Goal: Task Accomplishment & Management: Use online tool/utility

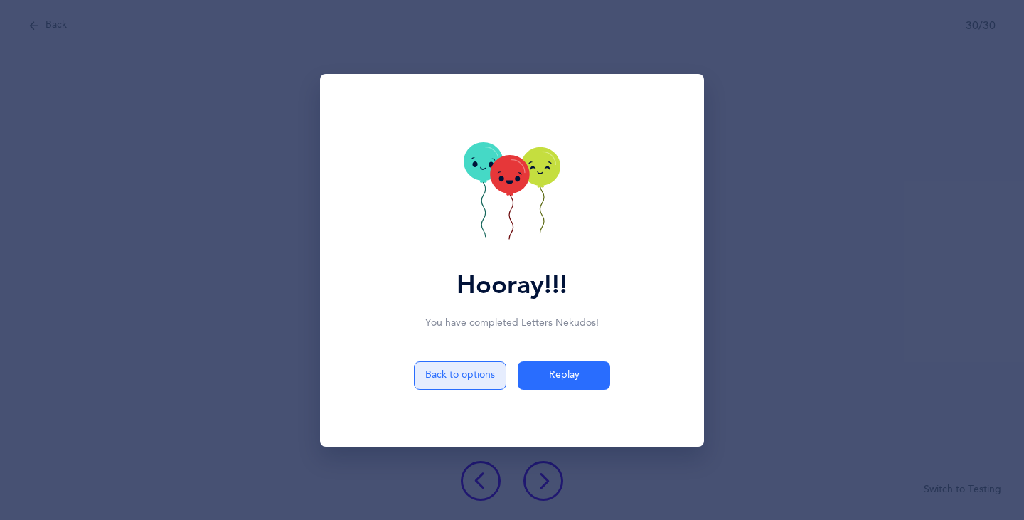
click at [462, 370] on button "Back to options" at bounding box center [460, 375] width 92 height 28
select select "4"
select select "27"
select select "single"
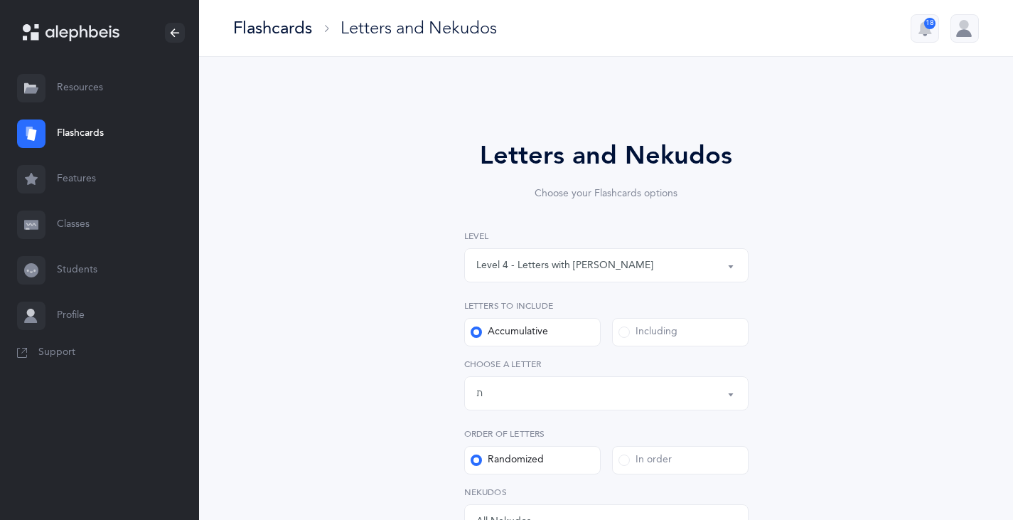
click at [79, 132] on link "Flashcards" at bounding box center [99, 134] width 199 height 46
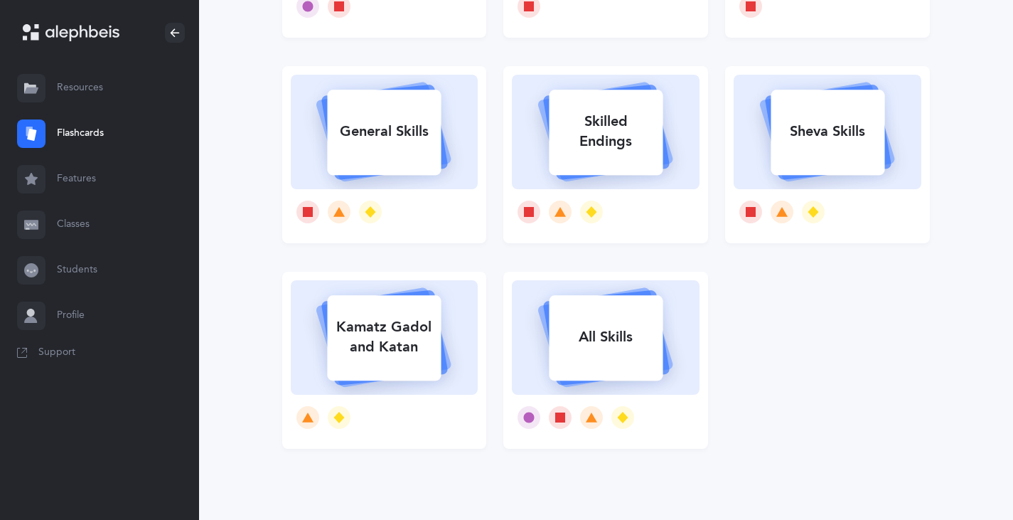
scroll to position [71, 0]
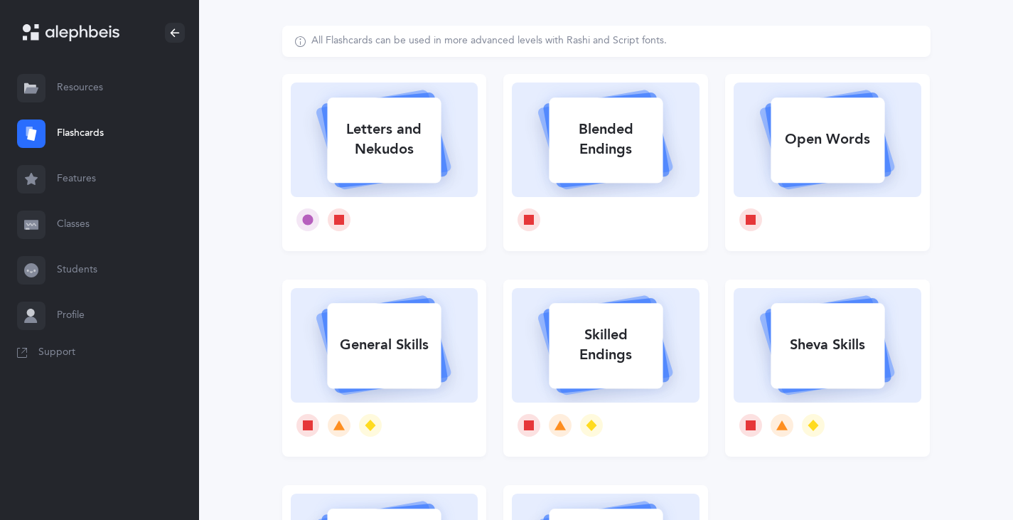
click at [592, 169] on rect at bounding box center [607, 139] width 114 height 85
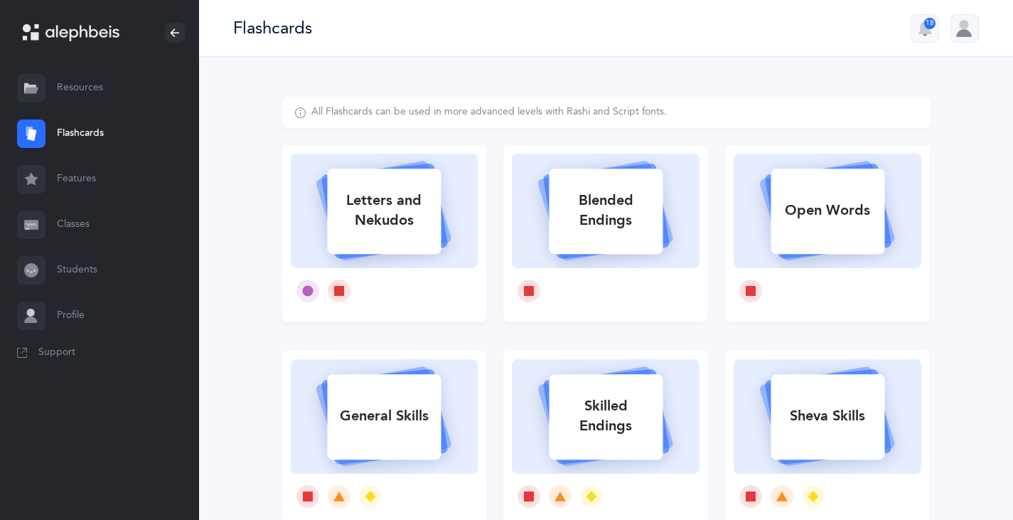
select select
select select "single"
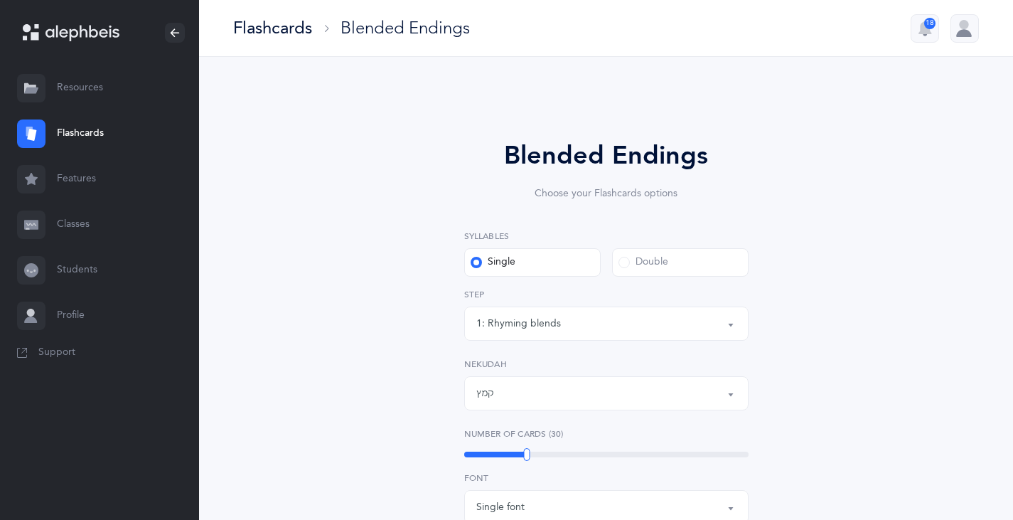
click at [625, 267] on span at bounding box center [624, 262] width 11 height 11
click at [0, 0] on input "Double" at bounding box center [0, 0] width 0 height 0
click at [726, 392] on button "קמץ" at bounding box center [606, 393] width 284 height 34
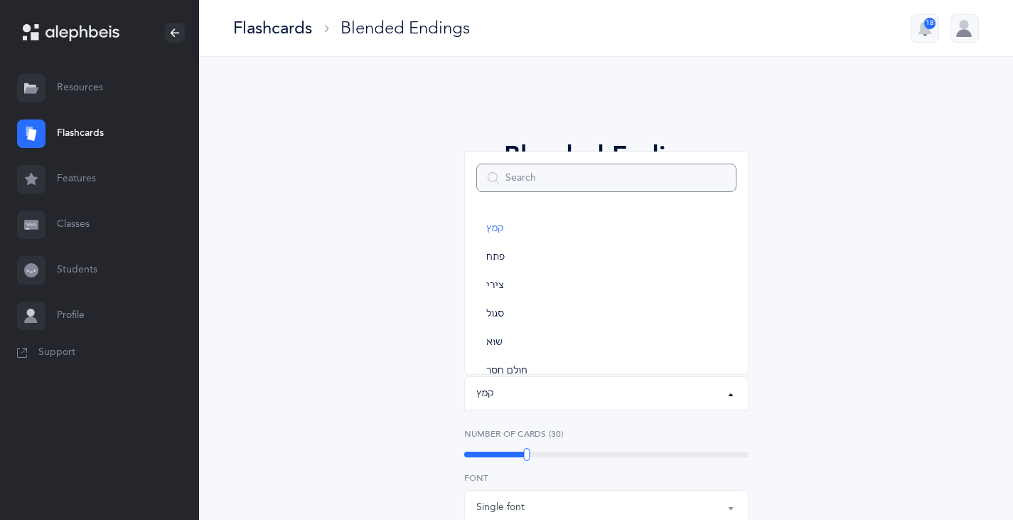
scroll to position [71, 0]
click at [515, 300] on span "חולם חסר" at bounding box center [506, 300] width 41 height 13
select select "33"
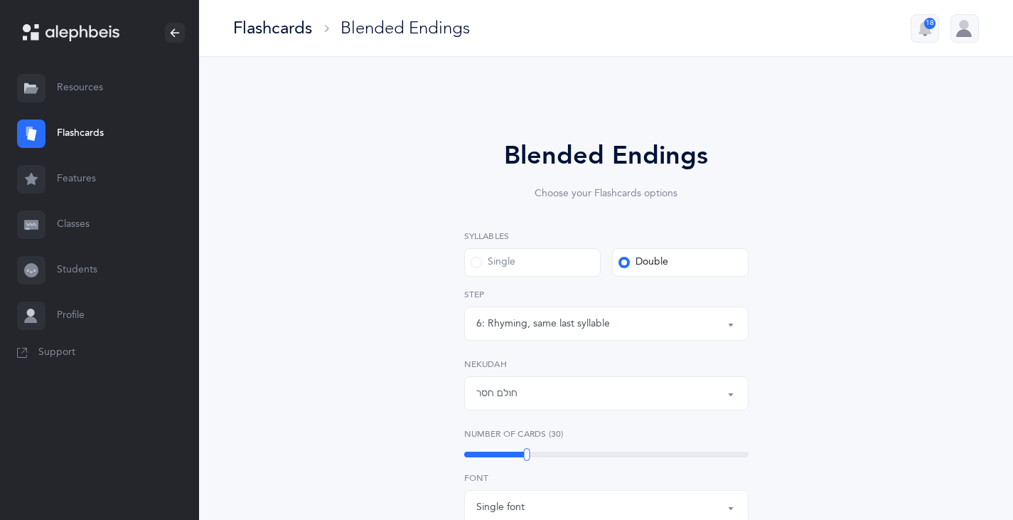
click at [727, 323] on button "6: Rhyming, same last syllable" at bounding box center [606, 323] width 284 height 34
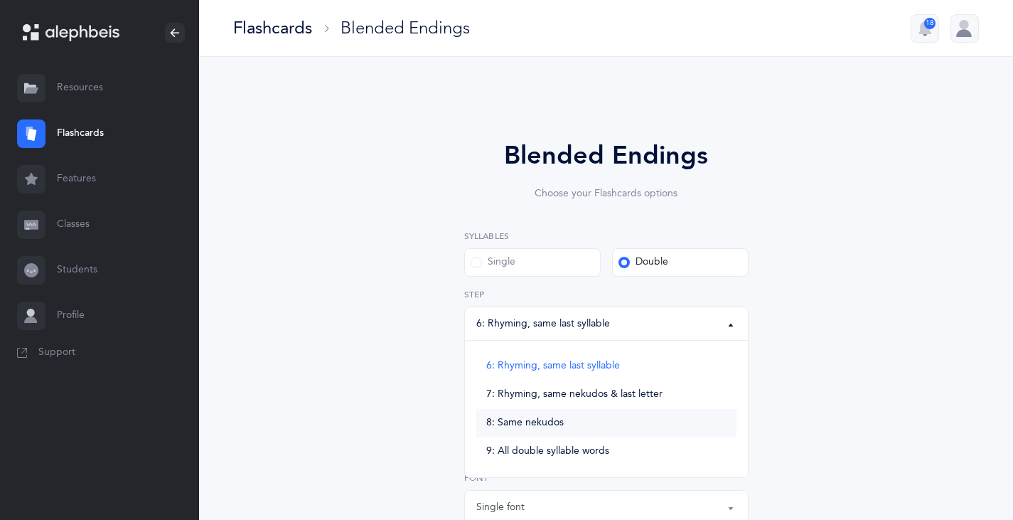
click at [522, 427] on span "8: Same nekudos" at bounding box center [524, 423] width 77 height 13
select select "8"
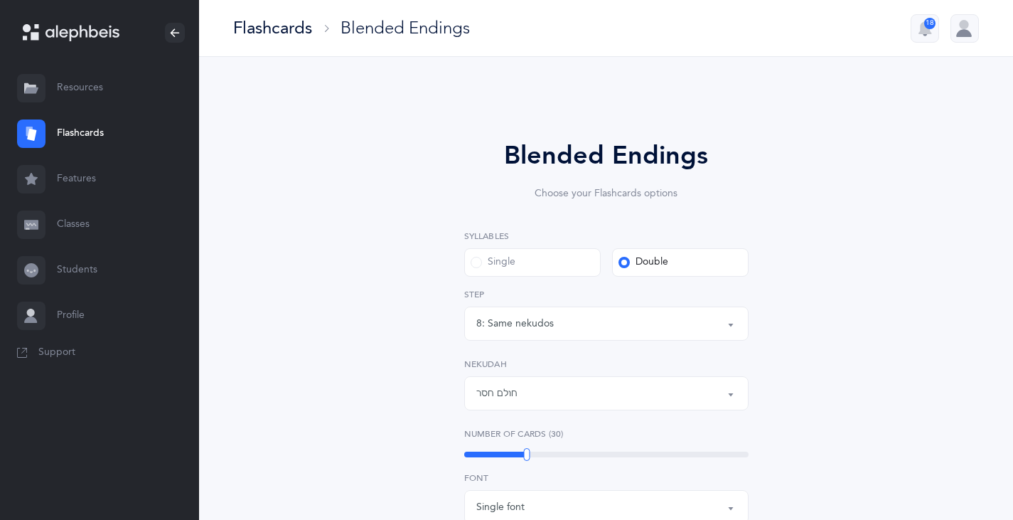
scroll to position [213, 0]
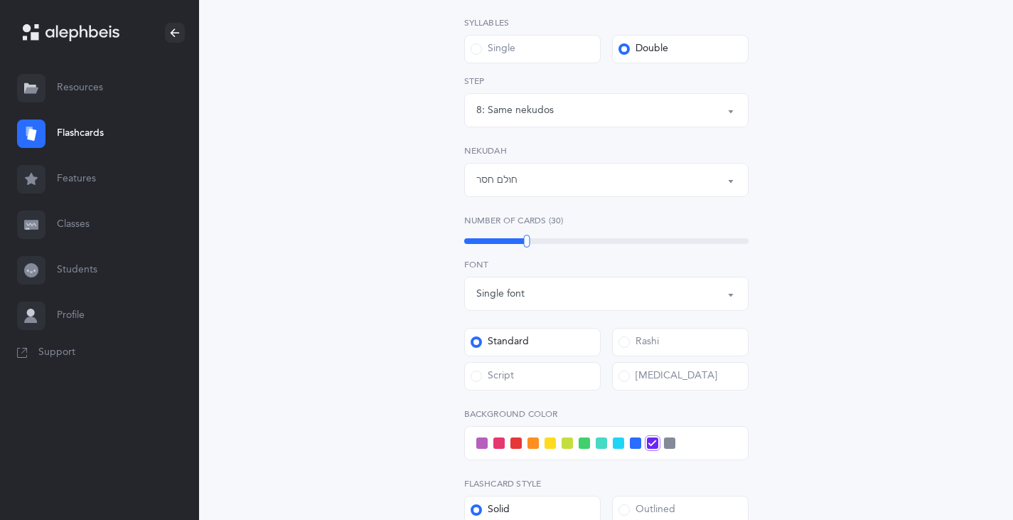
click at [518, 440] on span at bounding box center [515, 442] width 11 height 11
click at [0, 0] on input "checkbox" at bounding box center [0, 0] width 0 height 0
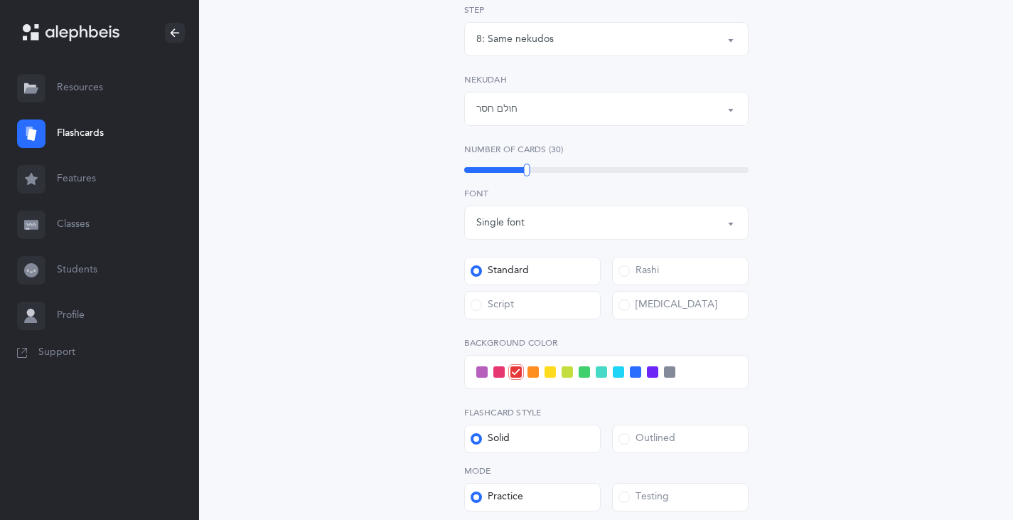
click at [638, 375] on span at bounding box center [635, 371] width 11 height 11
click at [0, 0] on input "checkbox" at bounding box center [0, 0] width 0 height 0
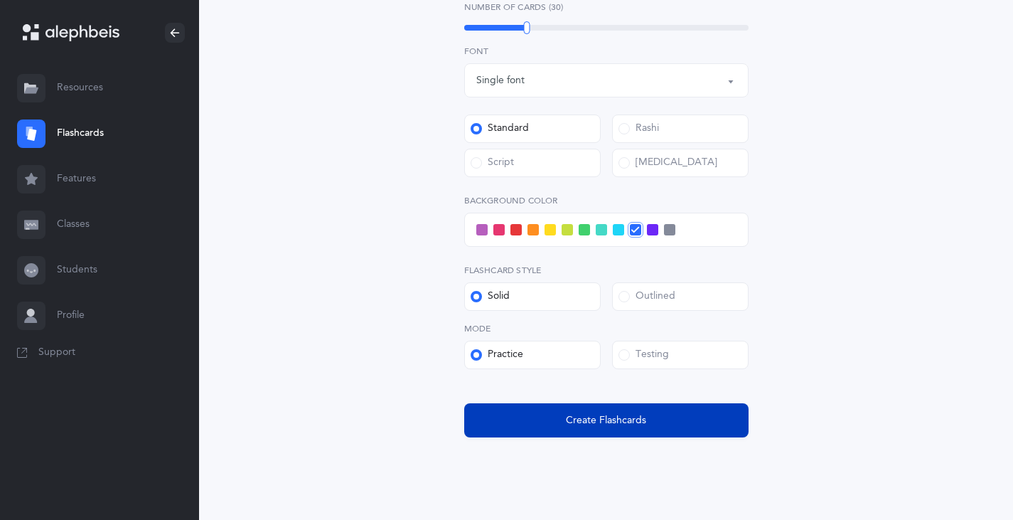
scroll to position [458, 0]
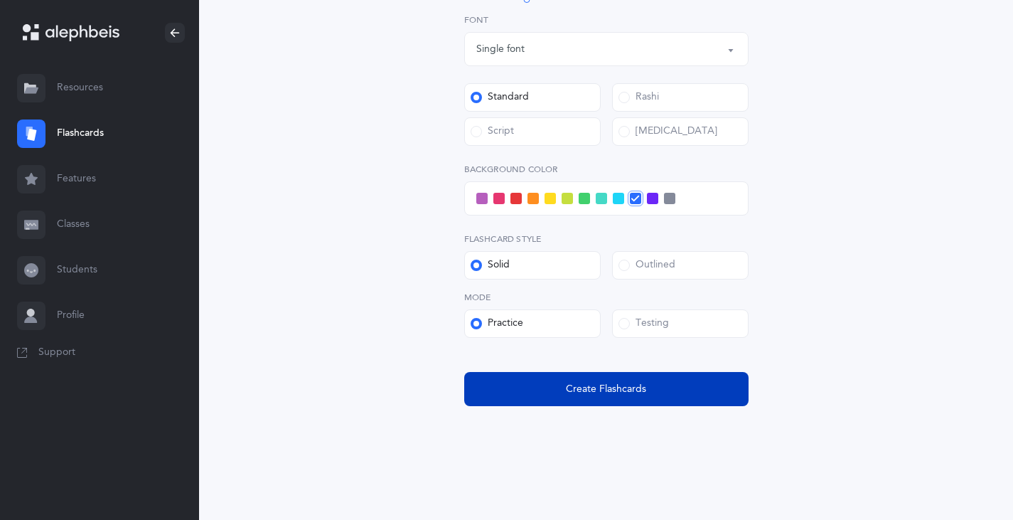
click at [602, 390] on span "Create Flashcards" at bounding box center [606, 389] width 80 height 15
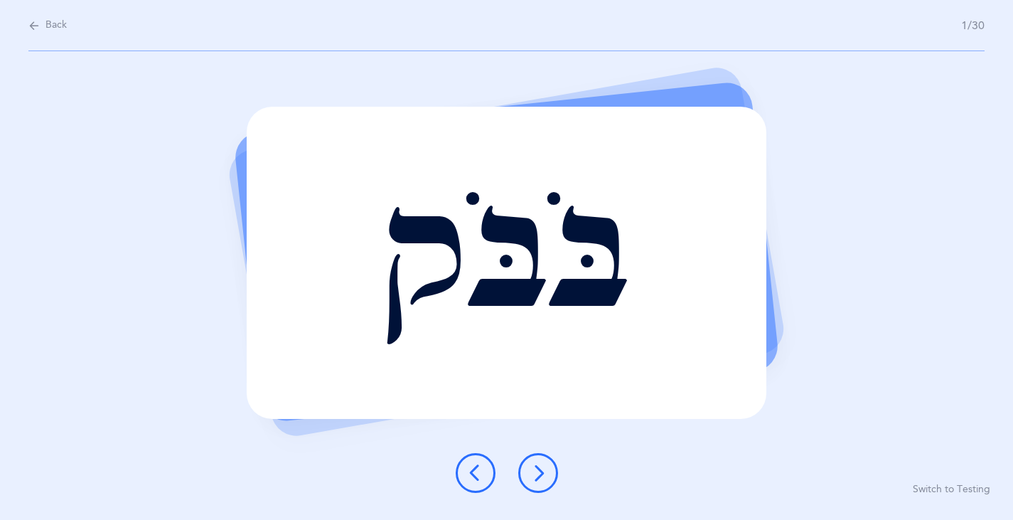
scroll to position [0, 0]
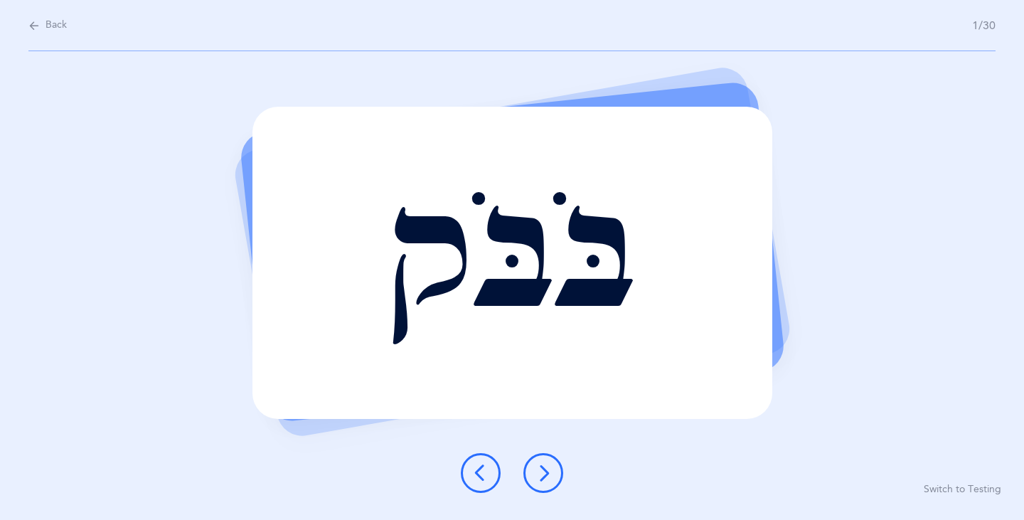
click at [544, 472] on icon at bounding box center [543, 472] width 17 height 17
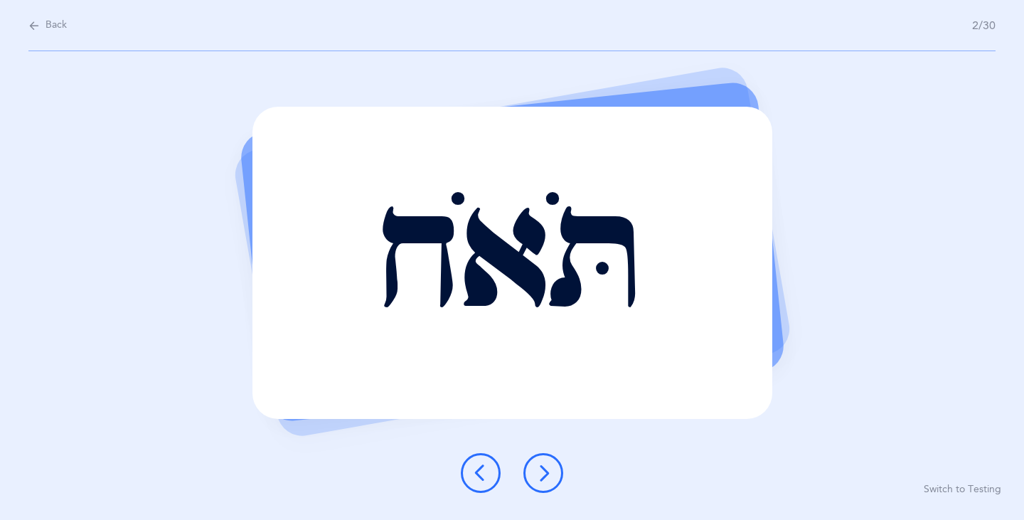
click at [37, 25] on icon at bounding box center [33, 26] width 11 height 16
select select "8"
select select "33"
select select "single"
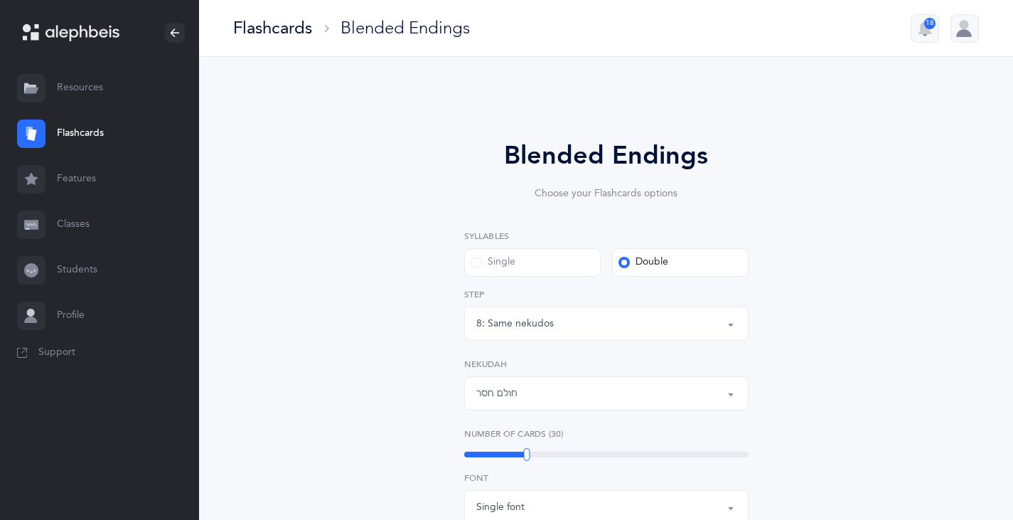
click at [80, 134] on link "Flashcards" at bounding box center [99, 134] width 199 height 46
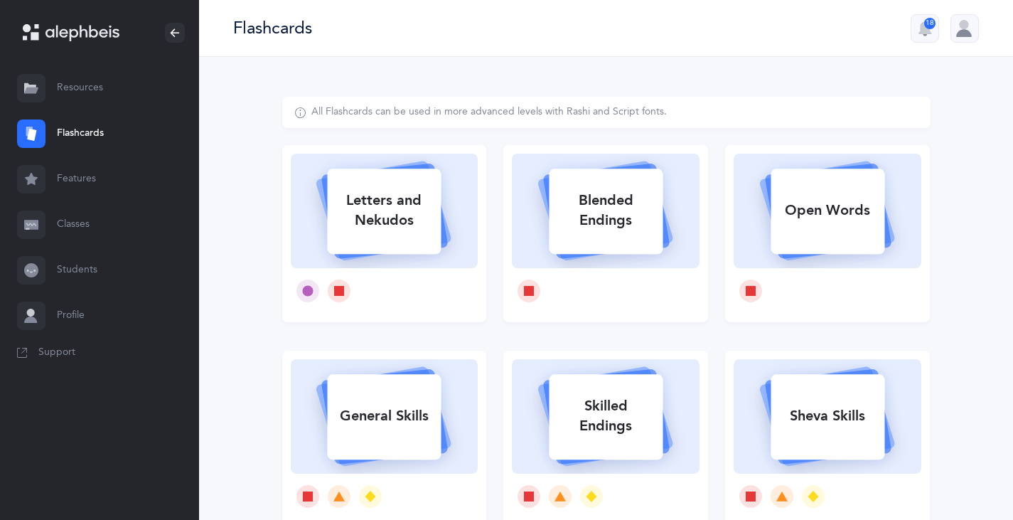
click at [363, 205] on div "Letters and Nekudos" at bounding box center [384, 210] width 114 height 57
select select "4"
select select "27"
select select "single"
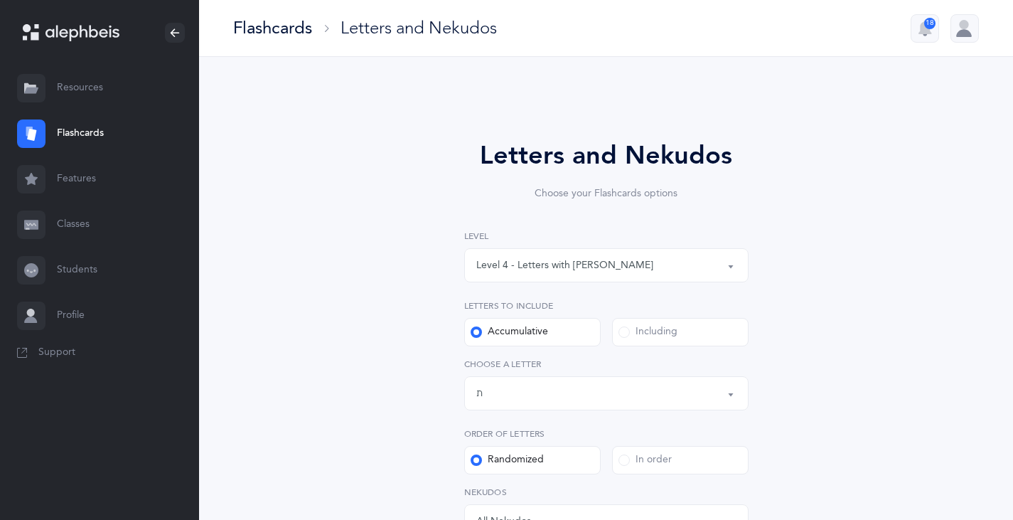
click at [730, 264] on button "Level 4 - Letters with [PERSON_NAME]" at bounding box center [606, 265] width 284 height 34
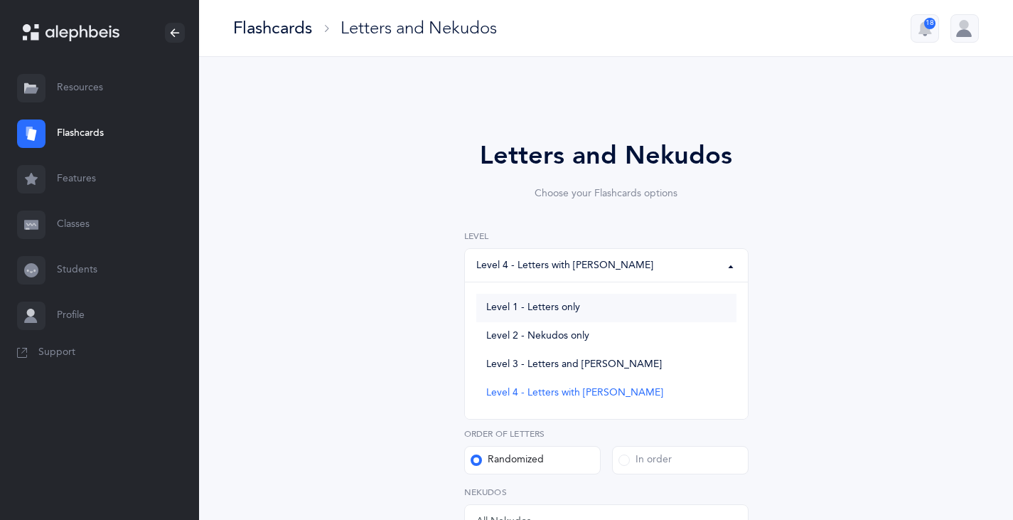
click at [557, 309] on span "Level 1 - Letters only" at bounding box center [533, 307] width 94 height 13
select select "1"
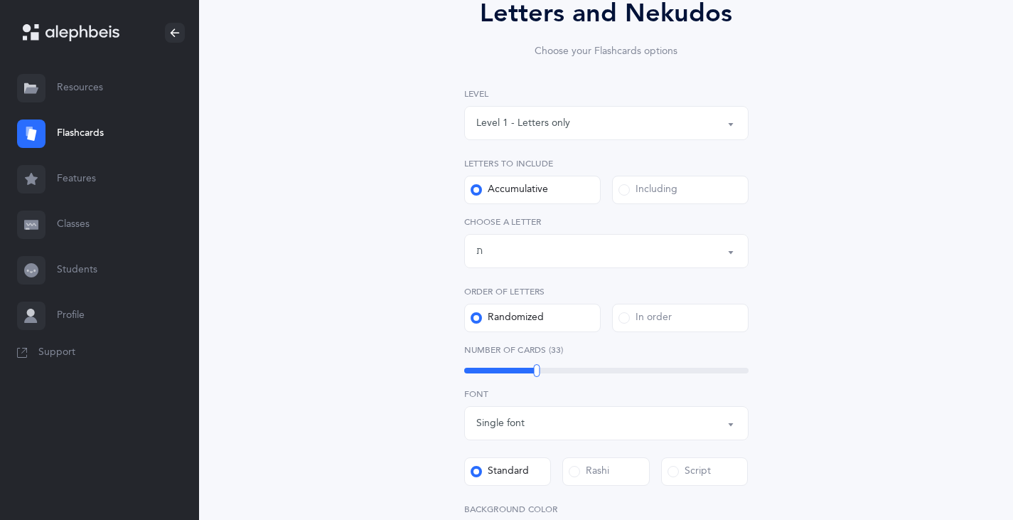
scroll to position [427, 0]
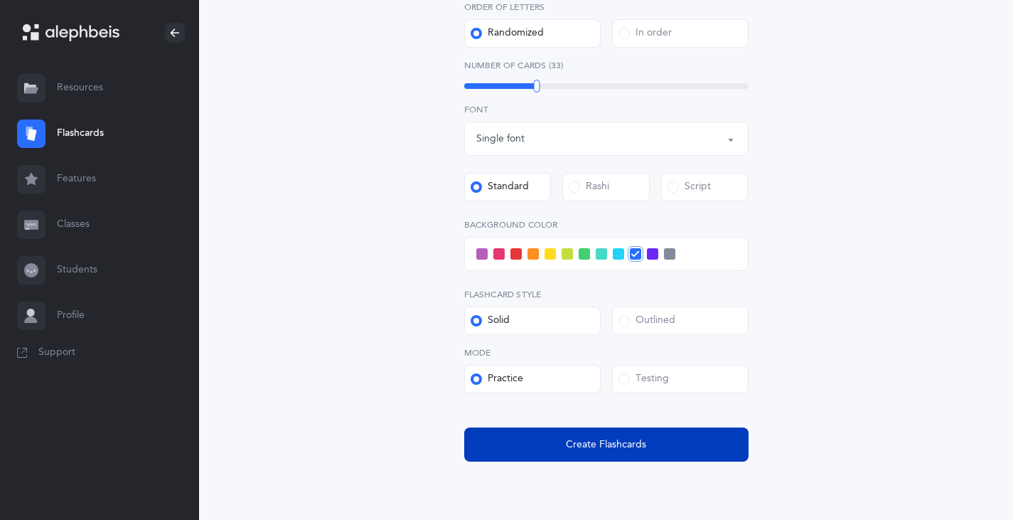
click at [597, 449] on span "Create Flashcards" at bounding box center [606, 444] width 80 height 15
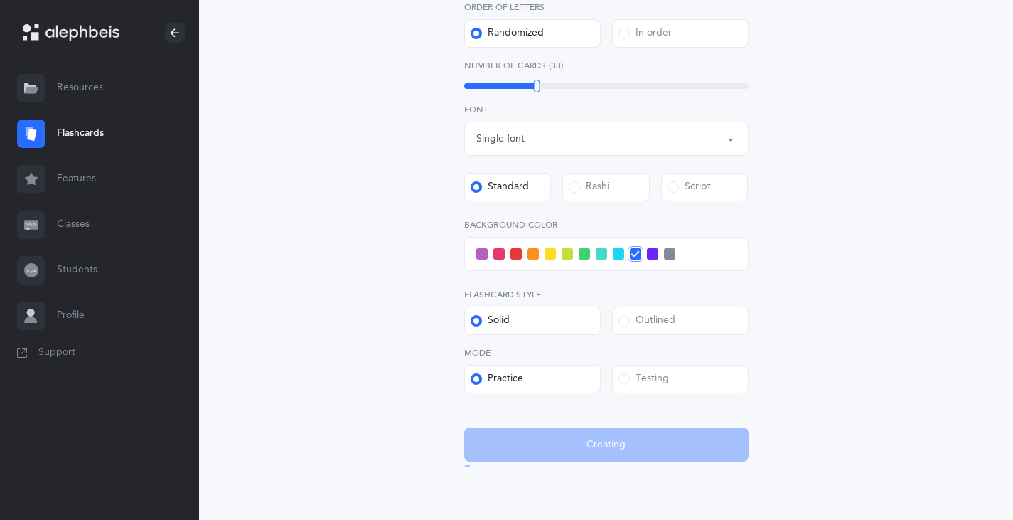
scroll to position [0, 0]
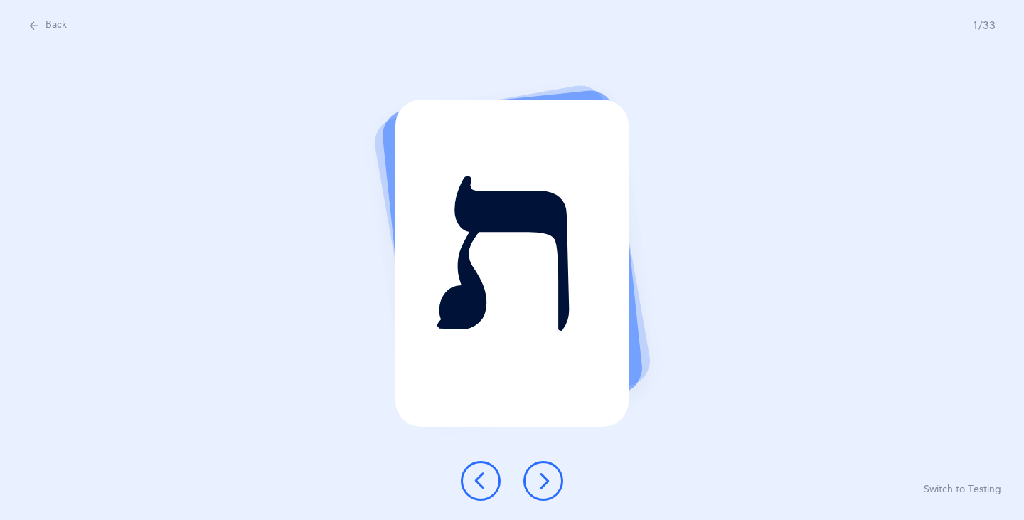
click at [542, 484] on icon at bounding box center [543, 480] width 17 height 17
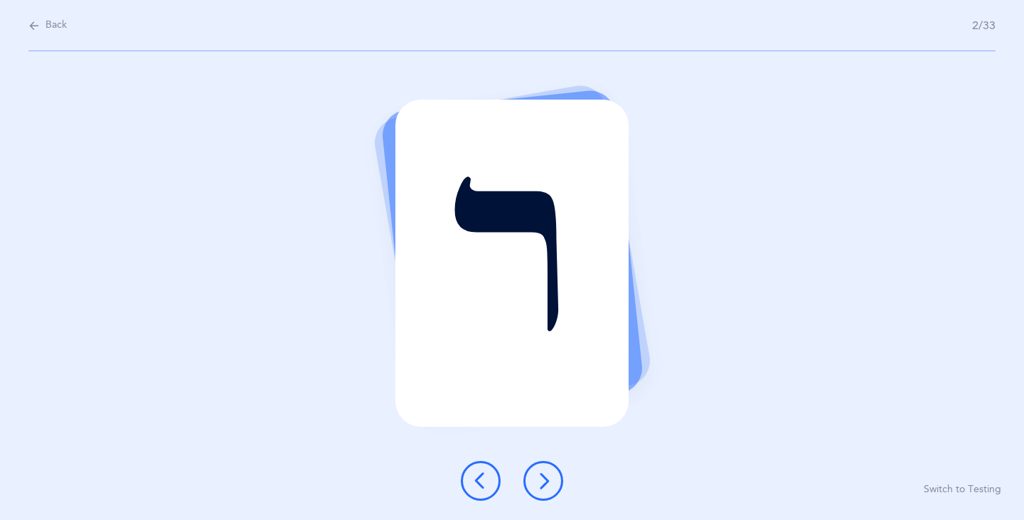
click at [542, 484] on icon at bounding box center [543, 480] width 17 height 17
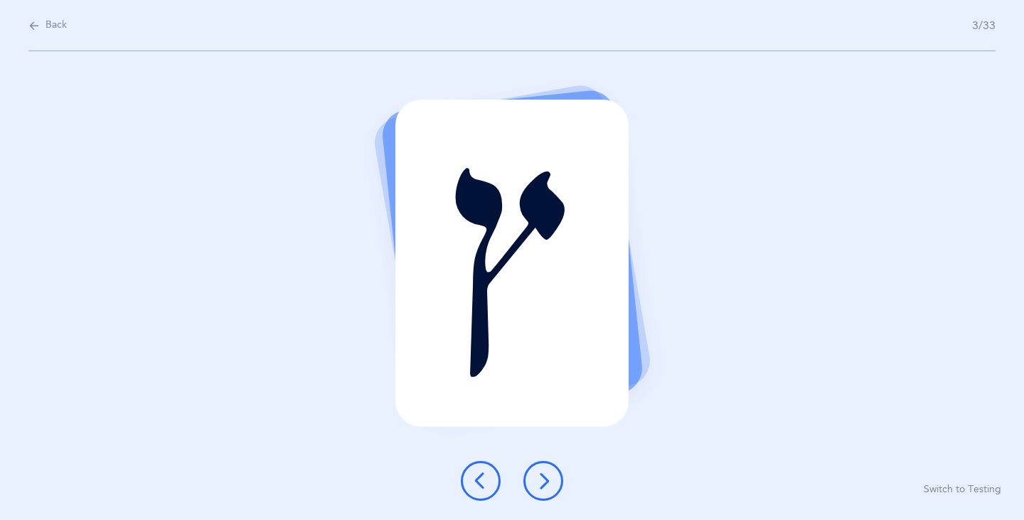
click at [542, 484] on icon at bounding box center [543, 480] width 17 height 17
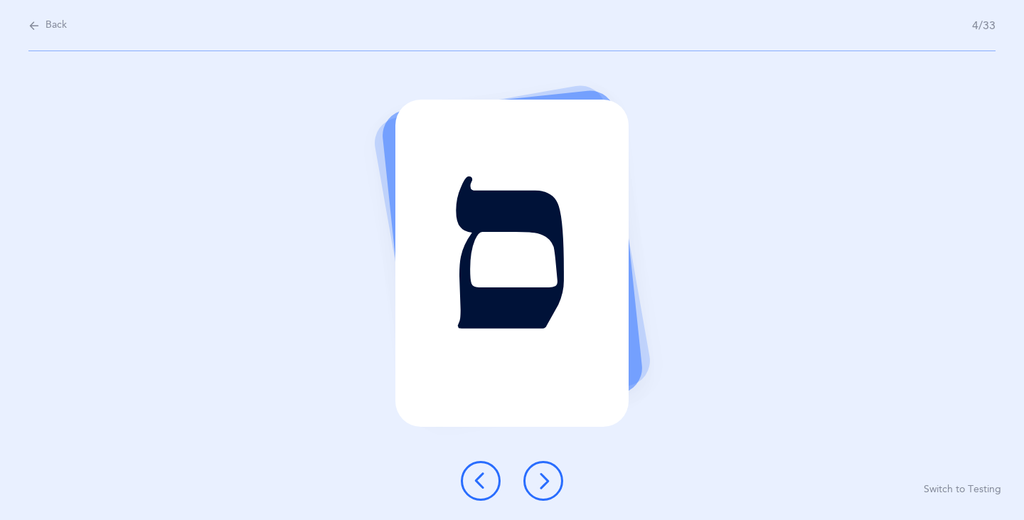
click at [542, 486] on icon at bounding box center [543, 480] width 17 height 17
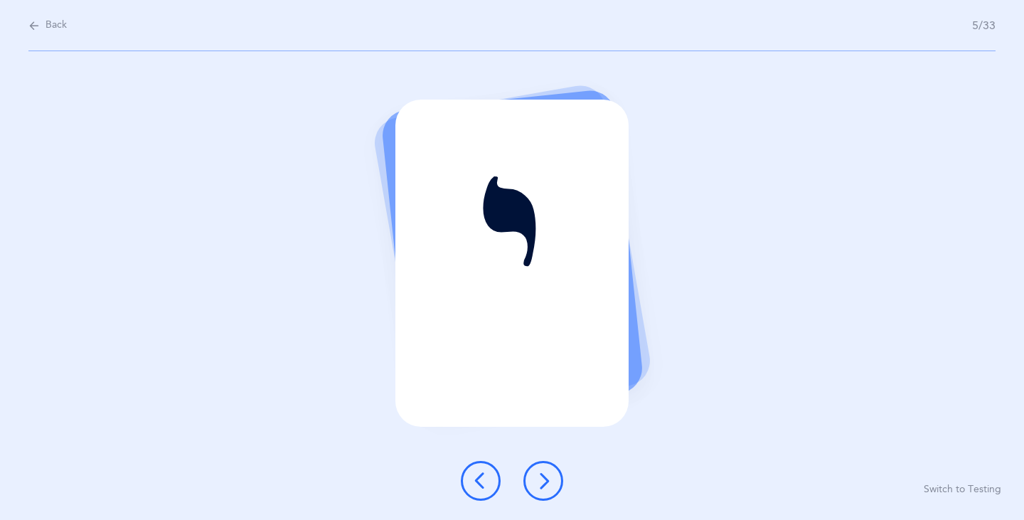
click at [542, 486] on icon at bounding box center [543, 480] width 17 height 17
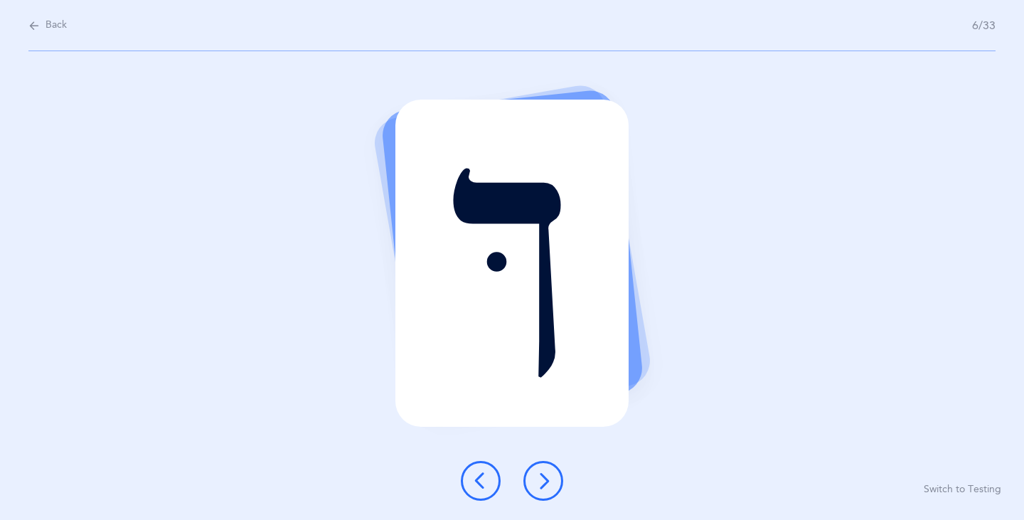
click at [542, 486] on icon at bounding box center [543, 480] width 17 height 17
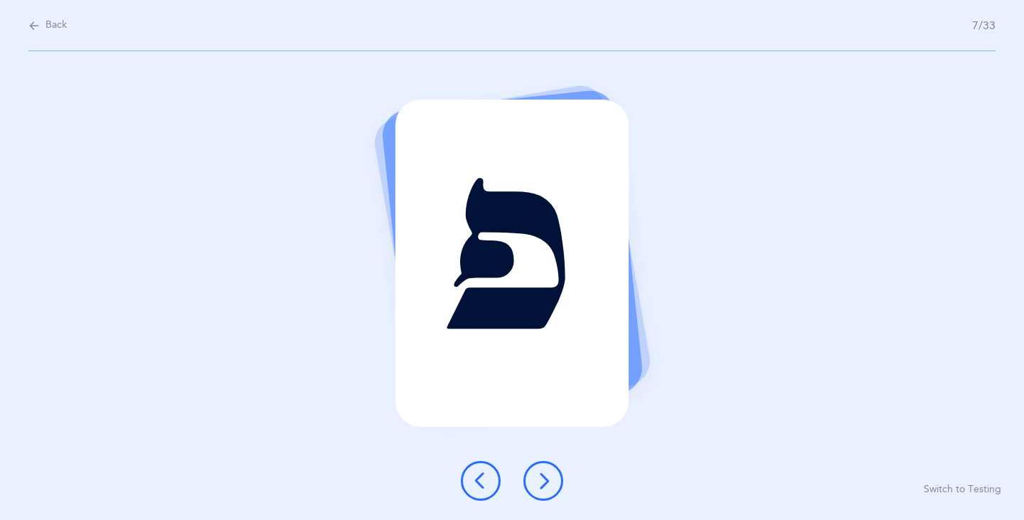
click at [542, 486] on icon at bounding box center [543, 480] width 17 height 17
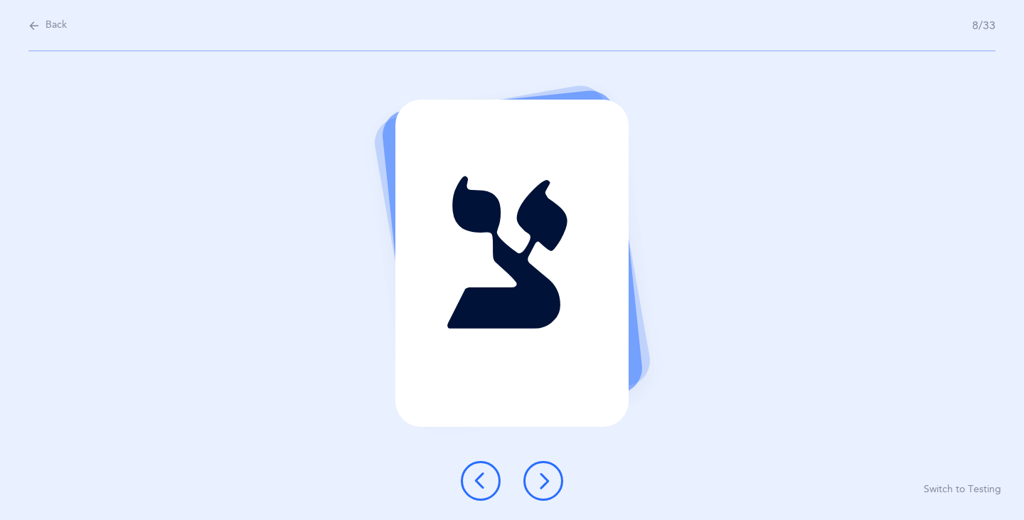
click at [542, 486] on icon at bounding box center [543, 480] width 17 height 17
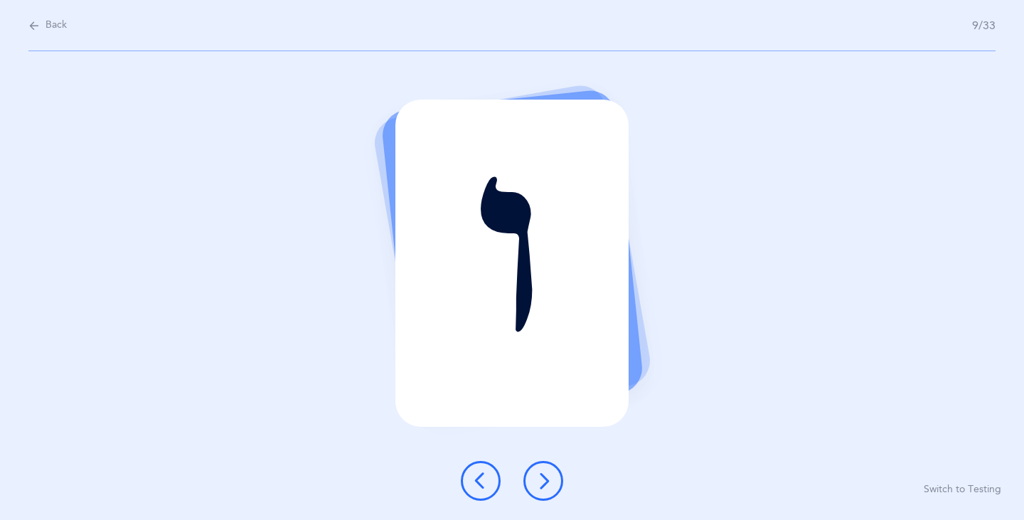
click at [542, 486] on icon at bounding box center [543, 480] width 17 height 17
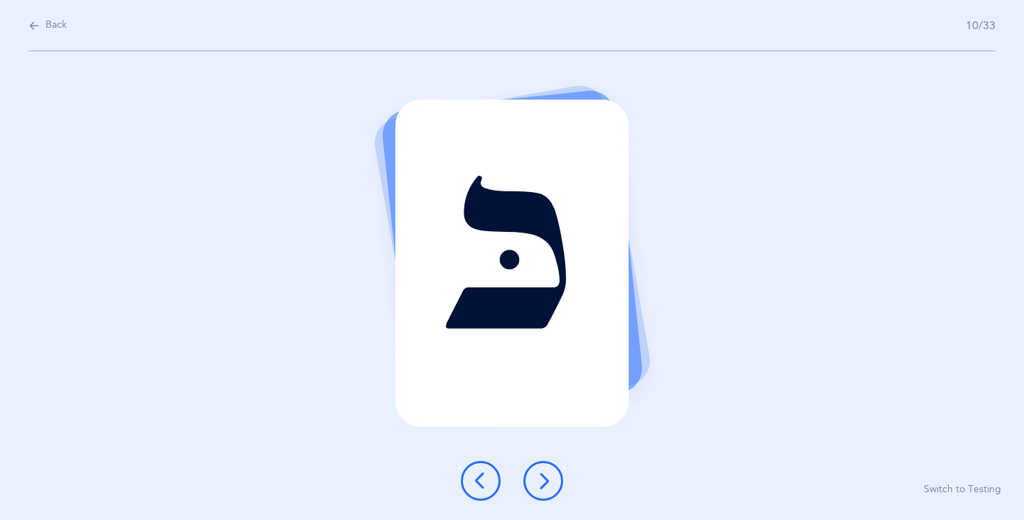
click at [542, 486] on icon at bounding box center [543, 480] width 17 height 17
click at [544, 487] on icon at bounding box center [543, 480] width 17 height 17
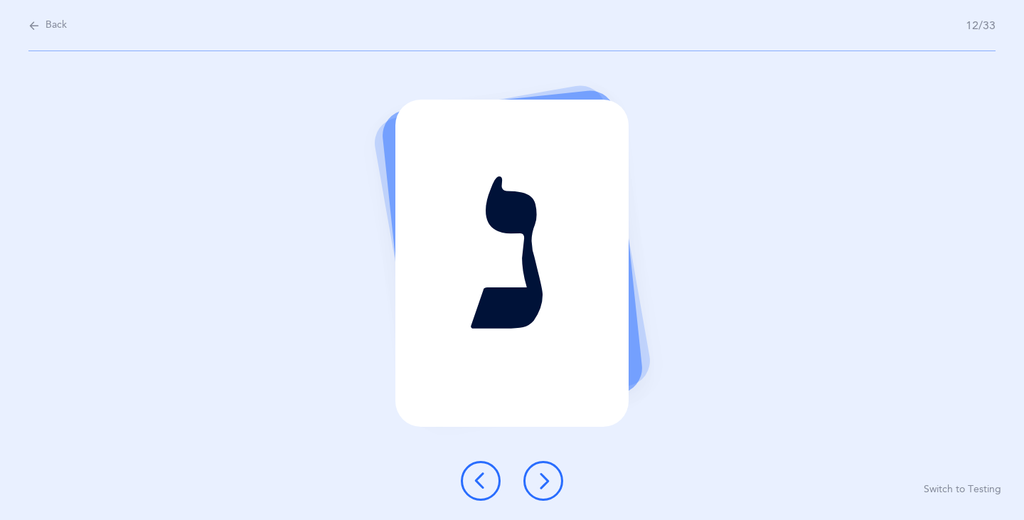
click at [540, 485] on icon at bounding box center [543, 480] width 17 height 17
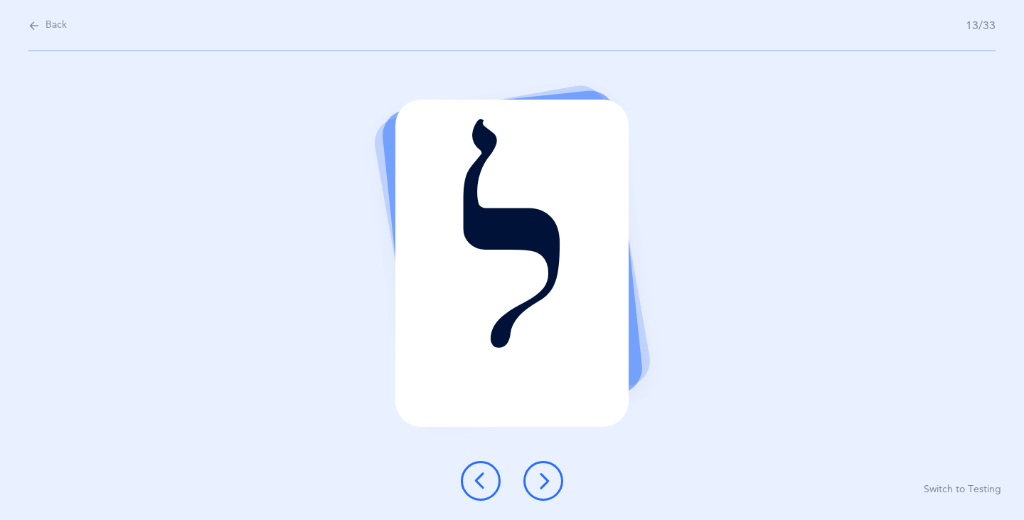
click at [541, 485] on icon at bounding box center [543, 480] width 17 height 17
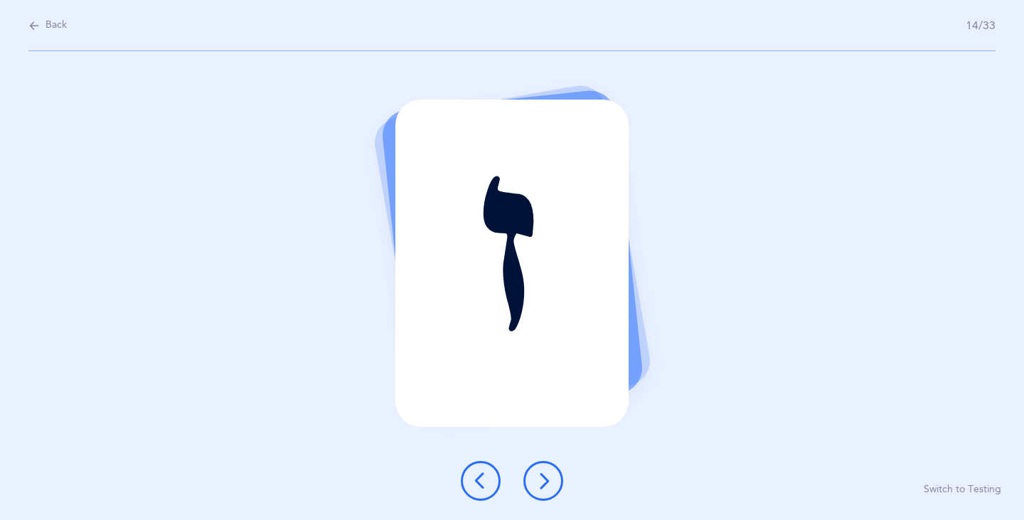
click at [544, 487] on icon at bounding box center [543, 480] width 17 height 17
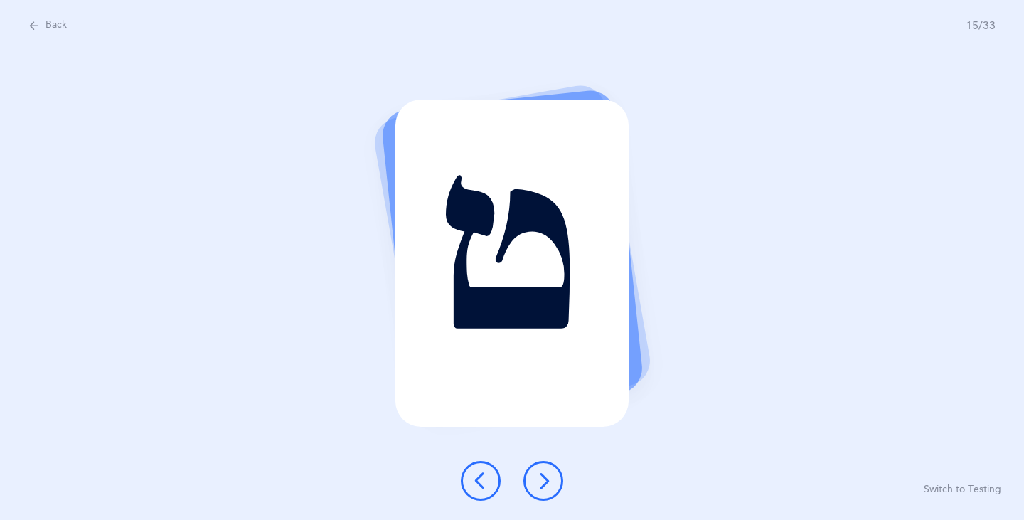
click at [544, 487] on icon at bounding box center [543, 480] width 17 height 17
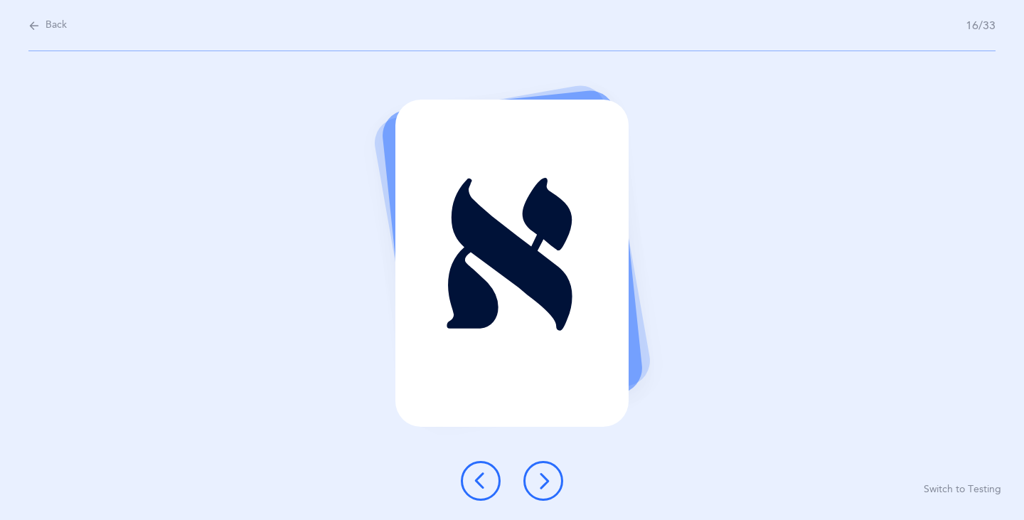
click at [543, 487] on icon at bounding box center [543, 480] width 17 height 17
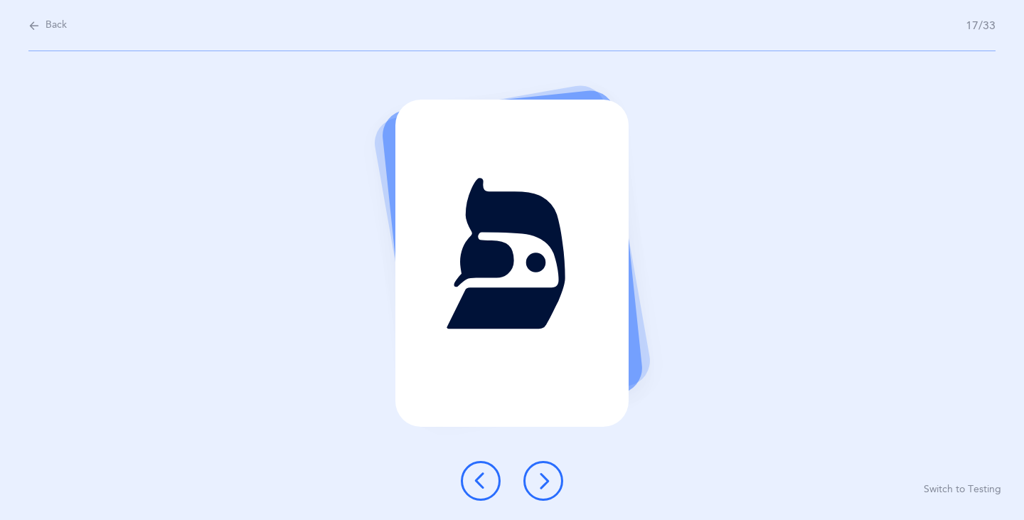
click at [542, 481] on icon at bounding box center [543, 480] width 17 height 17
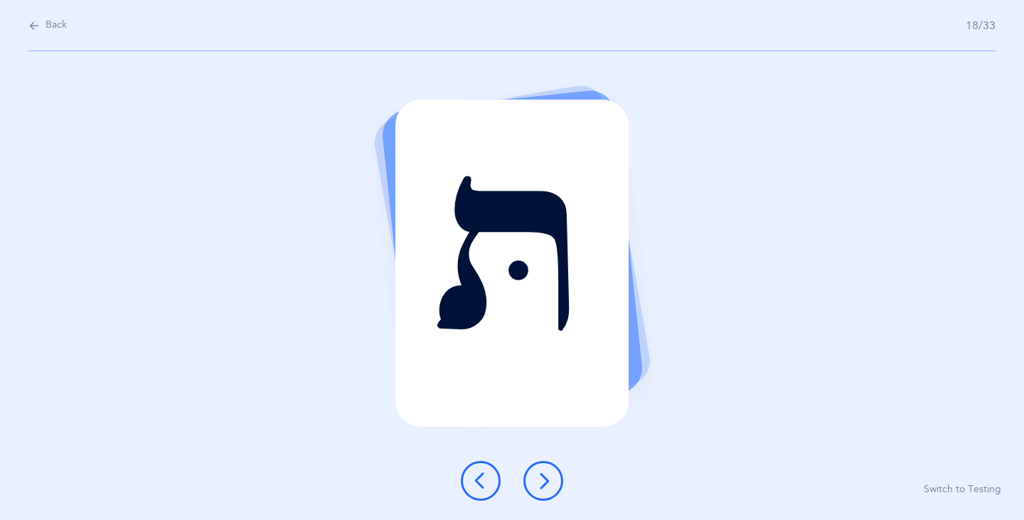
click at [542, 481] on icon at bounding box center [543, 480] width 17 height 17
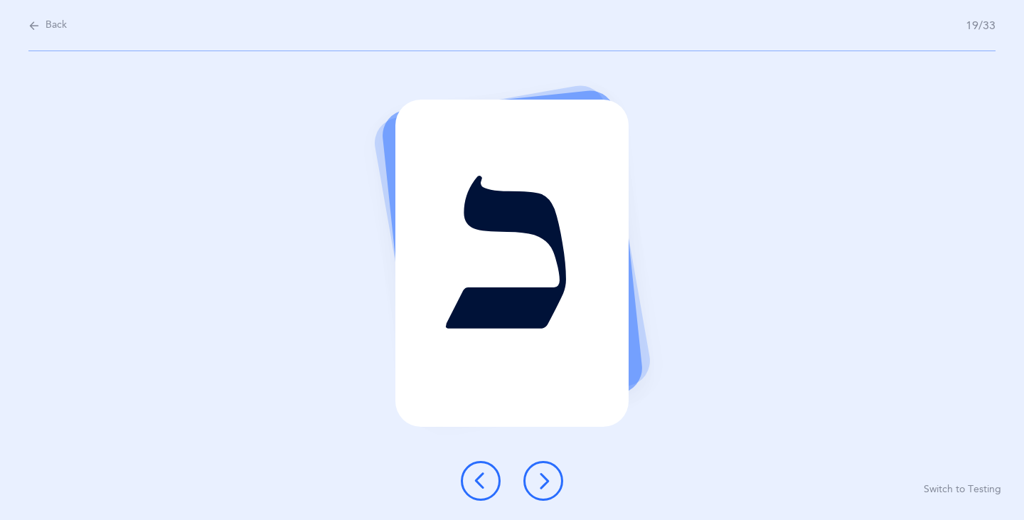
click at [542, 481] on icon at bounding box center [543, 480] width 17 height 17
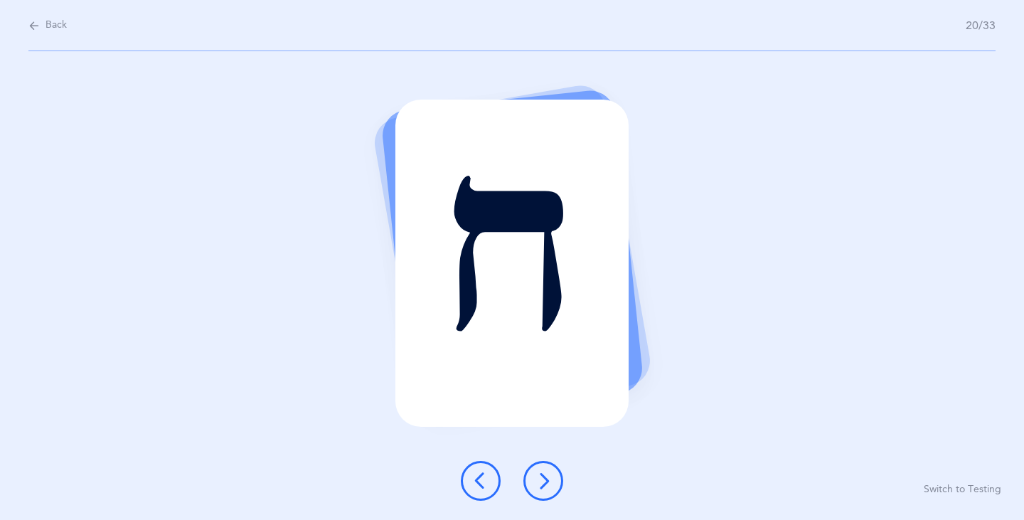
click at [542, 481] on icon at bounding box center [543, 480] width 17 height 17
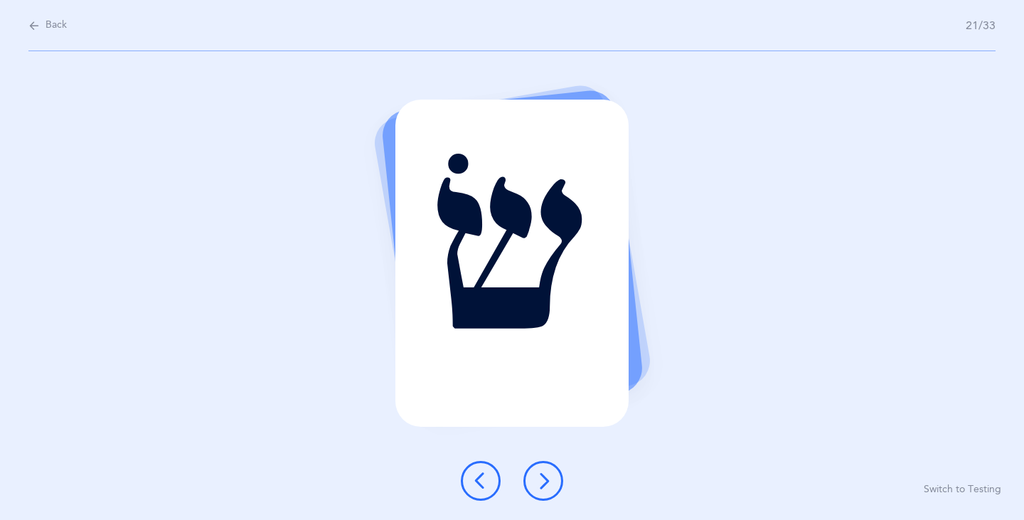
click at [542, 481] on icon at bounding box center [543, 480] width 17 height 17
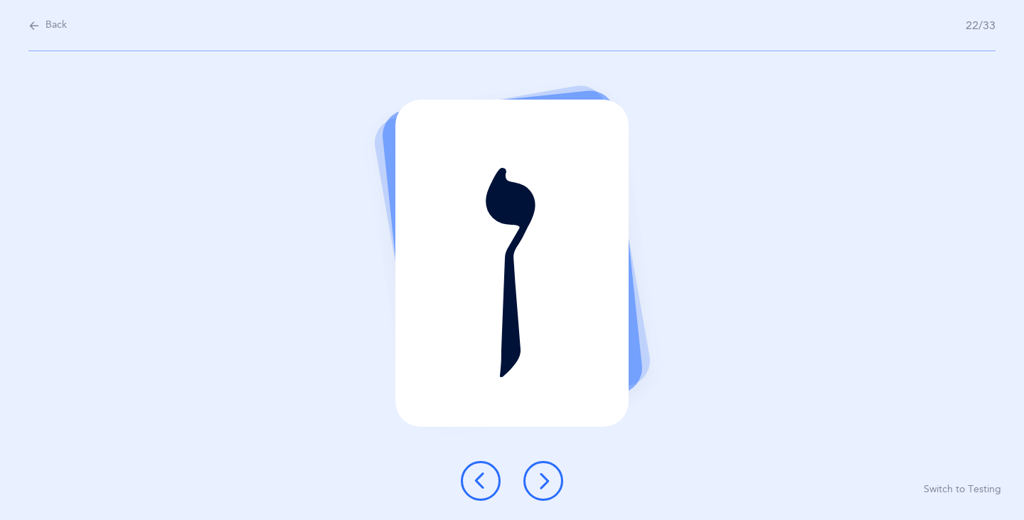
click at [542, 481] on icon at bounding box center [543, 480] width 17 height 17
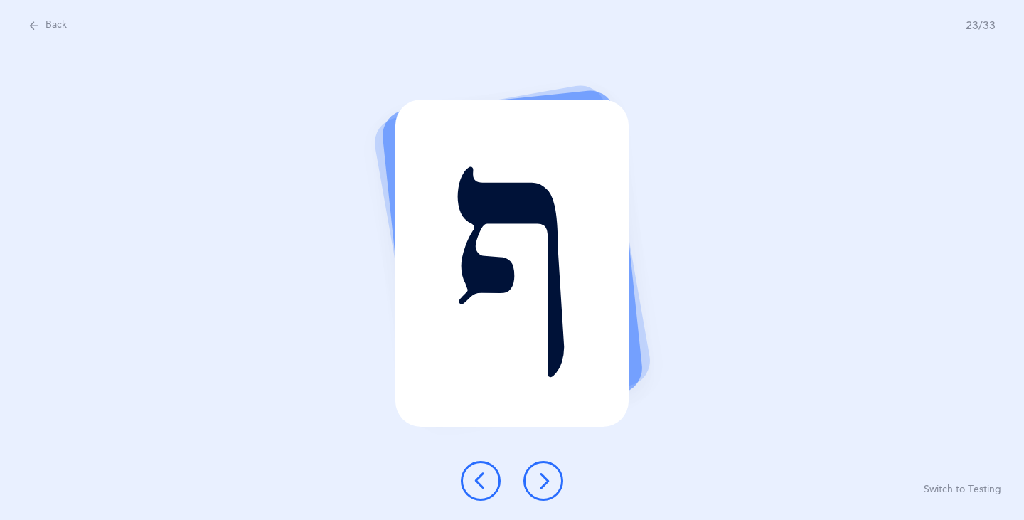
click at [534, 481] on button at bounding box center [543, 481] width 40 height 40
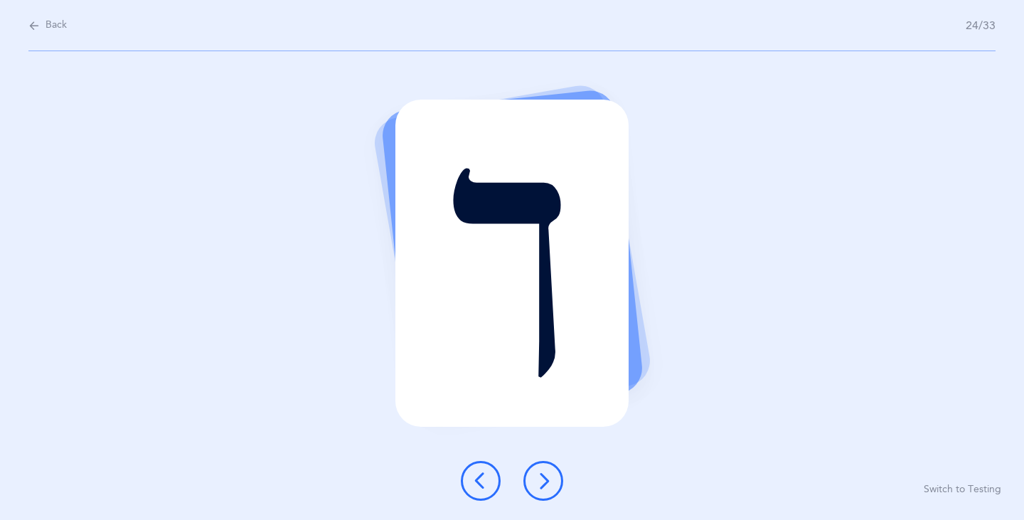
click at [534, 481] on button at bounding box center [543, 481] width 40 height 40
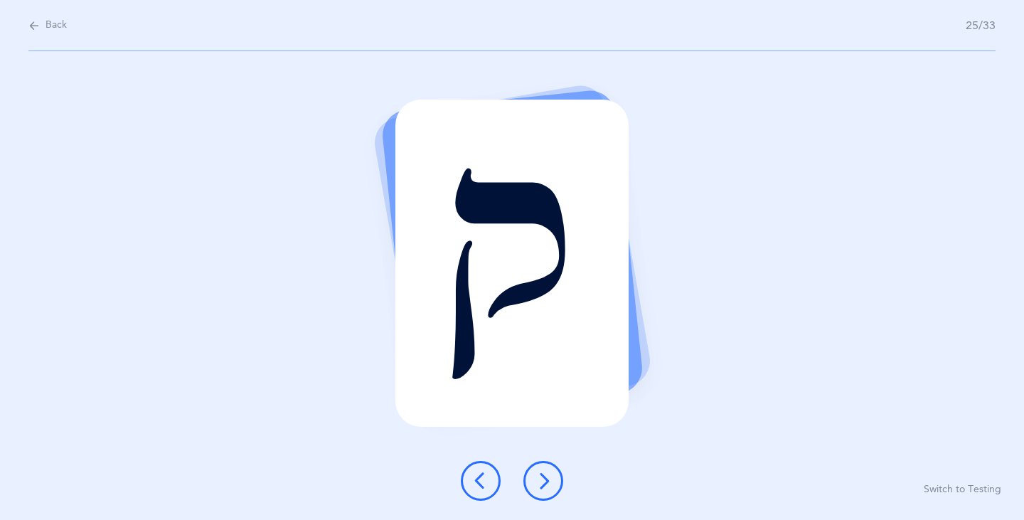
click at [534, 481] on button at bounding box center [543, 481] width 40 height 40
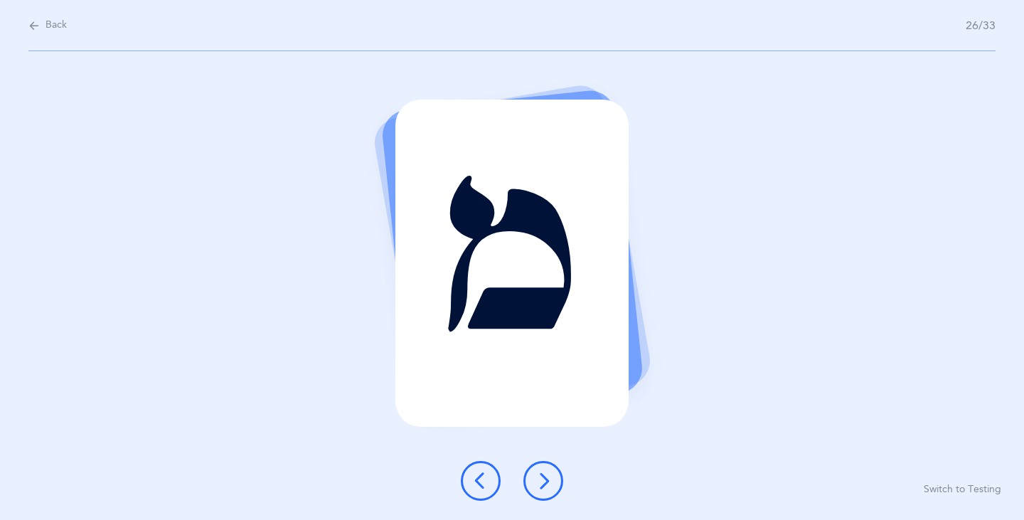
click at [532, 479] on button at bounding box center [543, 481] width 40 height 40
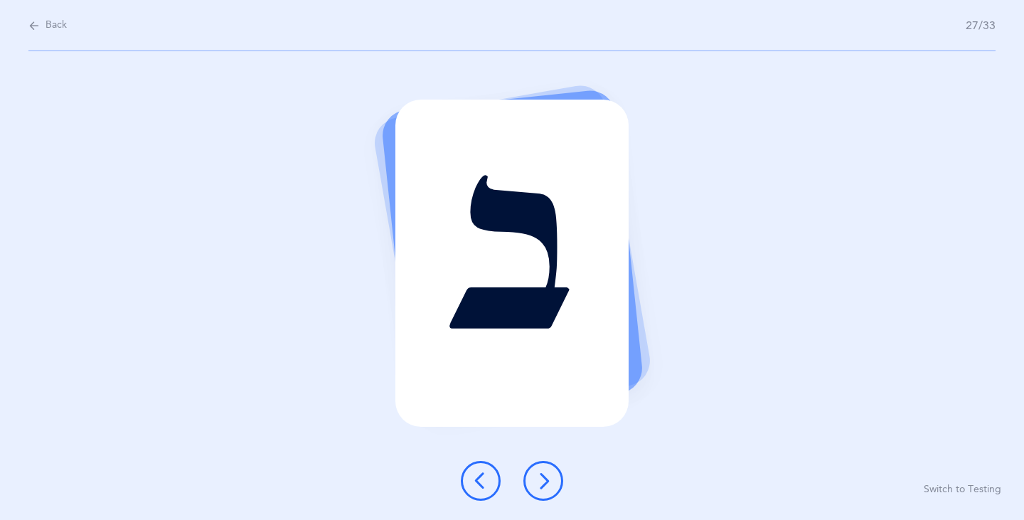
click at [532, 479] on button at bounding box center [543, 481] width 40 height 40
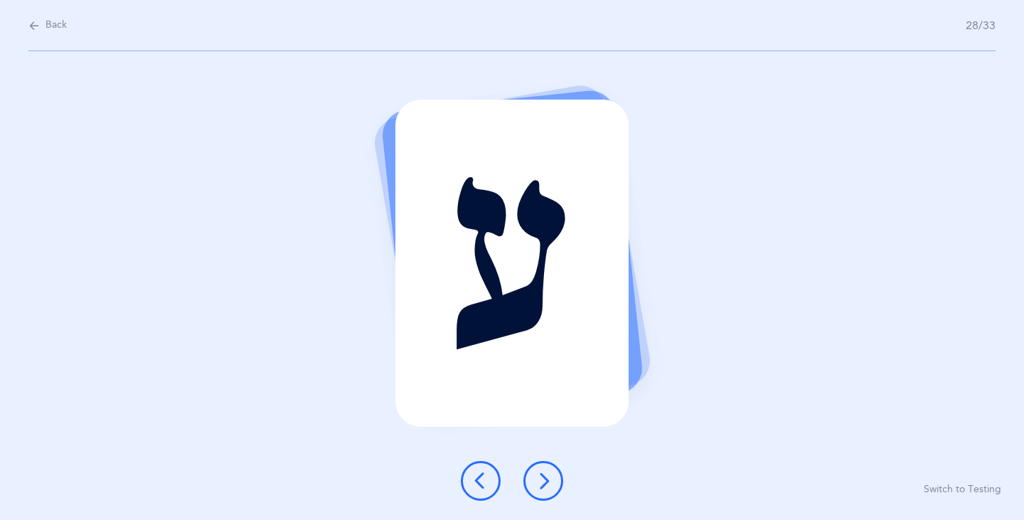
click at [520, 479] on div at bounding box center [511, 481] width 125 height 40
click at [531, 483] on button at bounding box center [543, 481] width 40 height 40
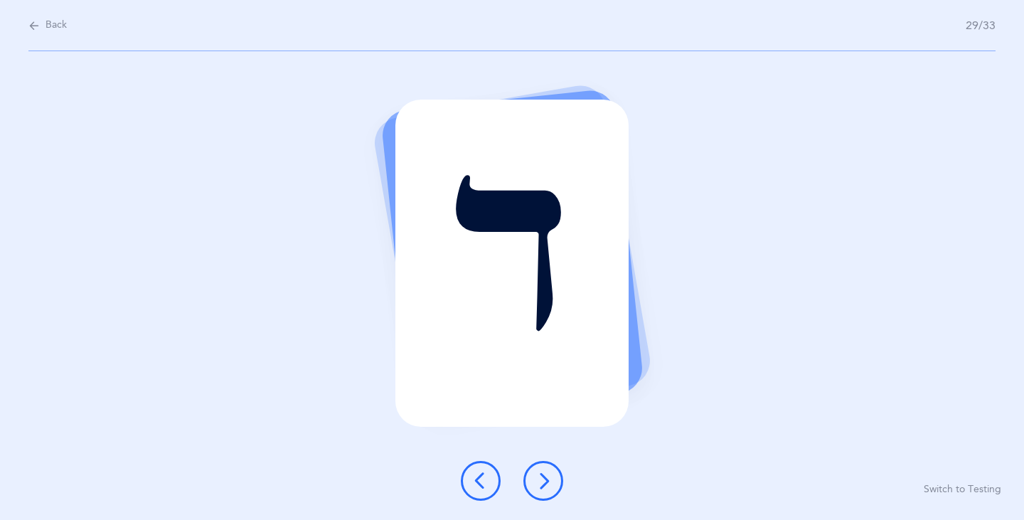
click at [538, 485] on icon at bounding box center [543, 480] width 17 height 17
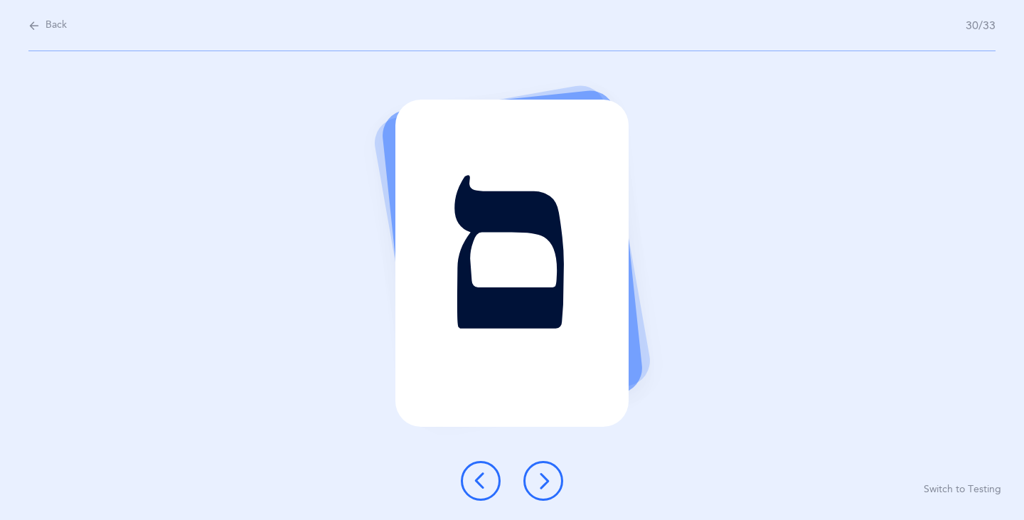
click at [538, 485] on icon at bounding box center [543, 480] width 17 height 17
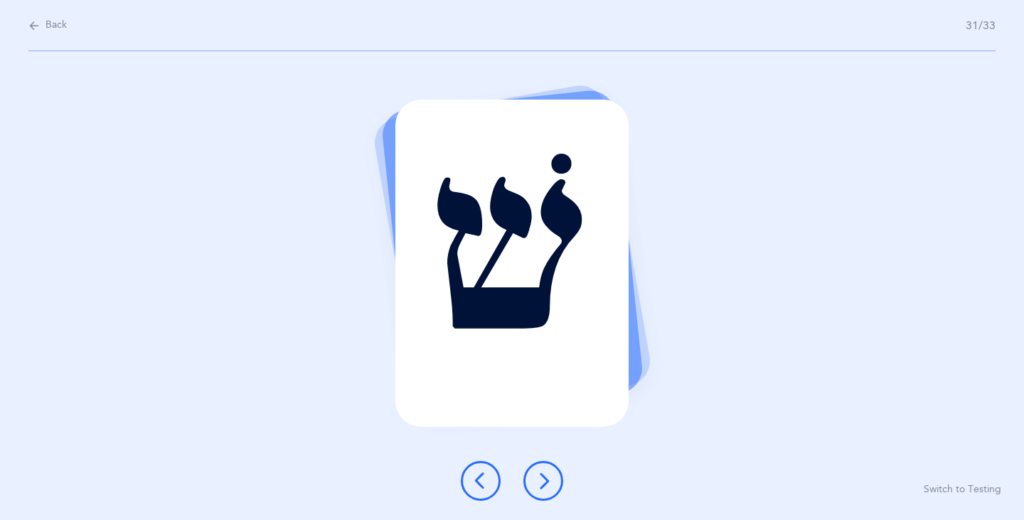
click at [538, 485] on icon at bounding box center [543, 480] width 17 height 17
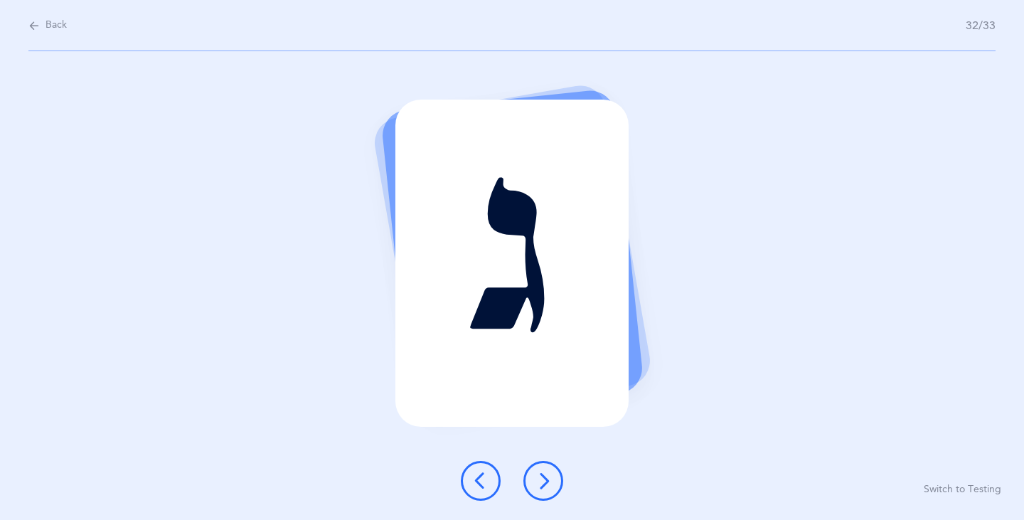
click at [538, 485] on icon at bounding box center [543, 480] width 17 height 17
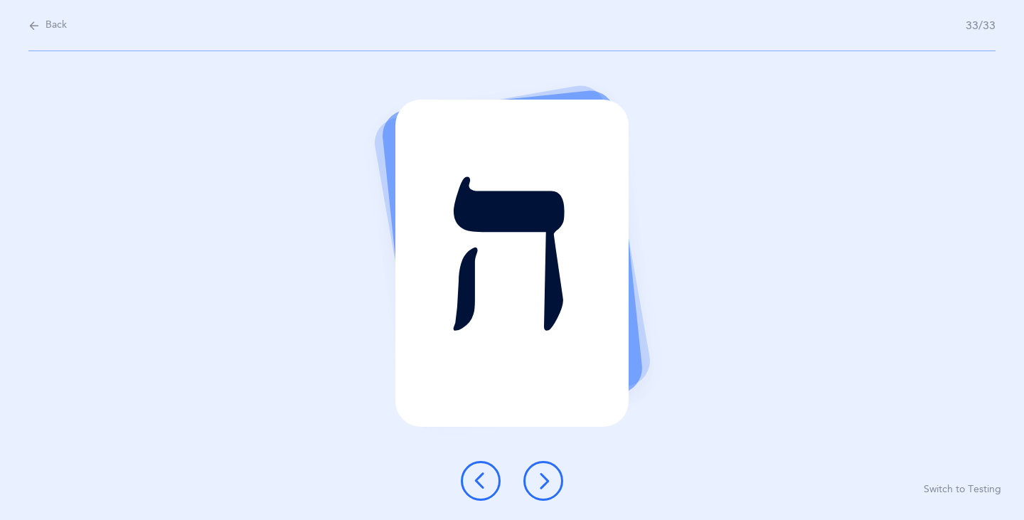
click at [527, 471] on button at bounding box center [543, 481] width 40 height 40
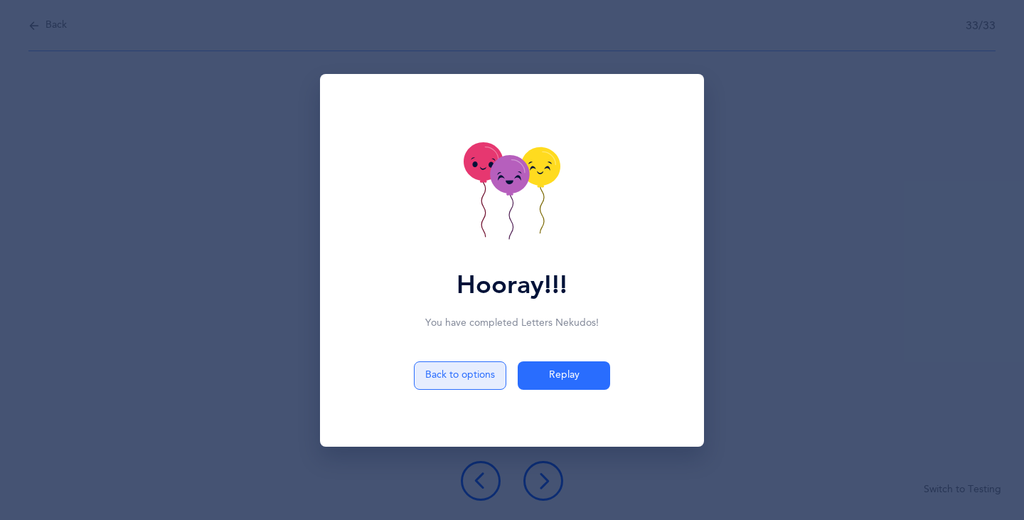
click at [461, 375] on button "Back to options" at bounding box center [460, 375] width 92 height 28
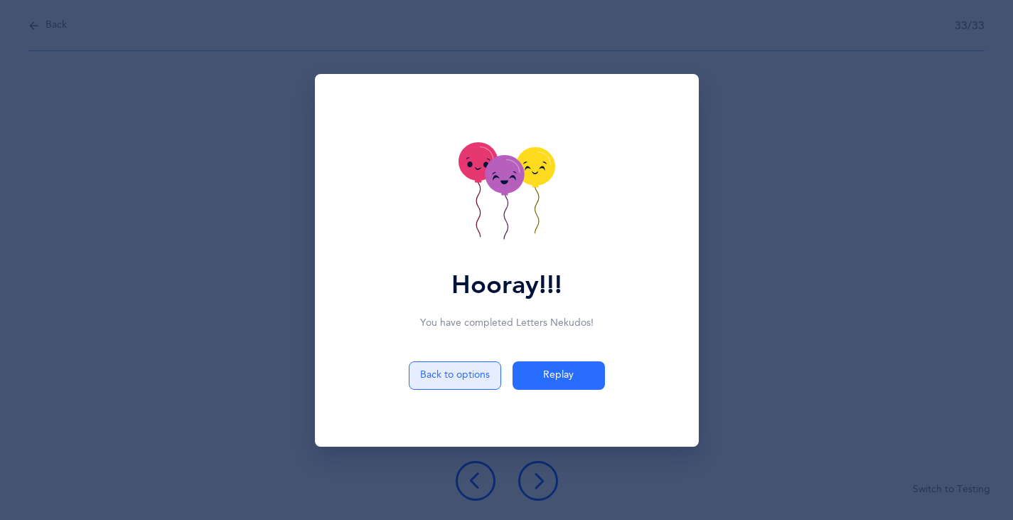
select select "27"
select select "single"
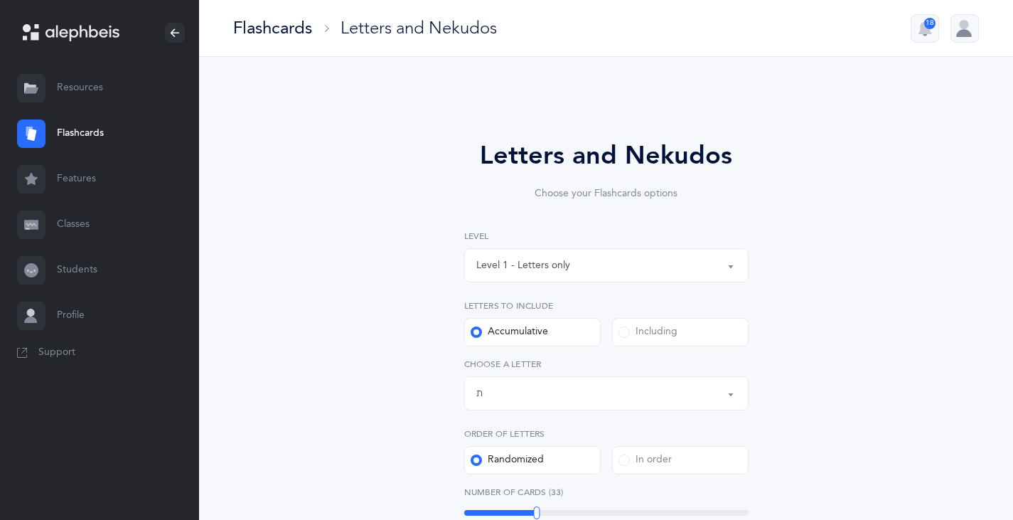
scroll to position [213, 0]
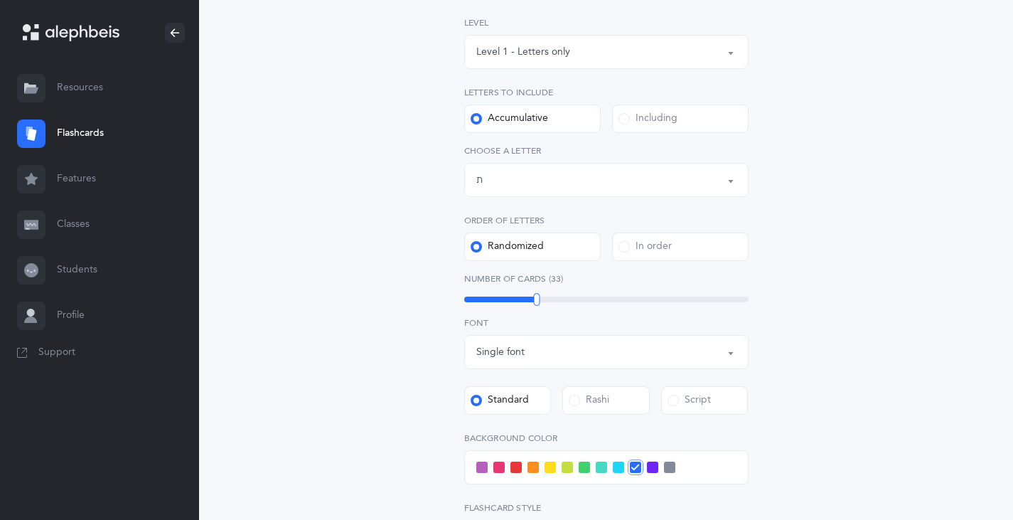
click at [566, 469] on span at bounding box center [567, 466] width 11 height 11
click at [0, 0] on input "checkbox" at bounding box center [0, 0] width 0 height 0
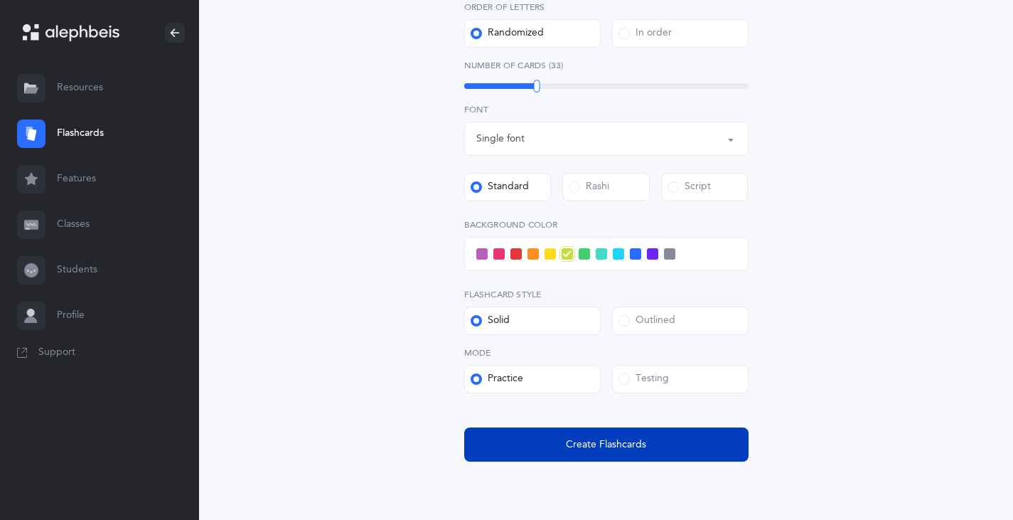
click at [597, 443] on span "Create Flashcards" at bounding box center [606, 444] width 80 height 15
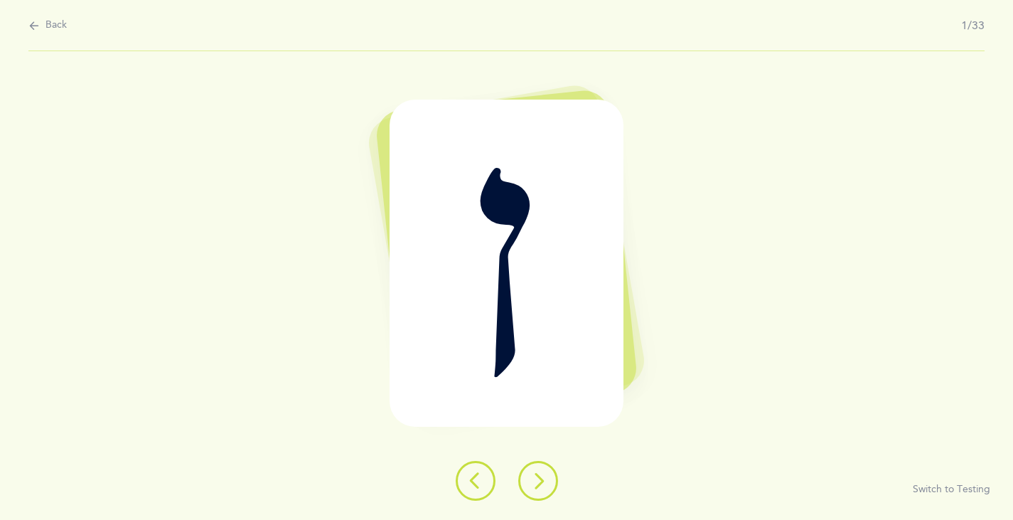
scroll to position [0, 0]
click at [548, 483] on icon at bounding box center [543, 480] width 17 height 17
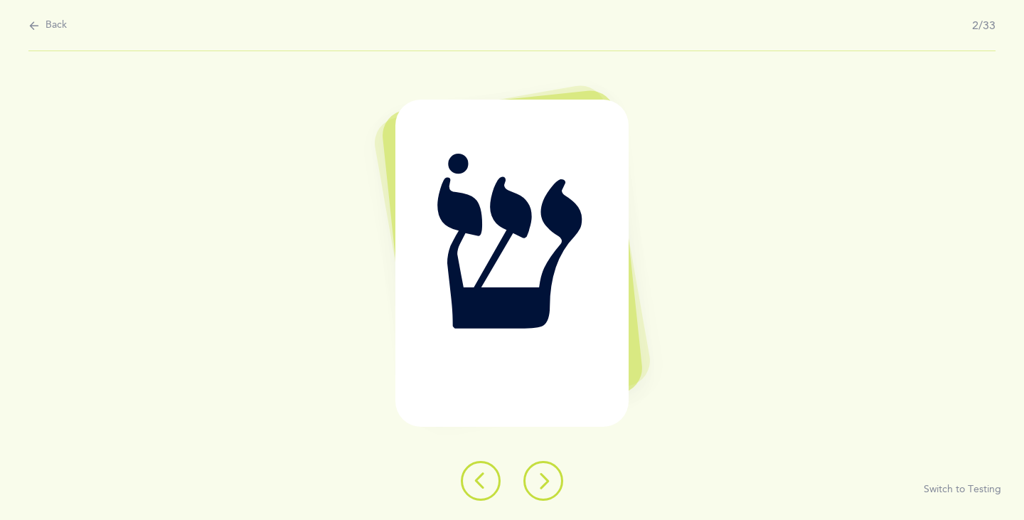
click at [548, 483] on icon at bounding box center [543, 480] width 17 height 17
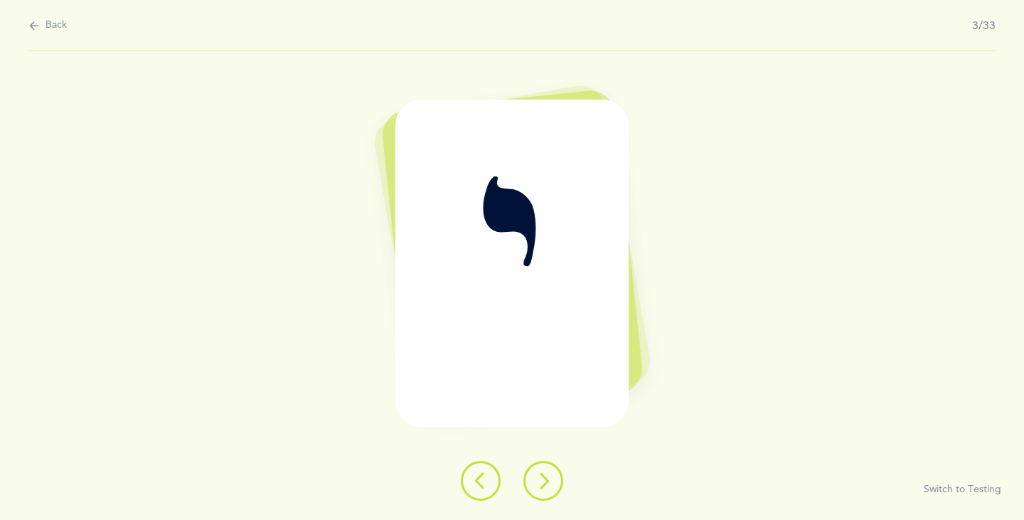
click at [548, 483] on icon at bounding box center [543, 480] width 17 height 17
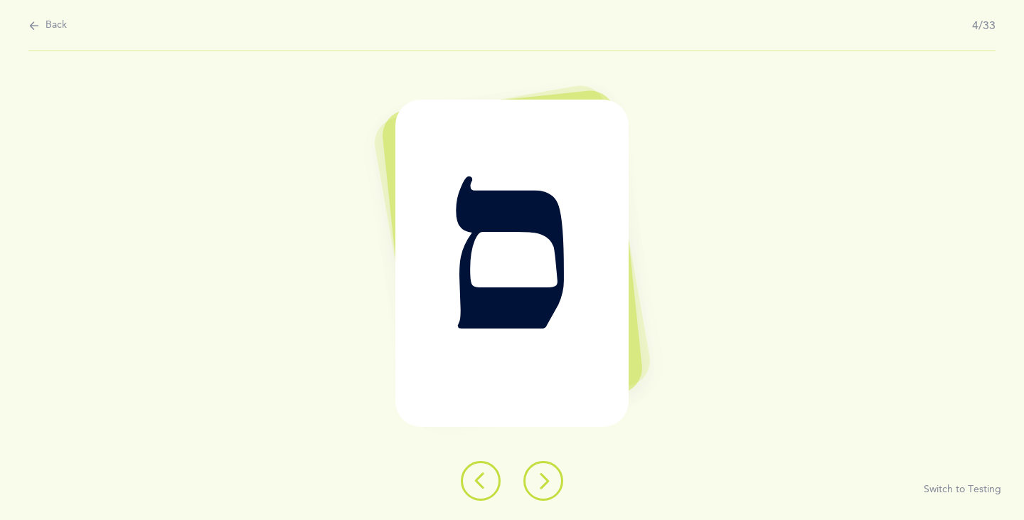
click at [548, 484] on icon at bounding box center [543, 480] width 17 height 17
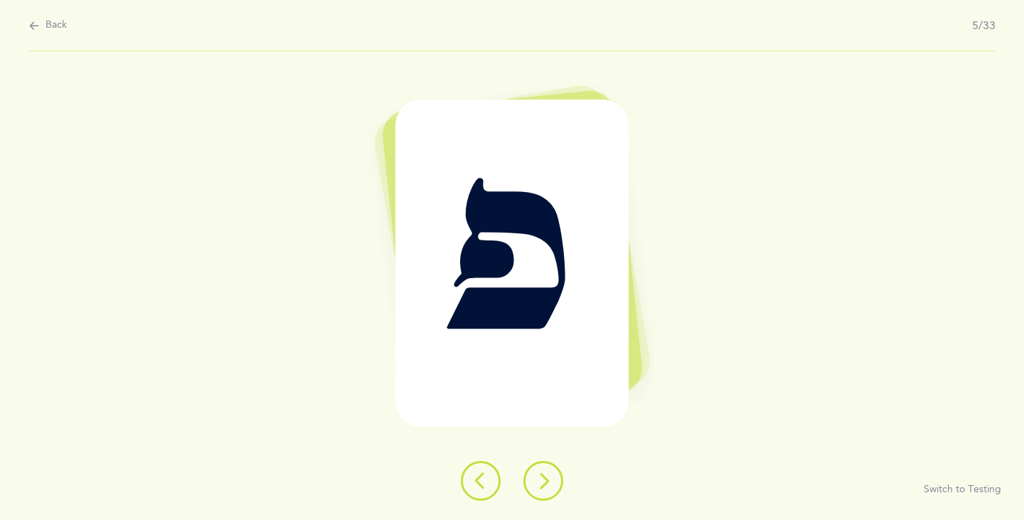
click at [548, 484] on icon at bounding box center [543, 480] width 17 height 17
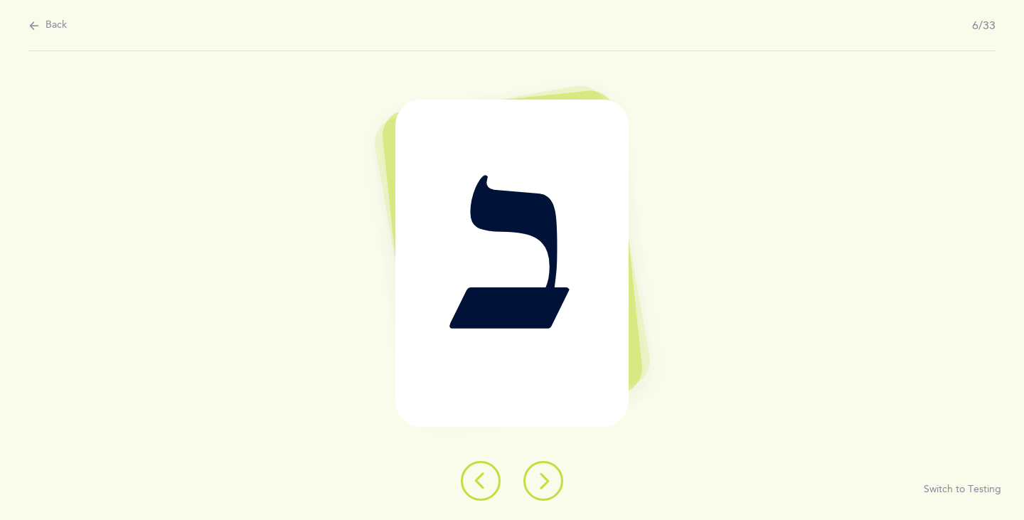
click at [548, 484] on icon at bounding box center [543, 480] width 17 height 17
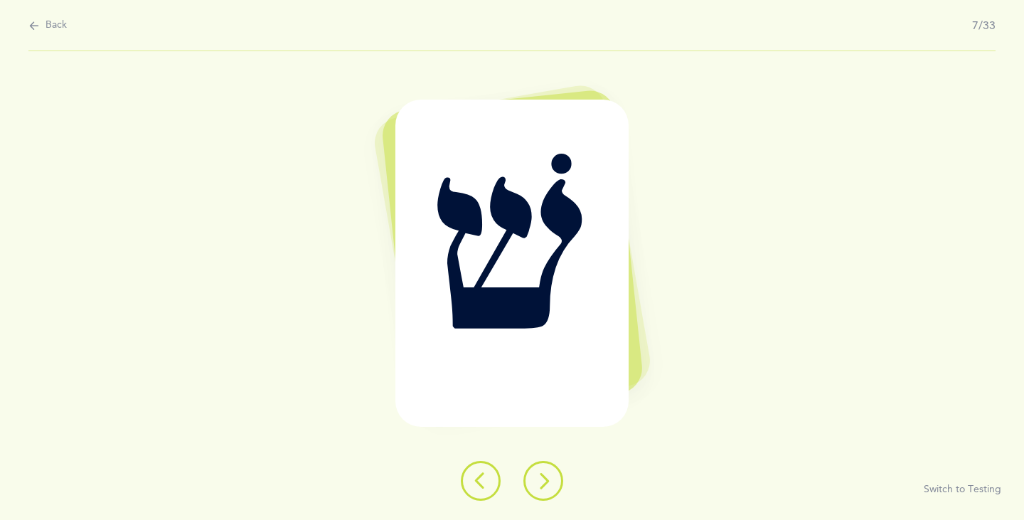
click at [548, 484] on icon at bounding box center [543, 480] width 17 height 17
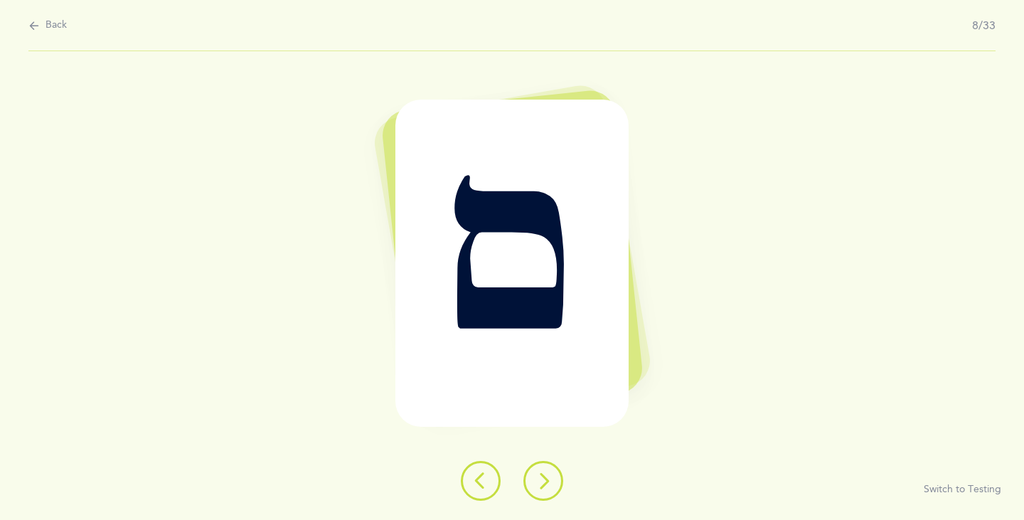
click at [548, 484] on icon at bounding box center [543, 480] width 17 height 17
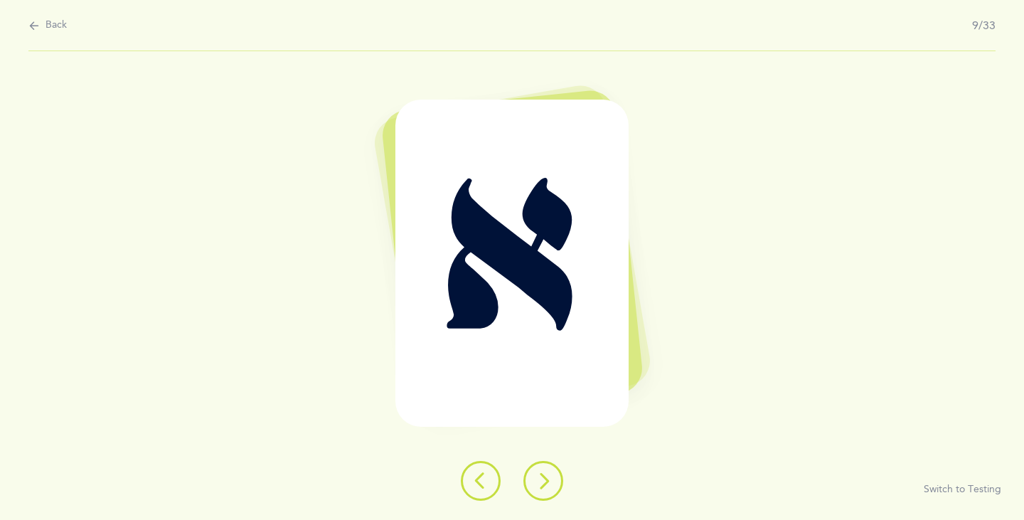
click at [542, 480] on icon at bounding box center [543, 480] width 17 height 17
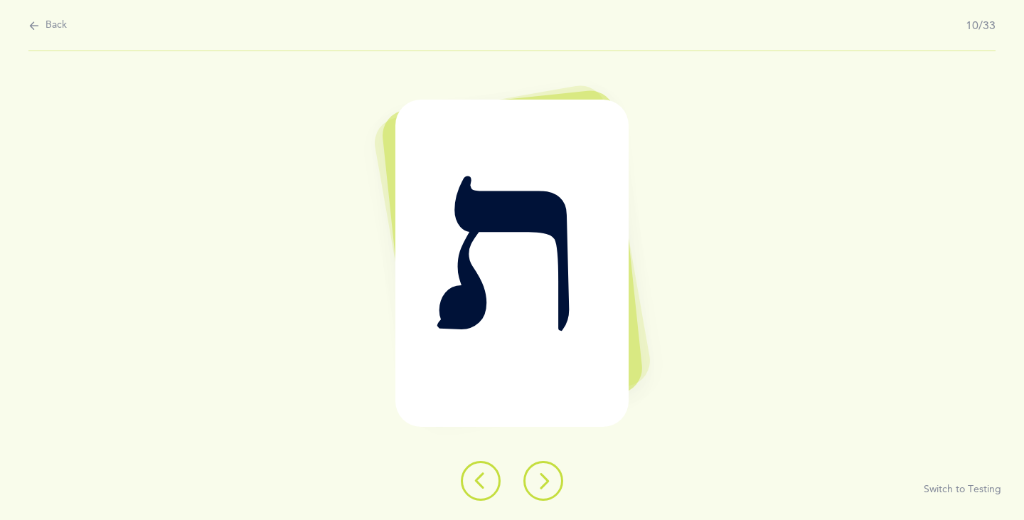
click at [542, 485] on icon at bounding box center [543, 480] width 17 height 17
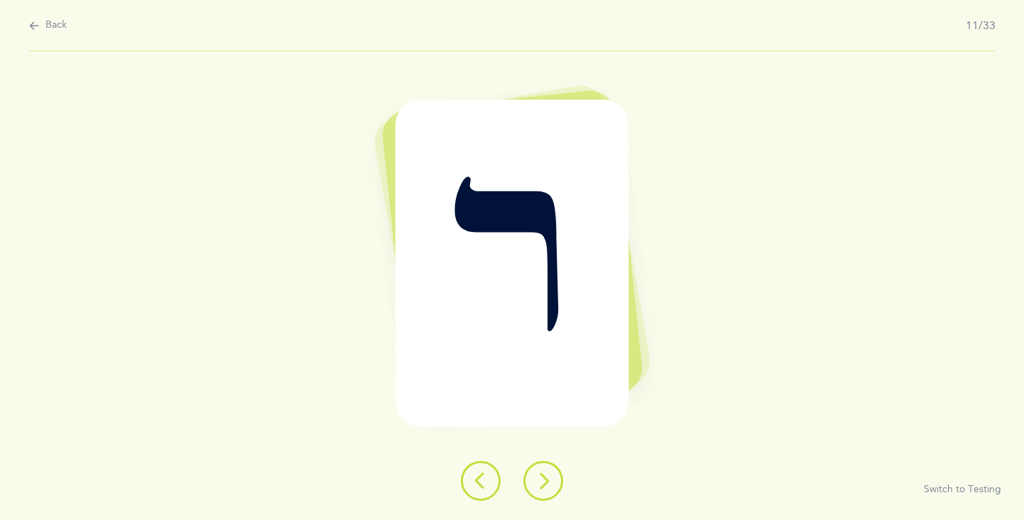
click at [542, 485] on icon at bounding box center [543, 480] width 17 height 17
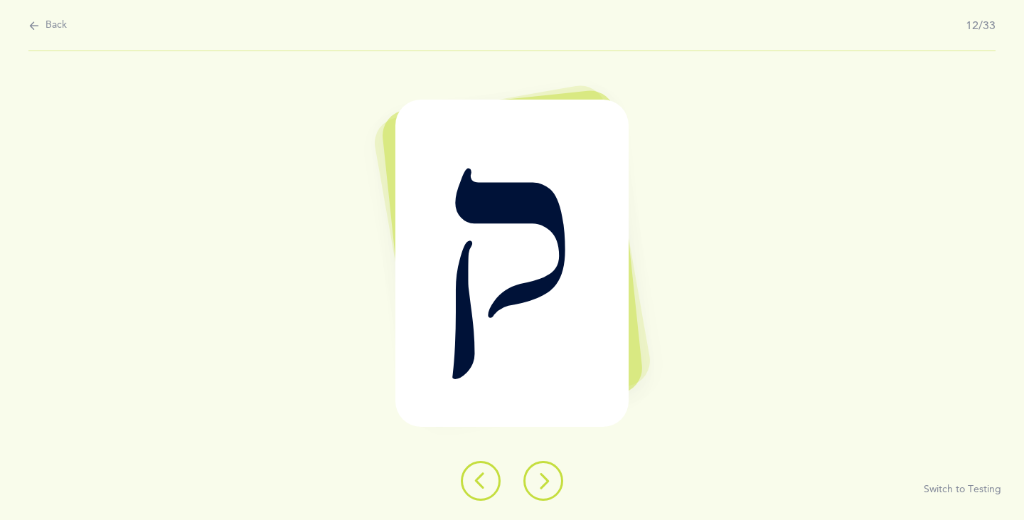
click at [544, 487] on icon at bounding box center [543, 480] width 17 height 17
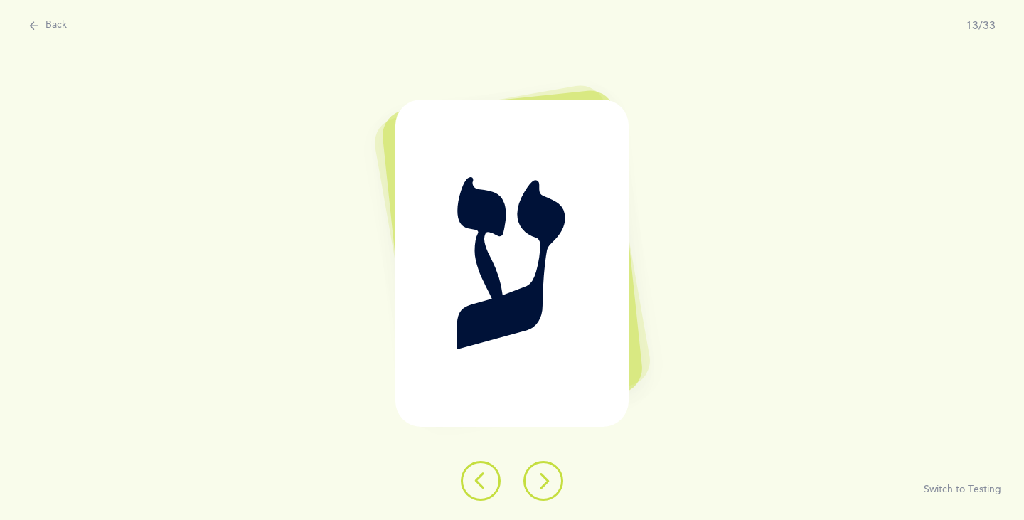
click at [543, 490] on button at bounding box center [543, 481] width 40 height 40
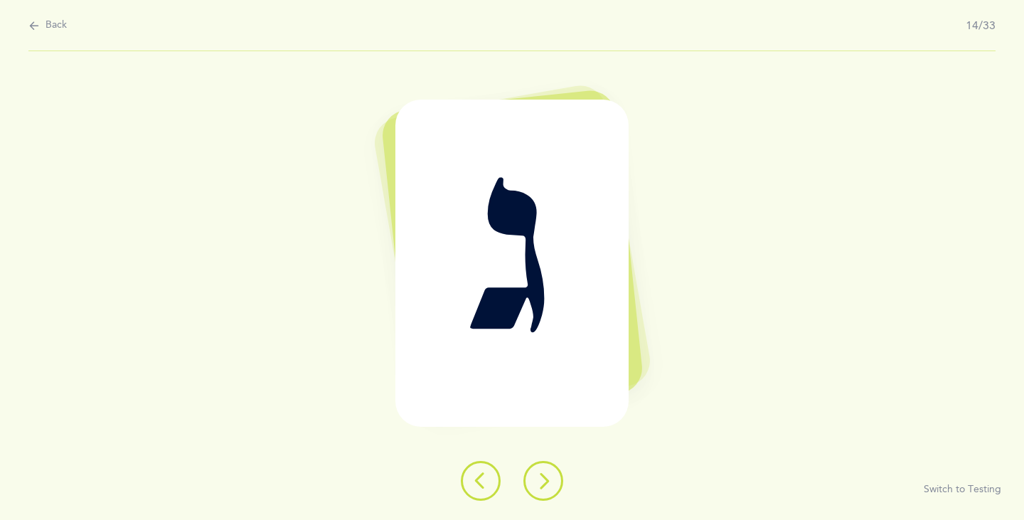
click at [543, 490] on button at bounding box center [543, 481] width 40 height 40
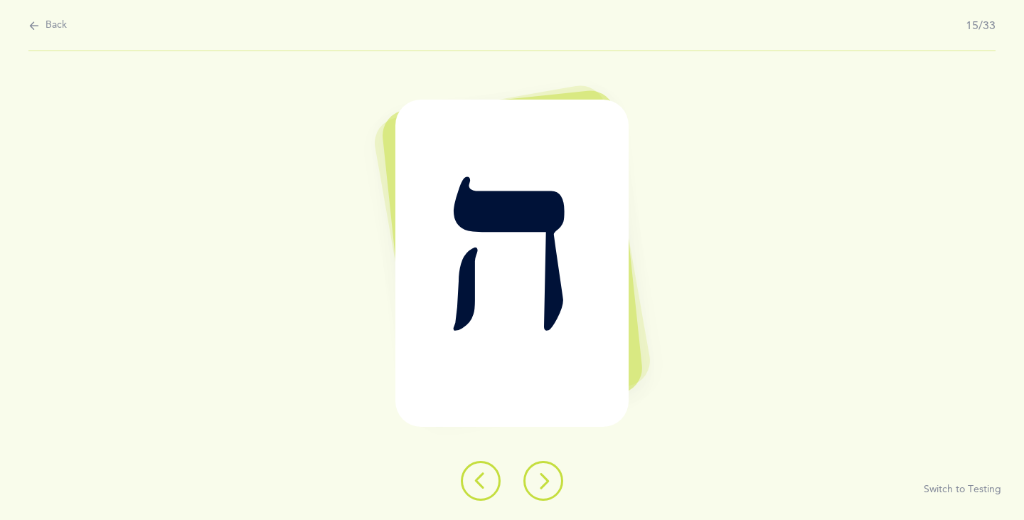
click at [543, 490] on button at bounding box center [543, 481] width 40 height 40
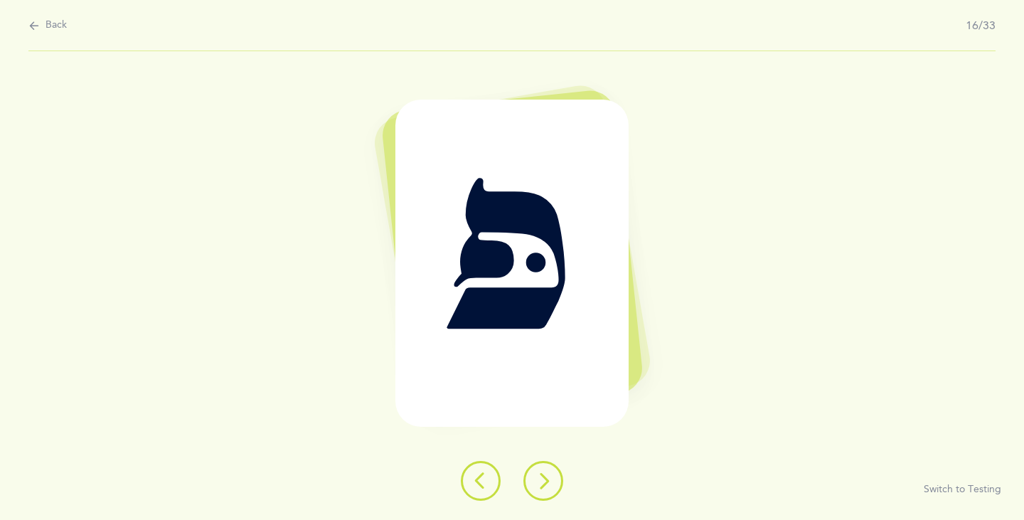
click at [543, 493] on button at bounding box center [543, 481] width 40 height 40
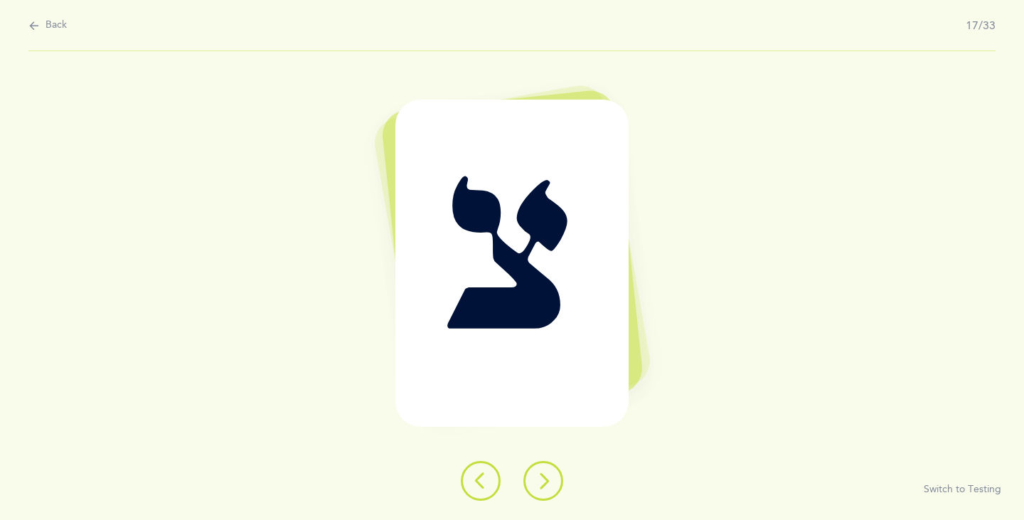
click at [543, 488] on icon at bounding box center [543, 480] width 17 height 17
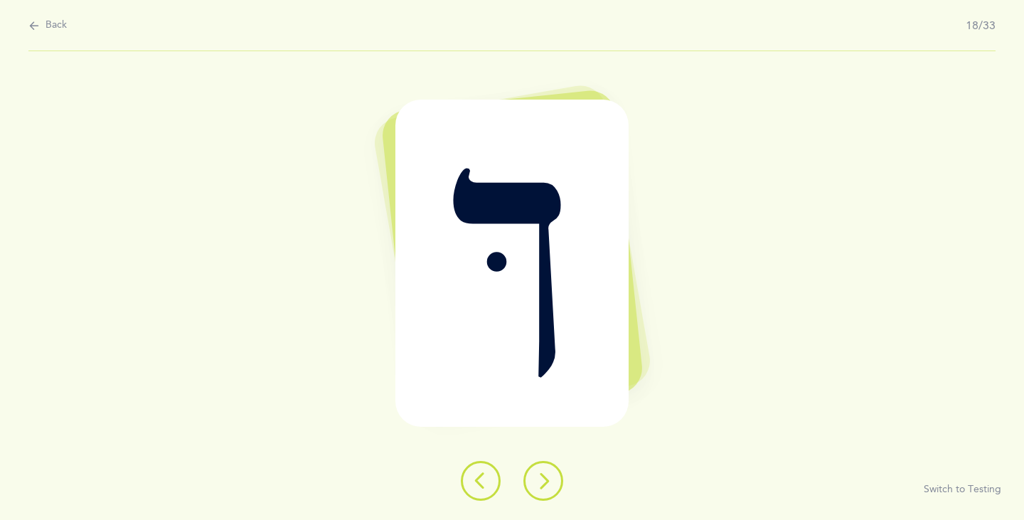
click at [543, 488] on icon at bounding box center [543, 480] width 17 height 17
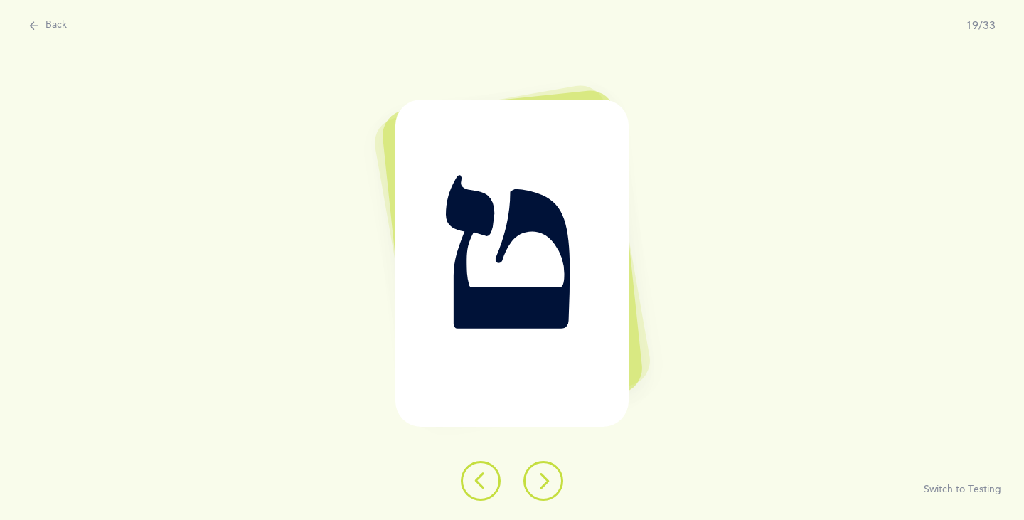
click at [543, 488] on icon at bounding box center [543, 480] width 17 height 17
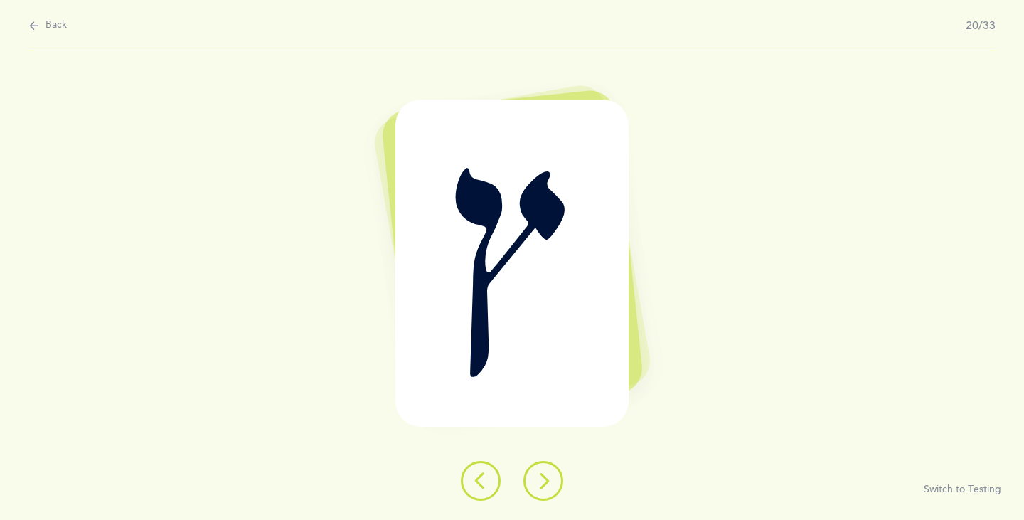
click at [543, 483] on icon at bounding box center [543, 480] width 17 height 17
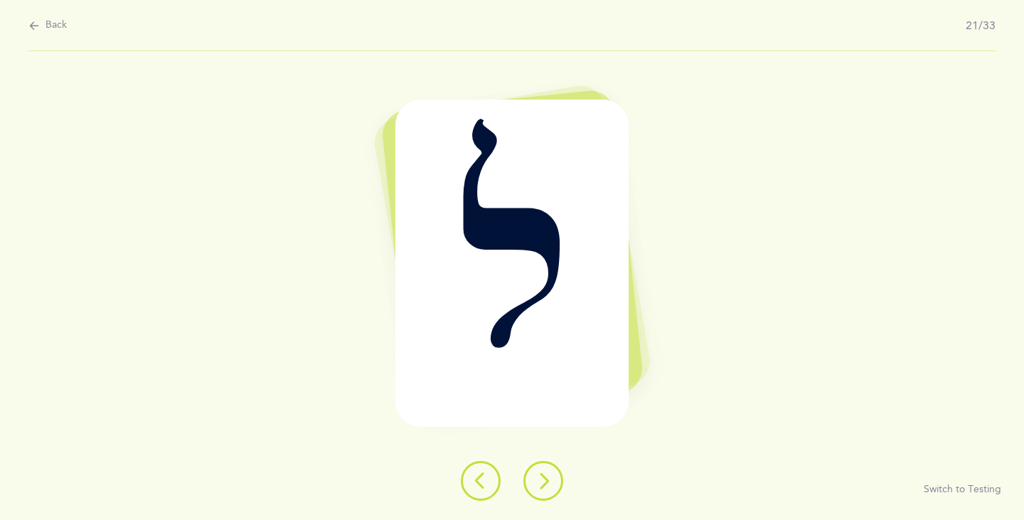
click at [543, 483] on icon at bounding box center [543, 480] width 17 height 17
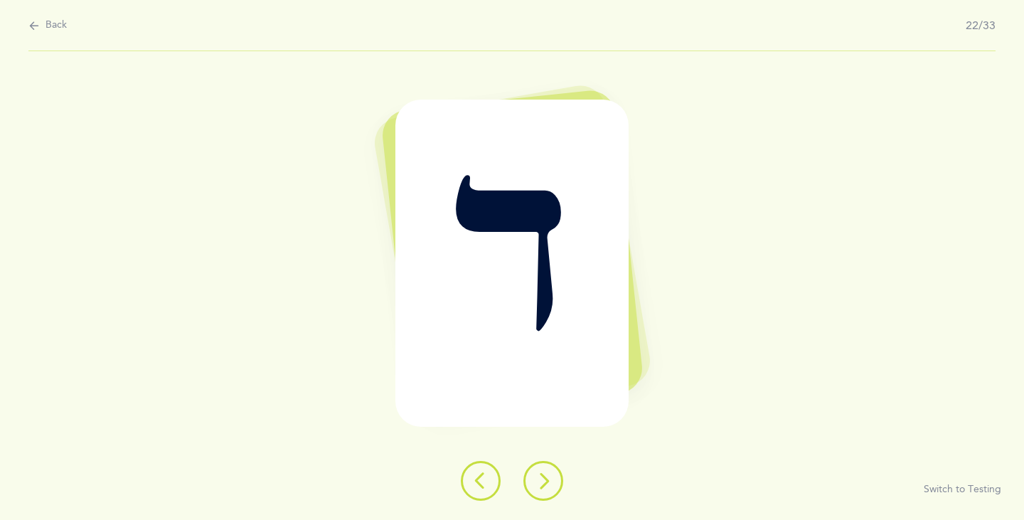
click at [543, 483] on icon at bounding box center [543, 480] width 17 height 17
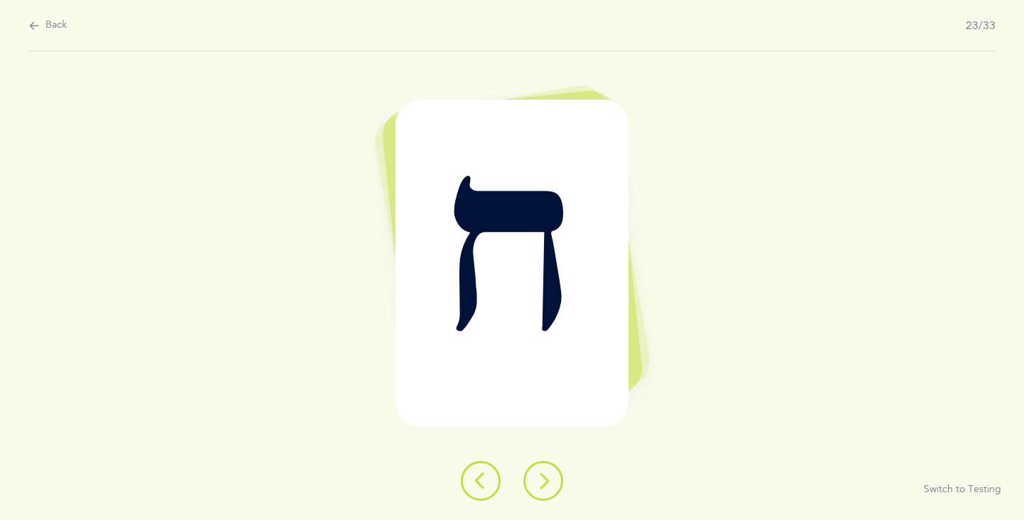
click at [543, 483] on icon at bounding box center [543, 480] width 17 height 17
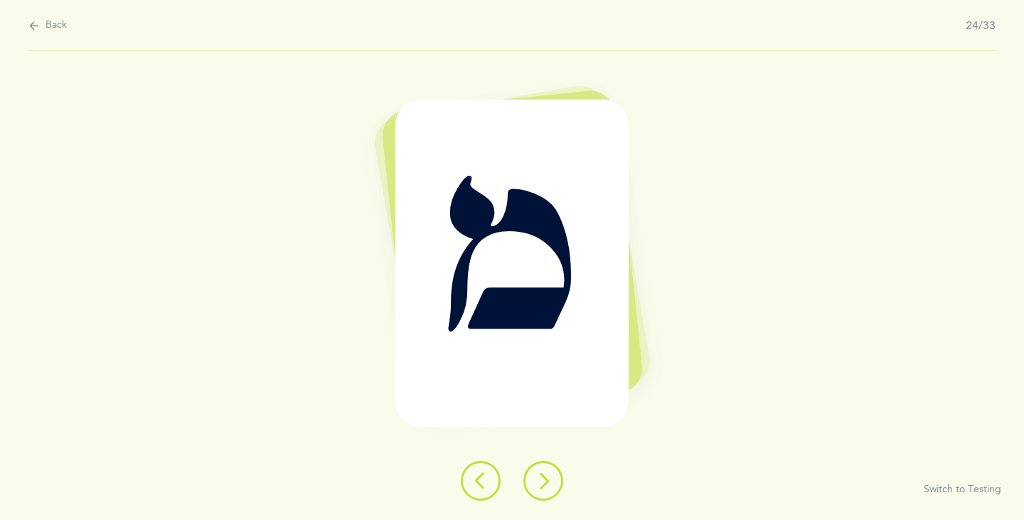
click at [543, 483] on icon at bounding box center [543, 480] width 17 height 17
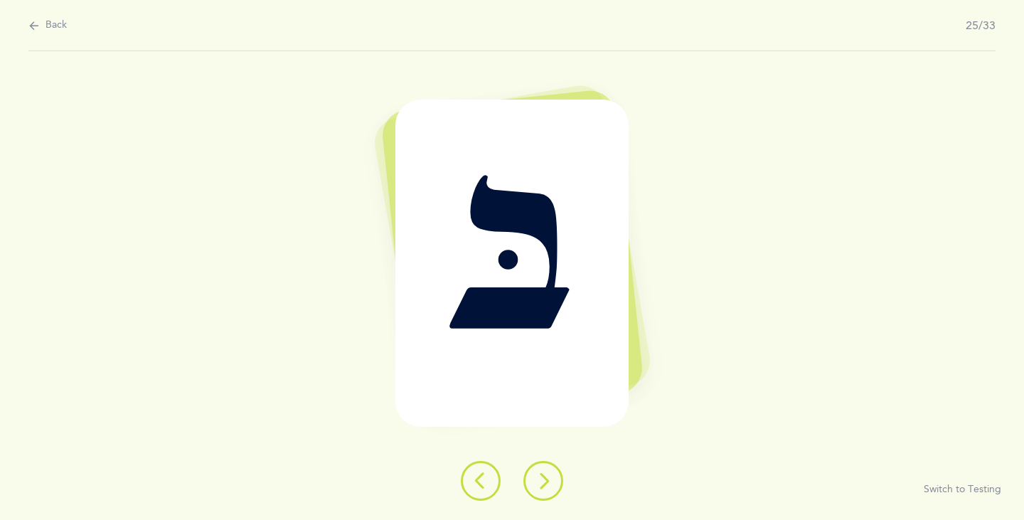
click at [543, 483] on icon at bounding box center [543, 480] width 17 height 17
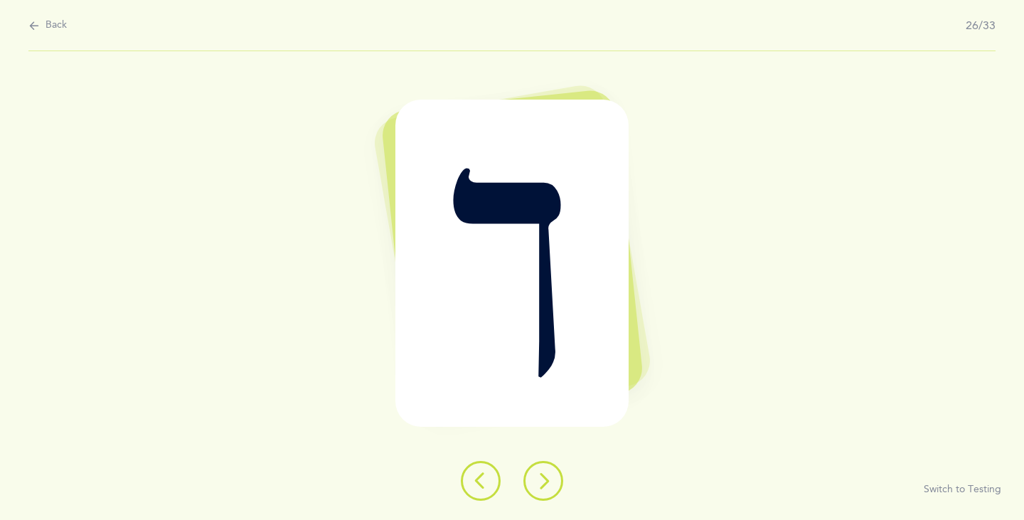
click at [543, 483] on icon at bounding box center [543, 480] width 17 height 17
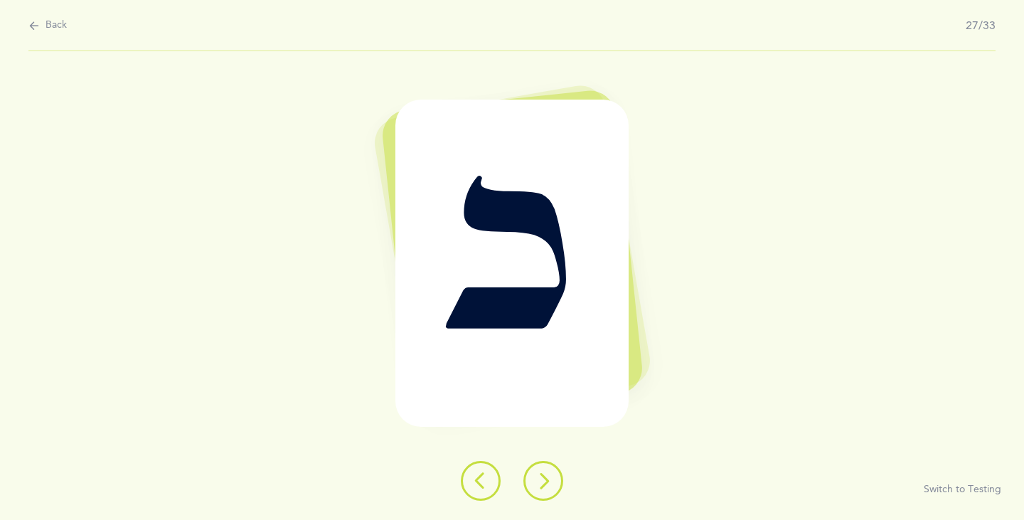
click at [543, 483] on icon at bounding box center [543, 480] width 17 height 17
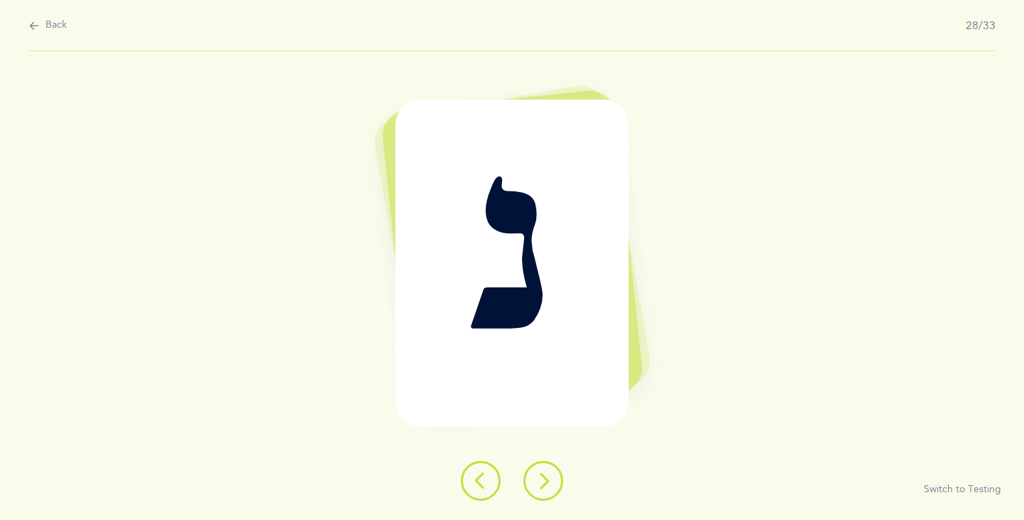
click at [543, 483] on icon at bounding box center [543, 480] width 17 height 17
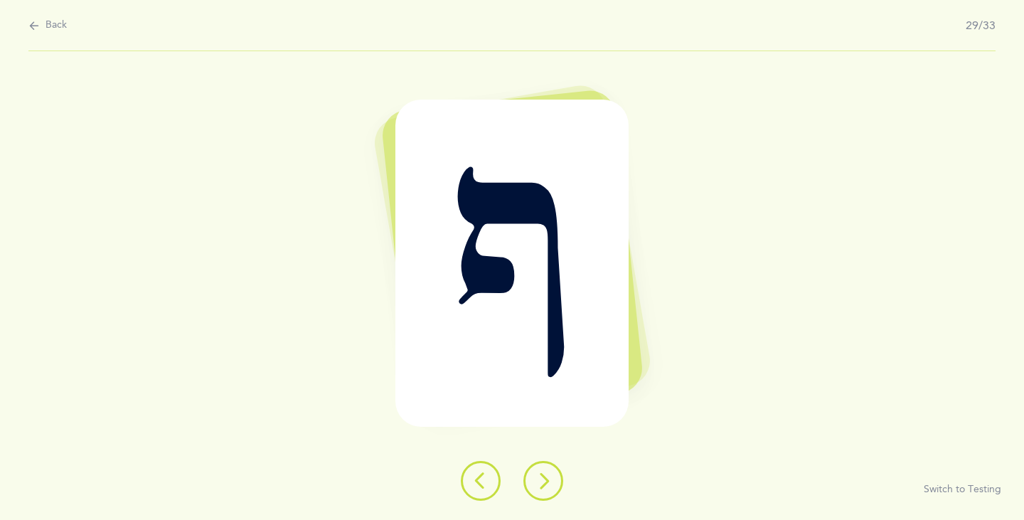
click at [543, 483] on icon at bounding box center [543, 480] width 17 height 17
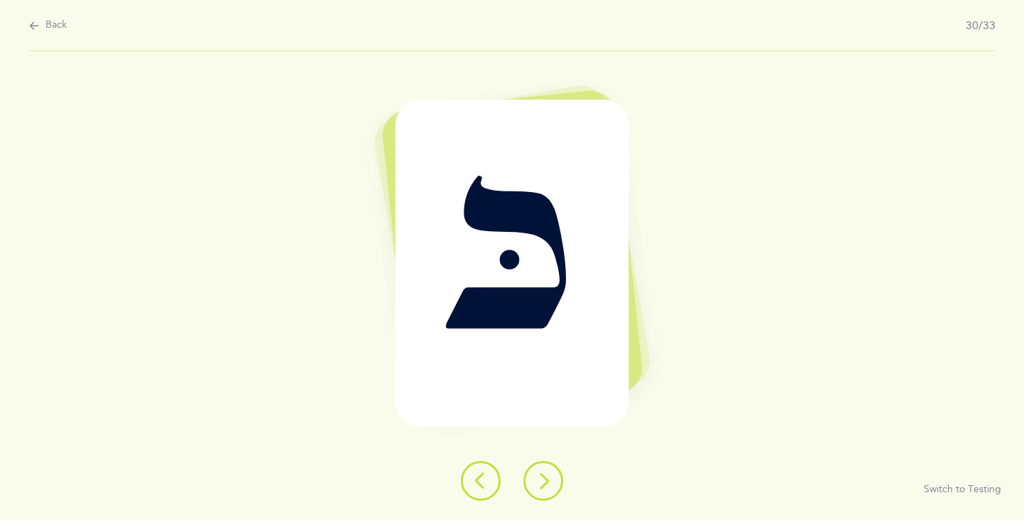
click at [34, 26] on icon at bounding box center [33, 26] width 11 height 16
select select "27"
select select "single"
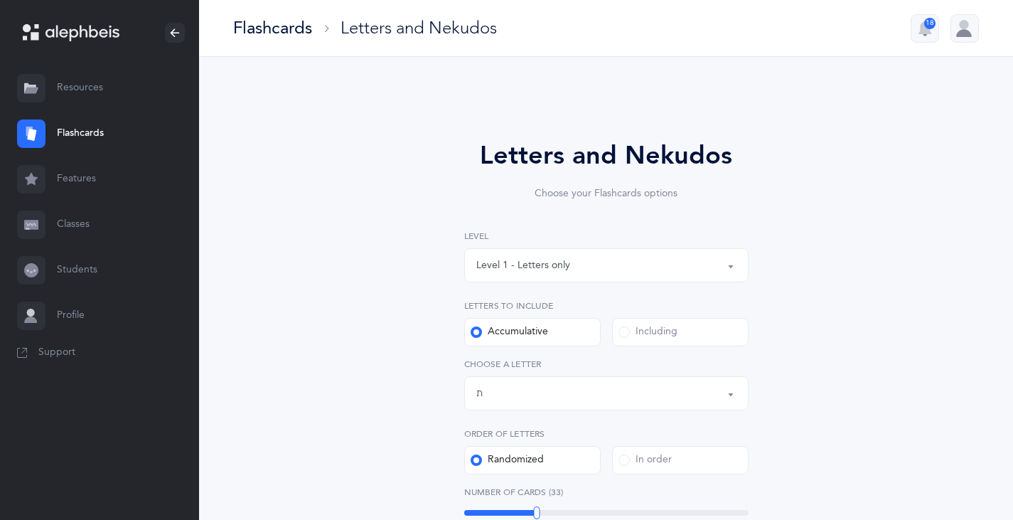
click at [733, 268] on button "Level 1 - Letters only" at bounding box center [606, 265] width 284 height 34
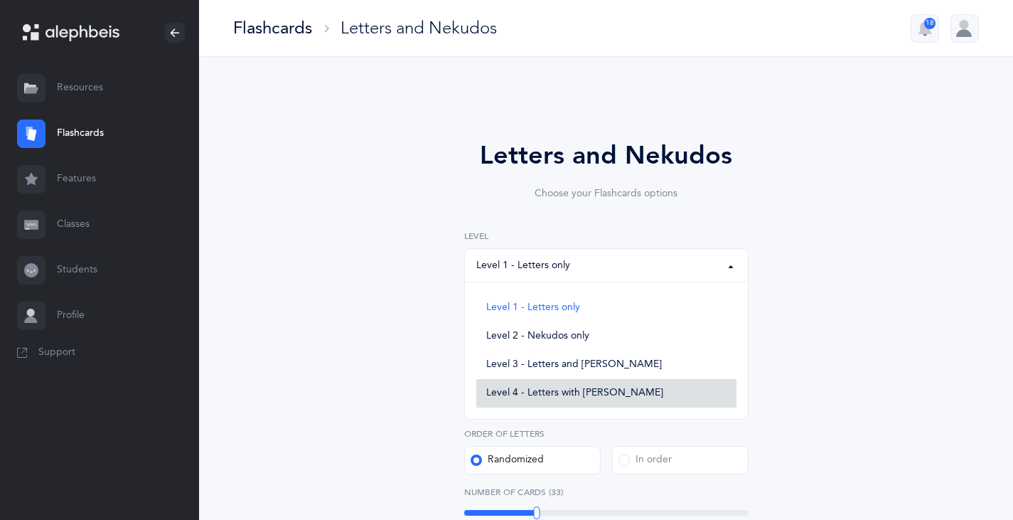
drag, startPoint x: 570, startPoint y: 387, endPoint x: 579, endPoint y: 385, distance: 8.8
click at [570, 387] on span "Level 4 - Letters with [PERSON_NAME]" at bounding box center [574, 393] width 177 height 13
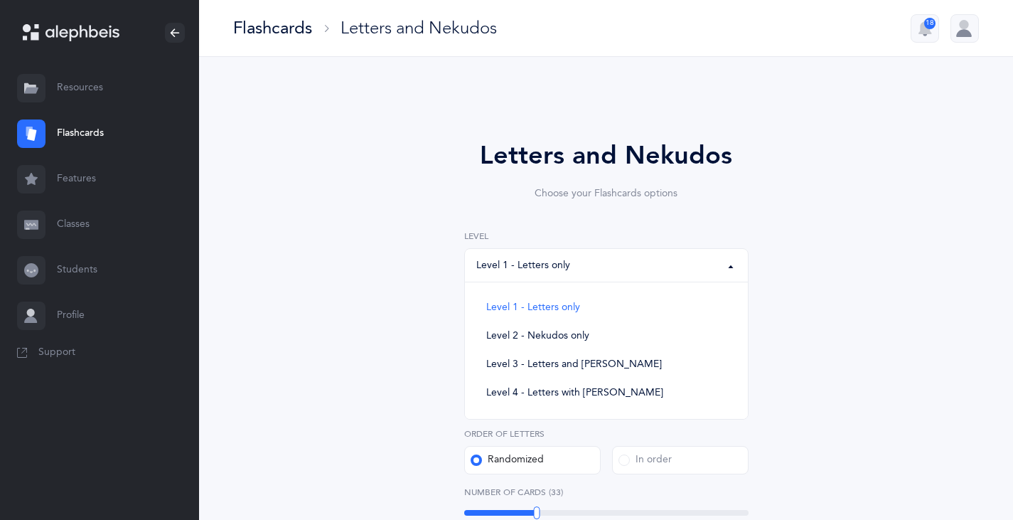
select select "4"
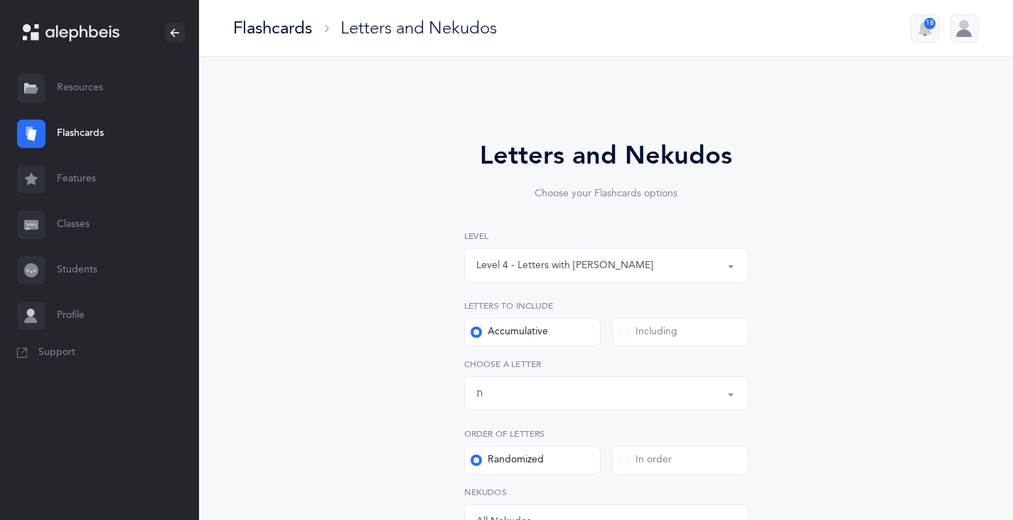
scroll to position [213, 0]
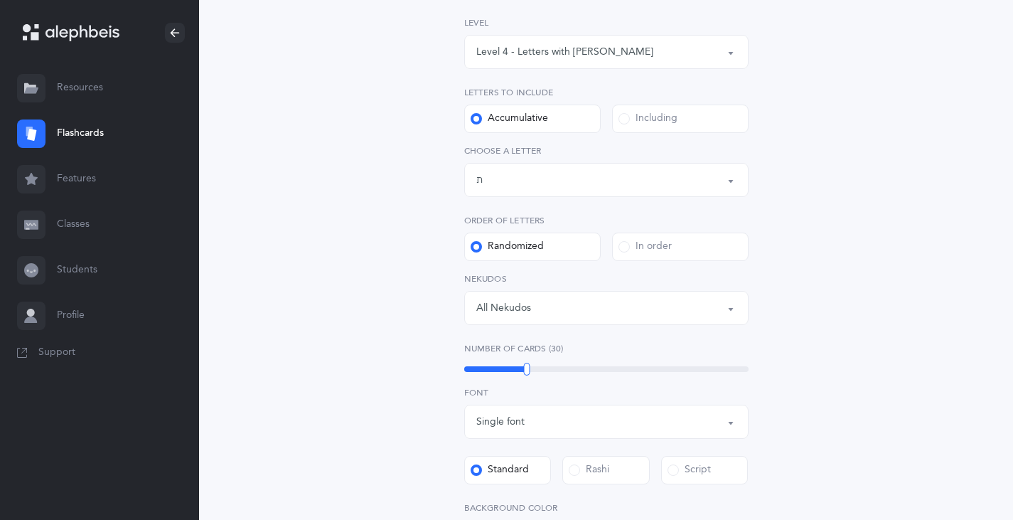
click at [730, 302] on button "All Nekudos" at bounding box center [606, 308] width 284 height 34
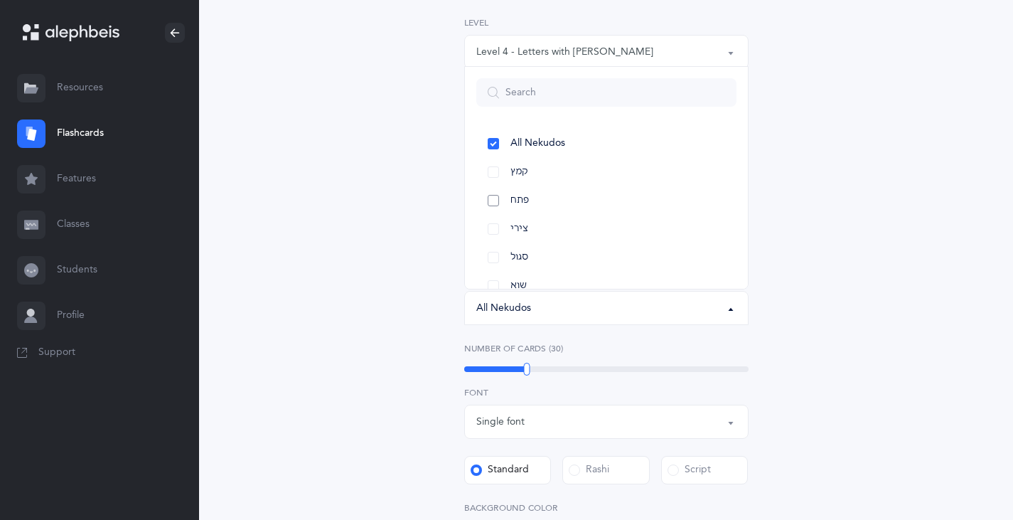
click at [498, 201] on link "פתח" at bounding box center [606, 200] width 260 height 28
click at [492, 172] on link "קמץ" at bounding box center [606, 172] width 260 height 28
select select "28"
click at [834, 198] on div "Letters and Nekudos Choose your Flashcards options Level 1 - Letters only Level…" at bounding box center [606, 342] width 648 height 918
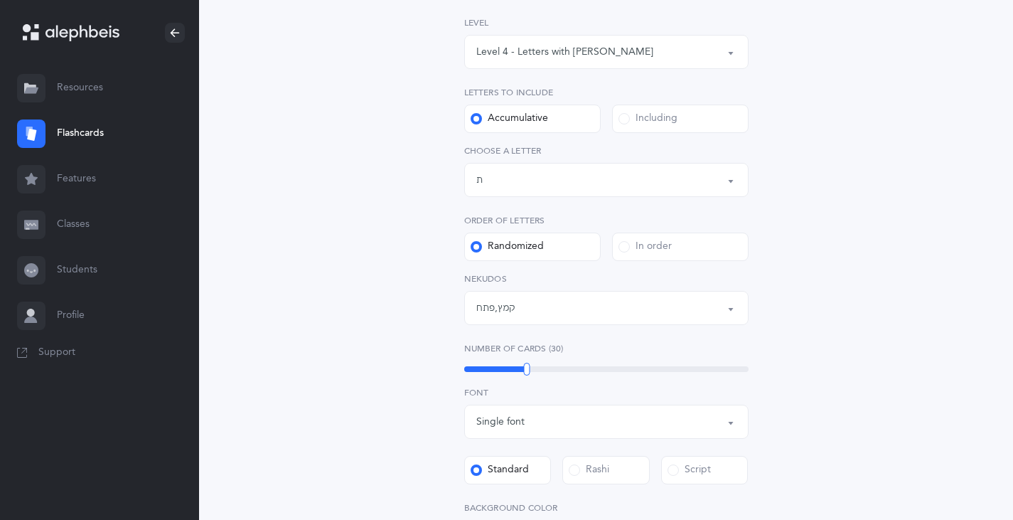
click at [624, 119] on span at bounding box center [624, 118] width 11 height 11
click at [0, 0] on input "Including" at bounding box center [0, 0] width 0 height 0
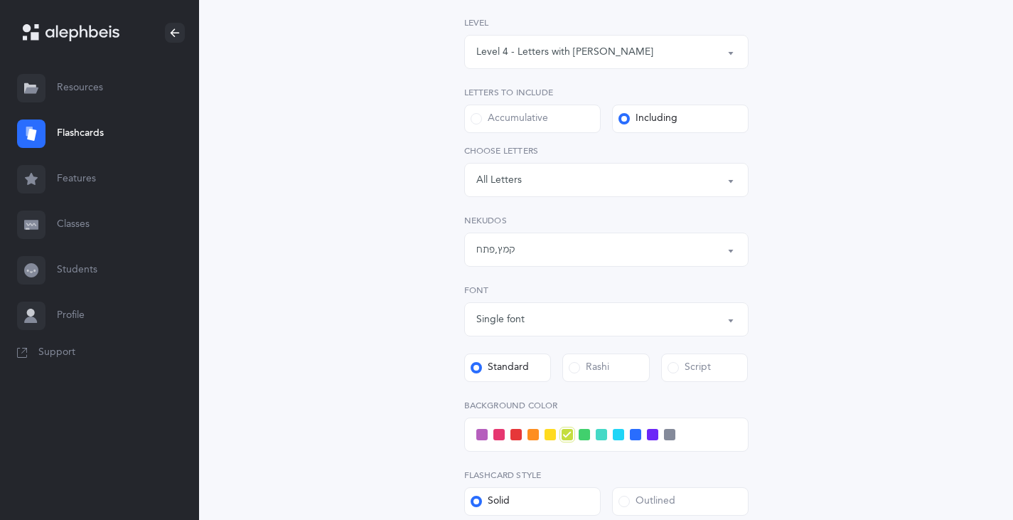
scroll to position [427, 0]
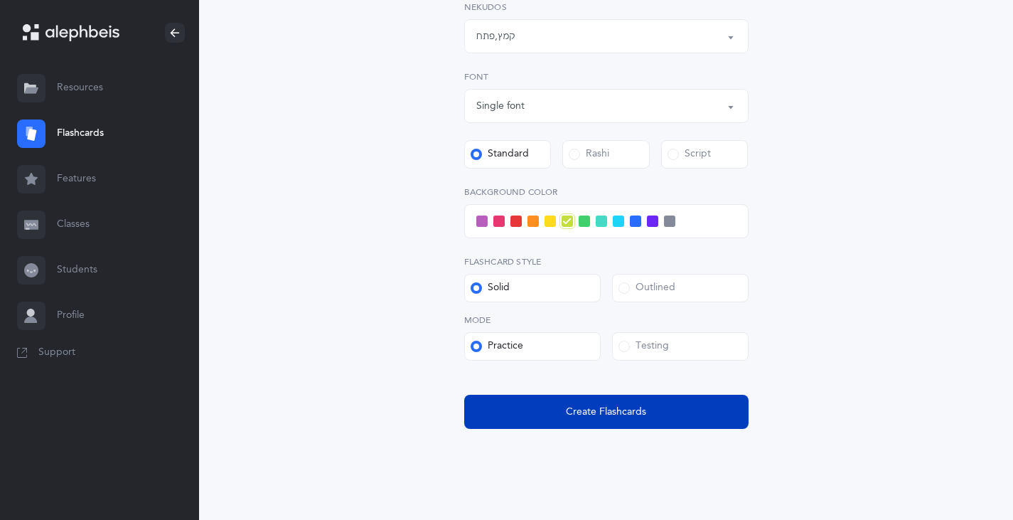
click at [611, 412] on span "Create Flashcards" at bounding box center [606, 412] width 80 height 15
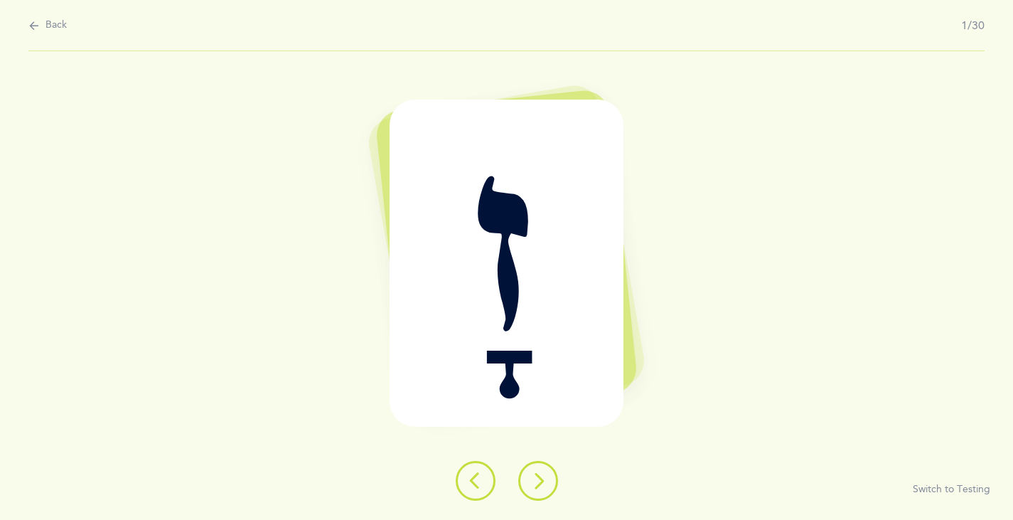
scroll to position [0, 0]
click at [28, 26] on icon at bounding box center [33, 26] width 11 height 16
select select "4"
select select "28"
select select "single"
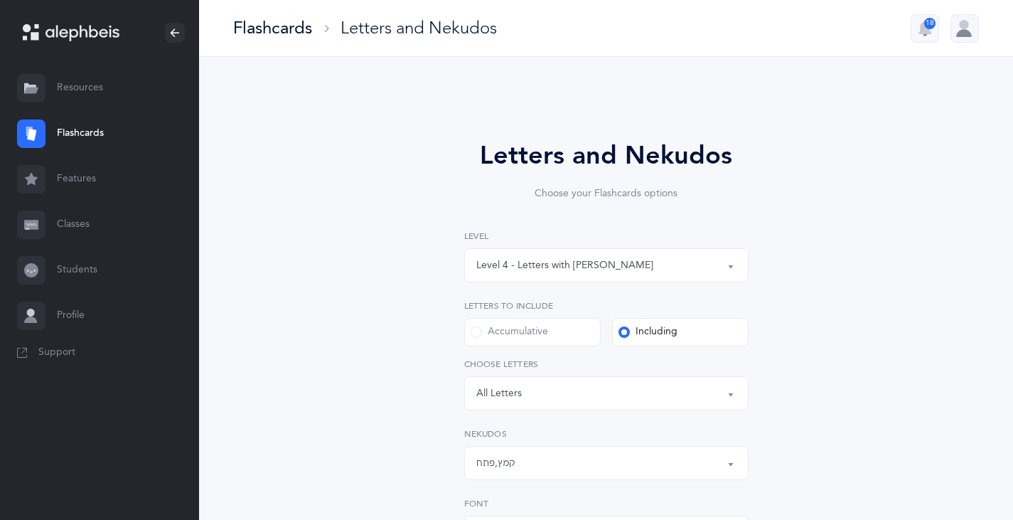
click at [70, 132] on link "Flashcards" at bounding box center [99, 134] width 199 height 46
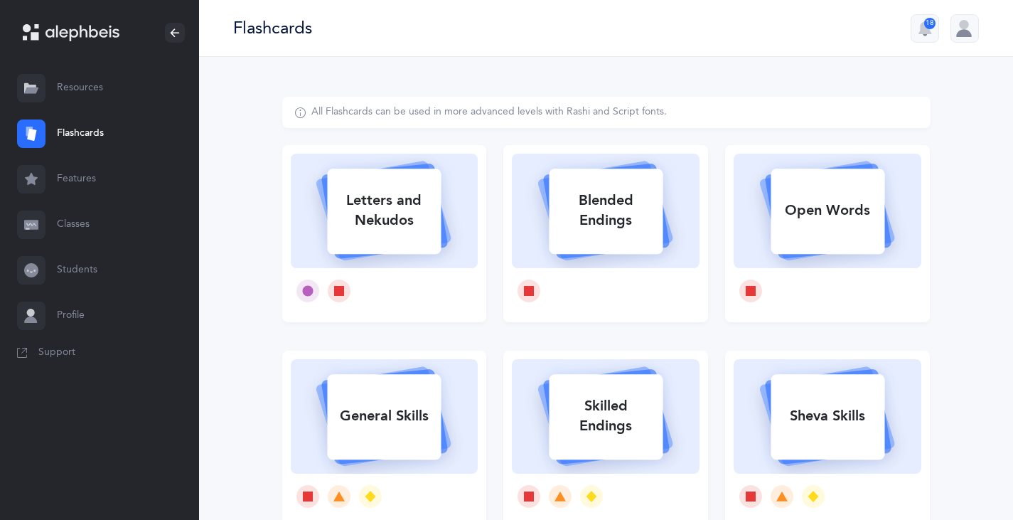
click at [572, 235] on div "Blended Endings" at bounding box center [606, 210] width 114 height 57
select select "8"
select select "33"
select select "single"
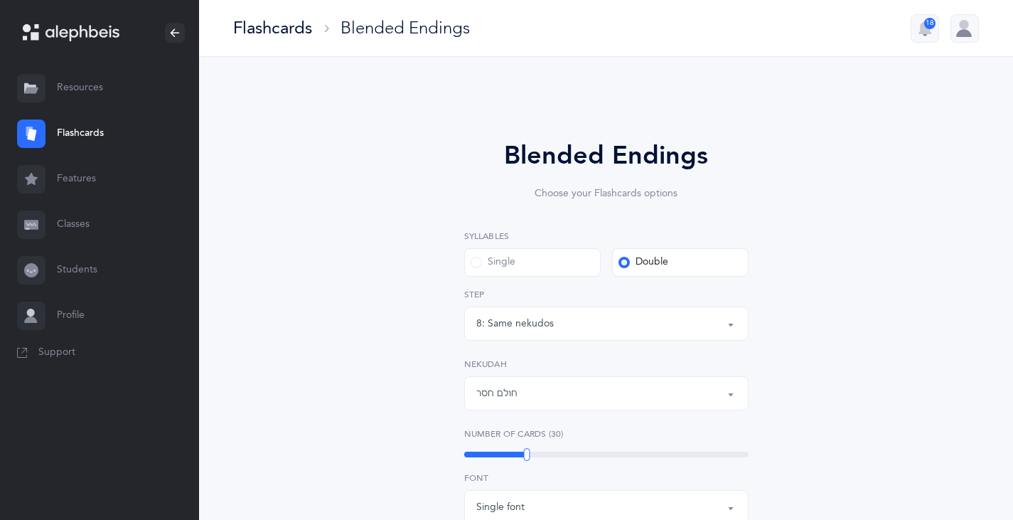
click at [471, 266] on div "Single" at bounding box center [493, 262] width 45 height 14
click at [0, 0] on input "Single" at bounding box center [0, 0] width 0 height 0
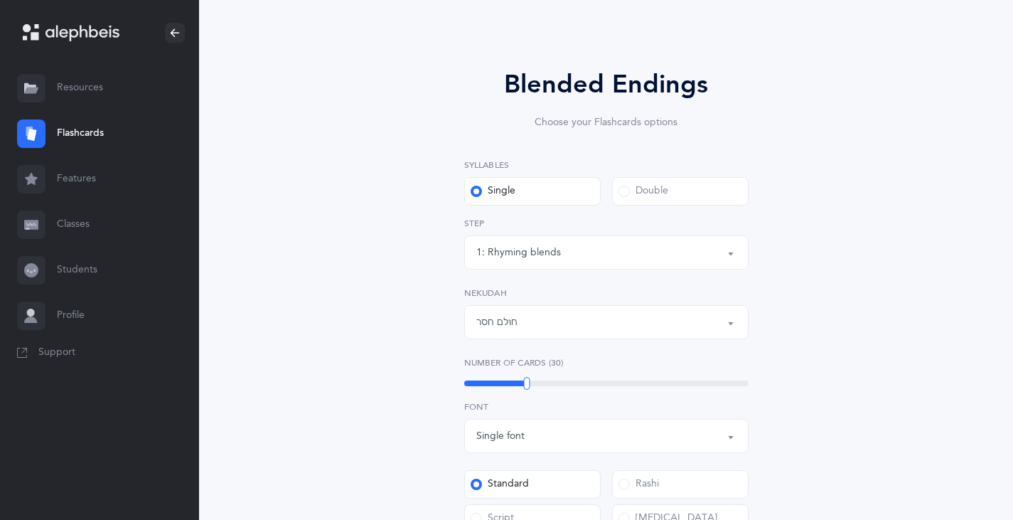
click at [731, 252] on button "1: Rhyming blends" at bounding box center [606, 252] width 284 height 34
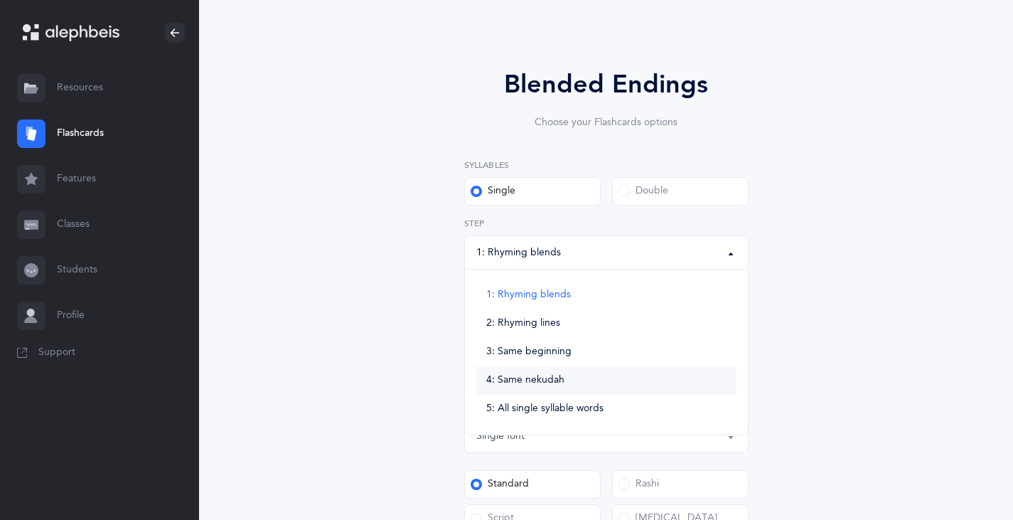
click at [533, 380] on span "4: Same nekudah" at bounding box center [525, 380] width 78 height 13
select select "4"
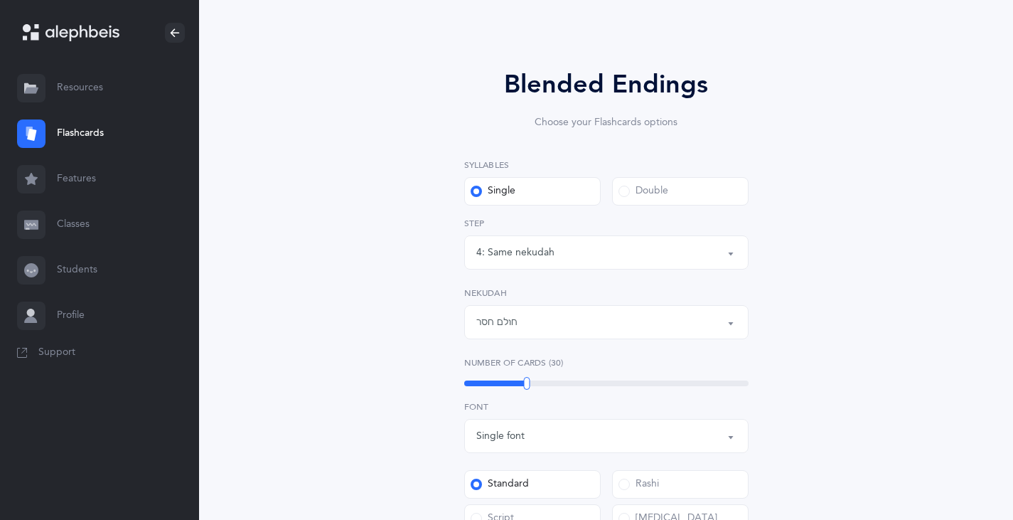
click at [727, 321] on button "חולם חסר" at bounding box center [606, 322] width 284 height 34
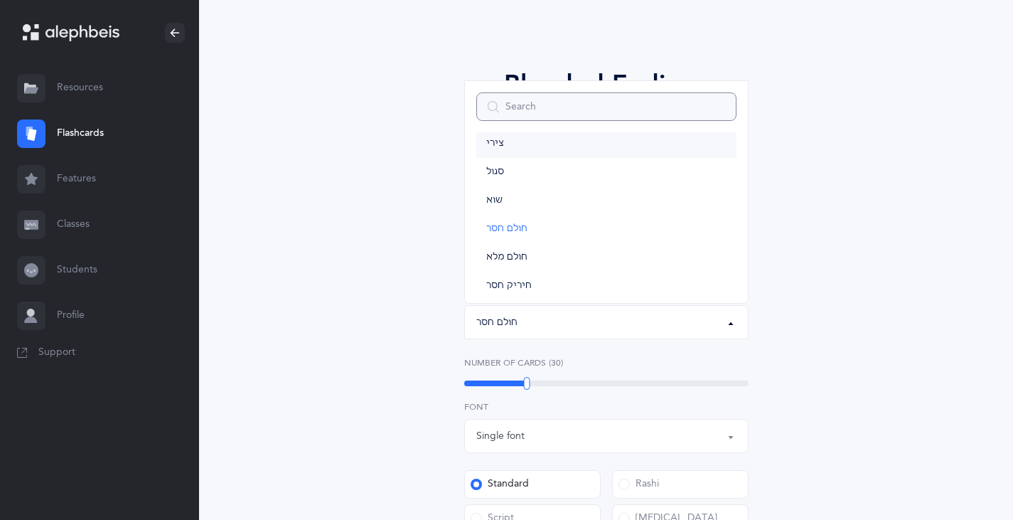
scroll to position [0, 0]
click at [495, 151] on link "קמץ" at bounding box center [606, 158] width 260 height 28
select select "28"
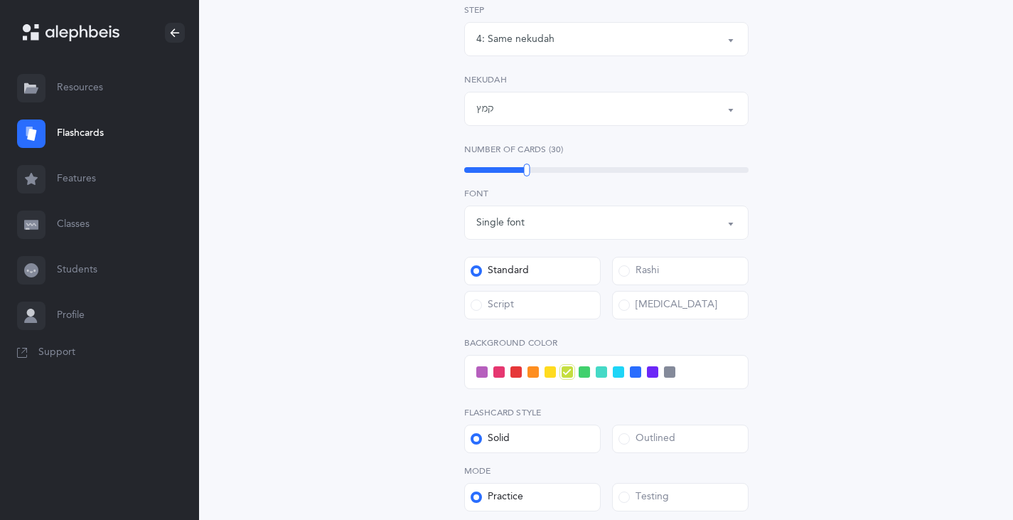
scroll to position [458, 0]
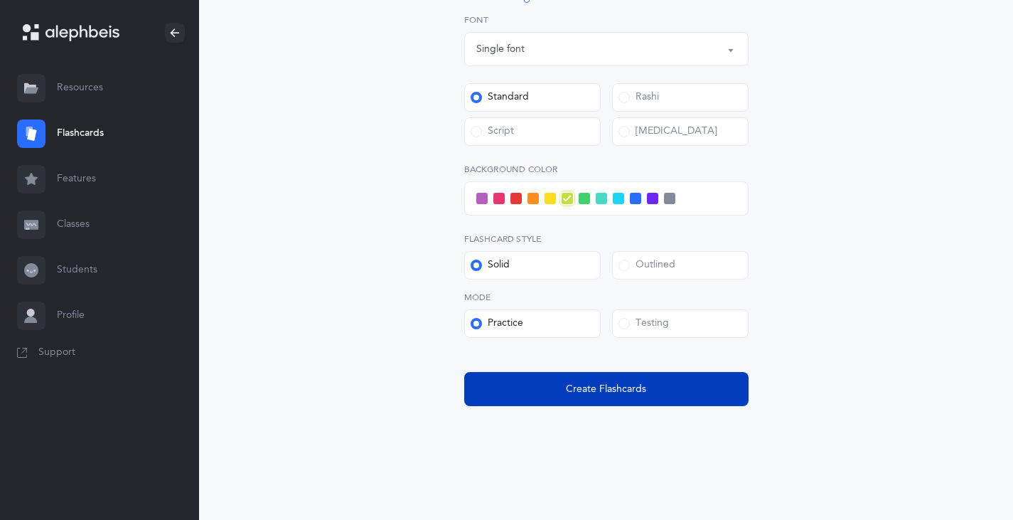
click at [626, 383] on span "Create Flashcards" at bounding box center [606, 389] width 80 height 15
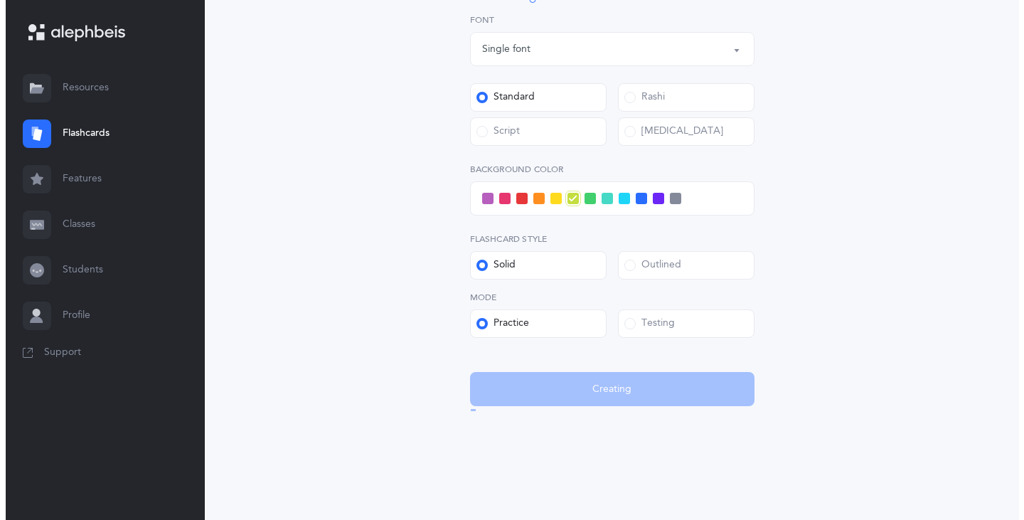
scroll to position [0, 0]
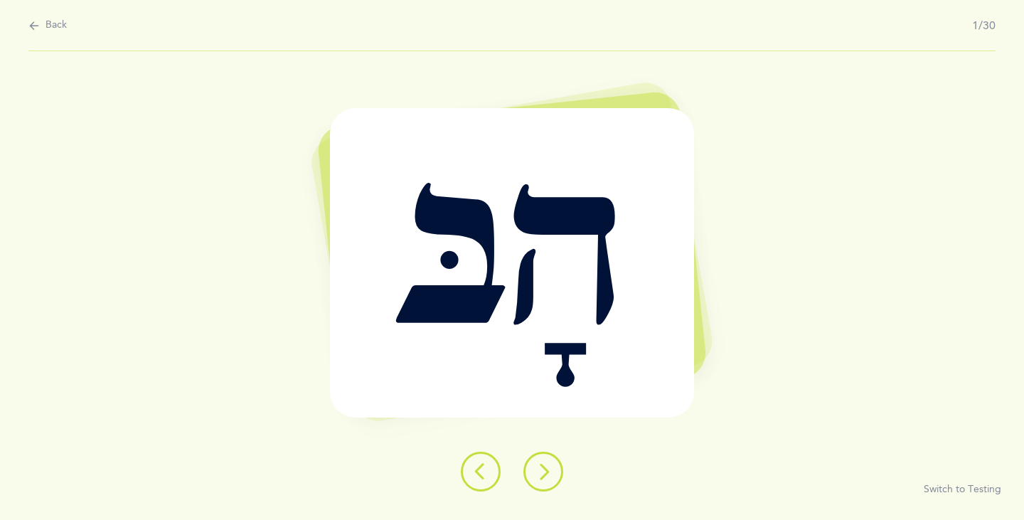
click at [540, 479] on icon at bounding box center [543, 471] width 17 height 17
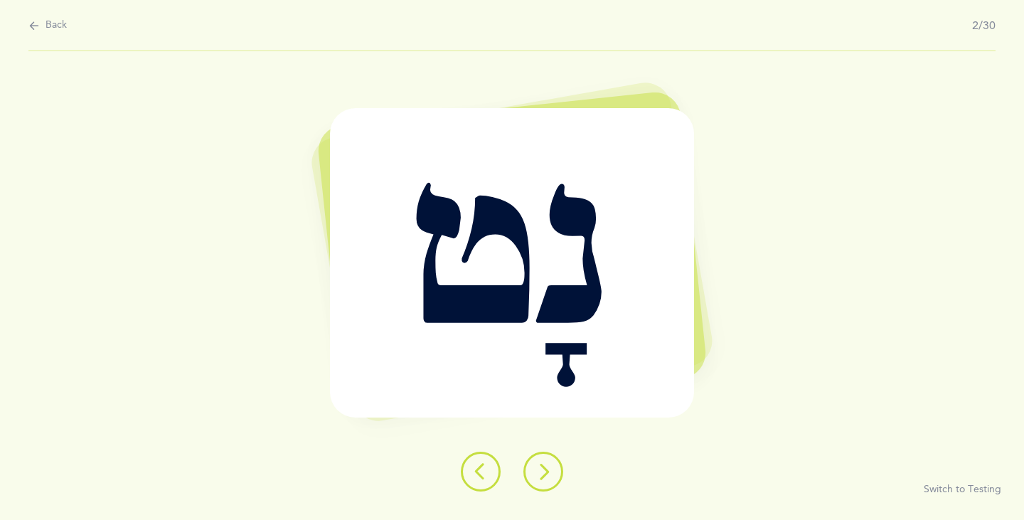
click at [540, 479] on icon at bounding box center [543, 471] width 17 height 17
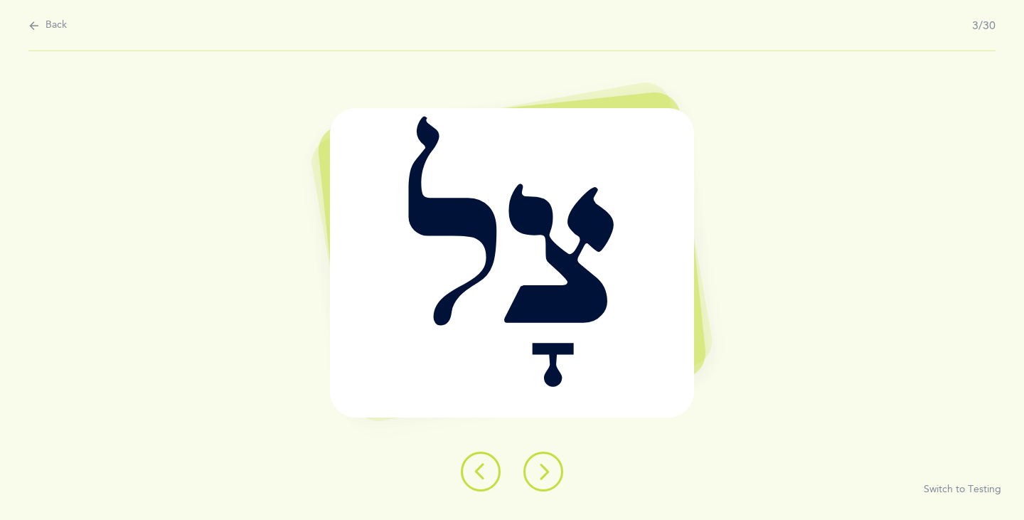
click at [540, 479] on icon at bounding box center [543, 471] width 17 height 17
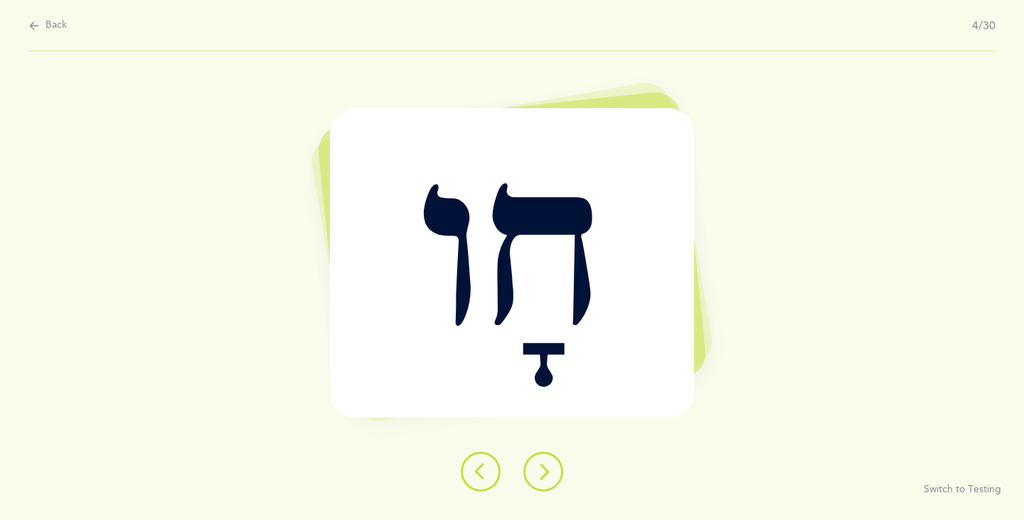
click at [540, 479] on icon at bounding box center [543, 471] width 17 height 17
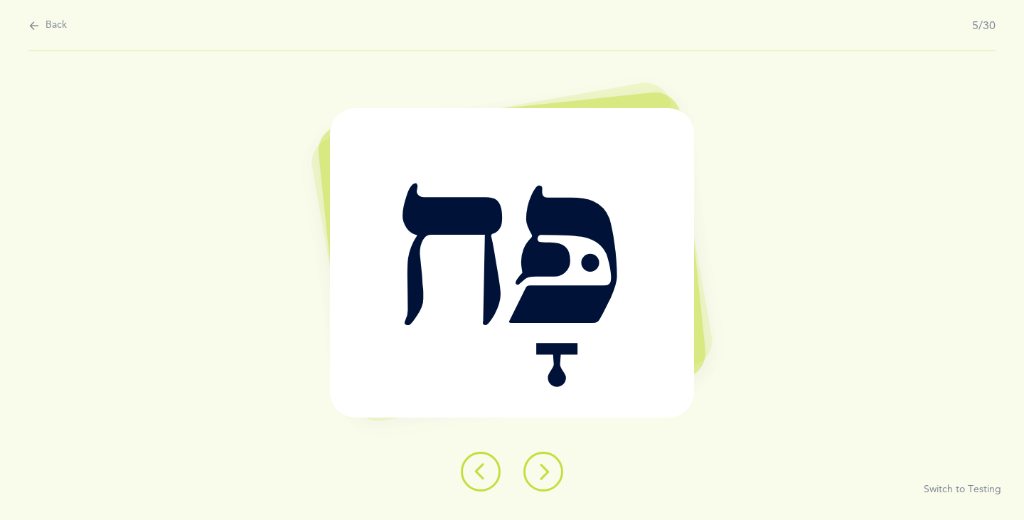
click at [540, 479] on icon at bounding box center [543, 471] width 17 height 17
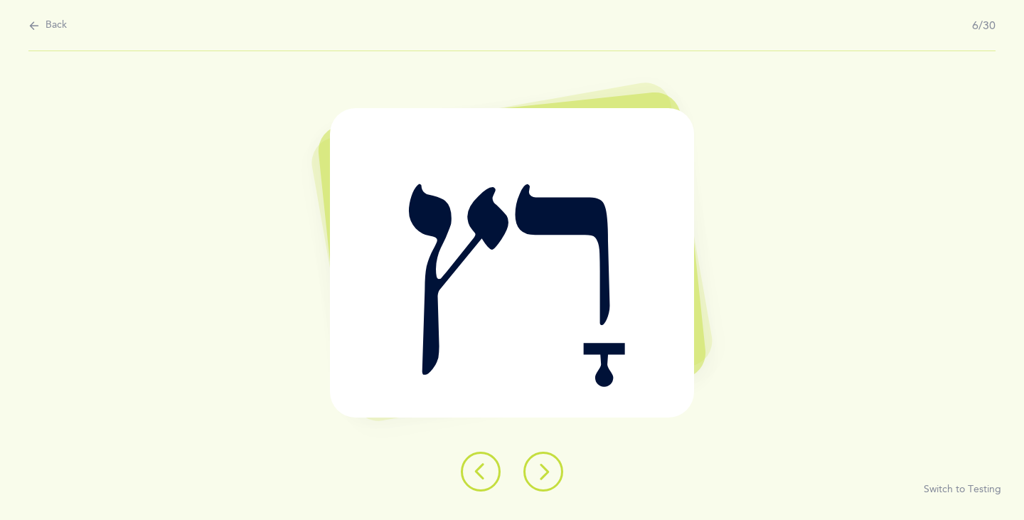
click at [540, 478] on icon at bounding box center [543, 471] width 17 height 17
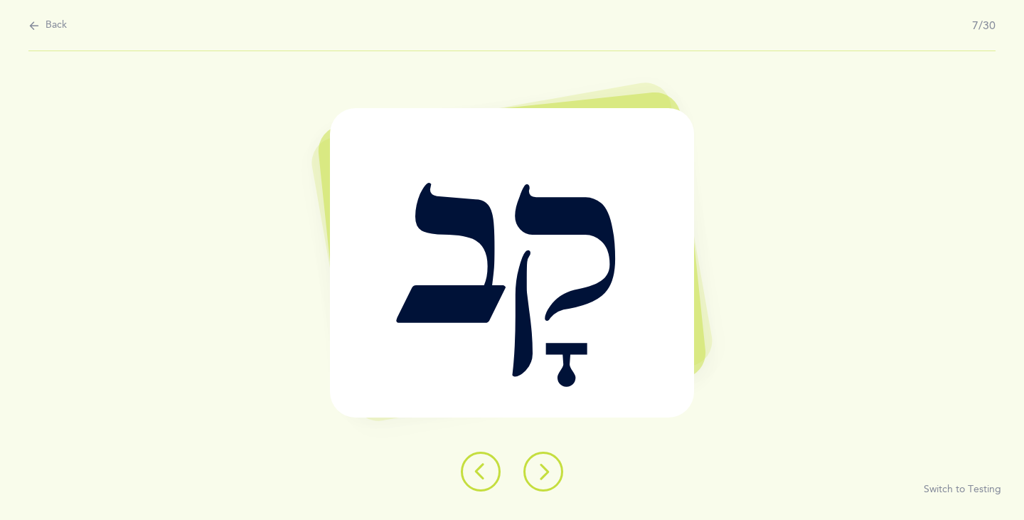
click at [540, 478] on icon at bounding box center [543, 471] width 17 height 17
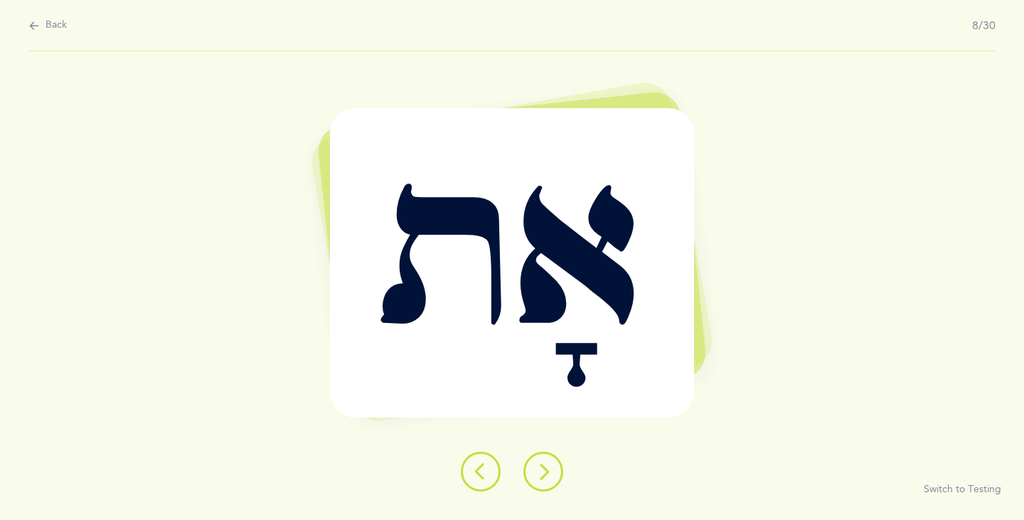
click at [540, 478] on icon at bounding box center [543, 471] width 17 height 17
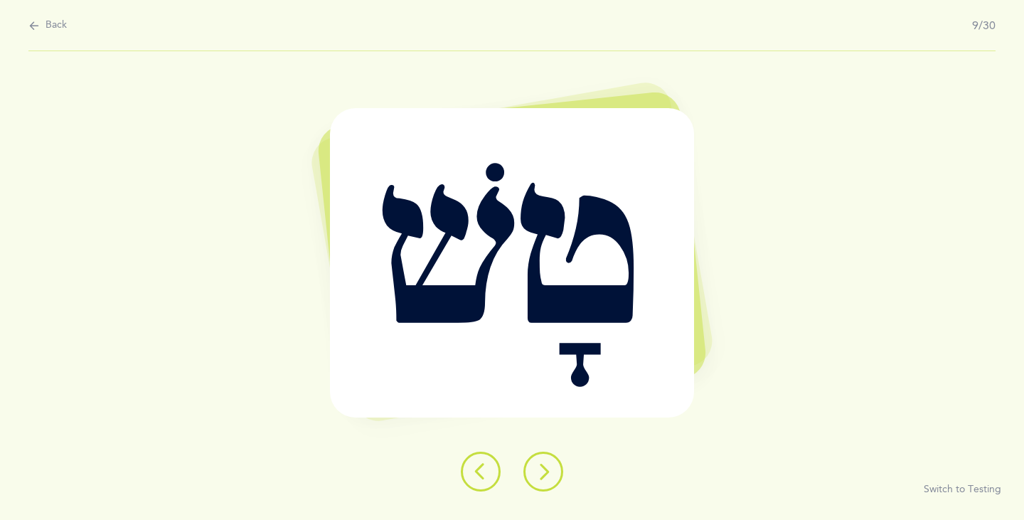
click at [540, 478] on icon at bounding box center [543, 471] width 17 height 17
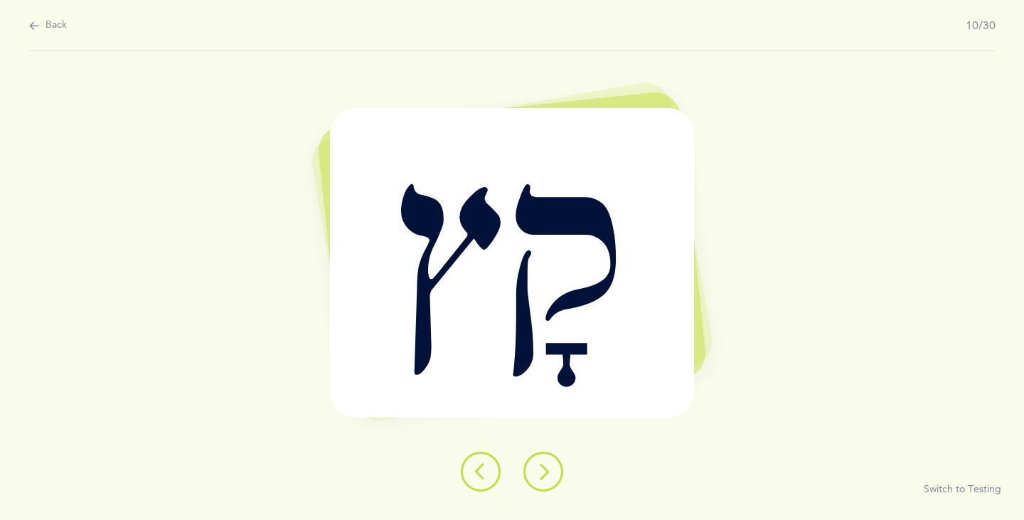
click at [540, 478] on icon at bounding box center [543, 471] width 17 height 17
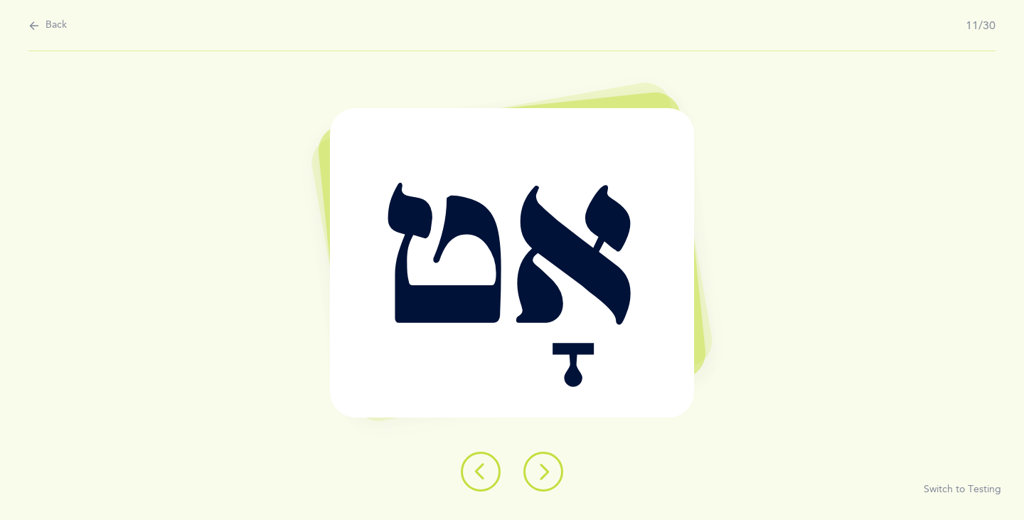
click at [538, 478] on icon at bounding box center [543, 471] width 17 height 17
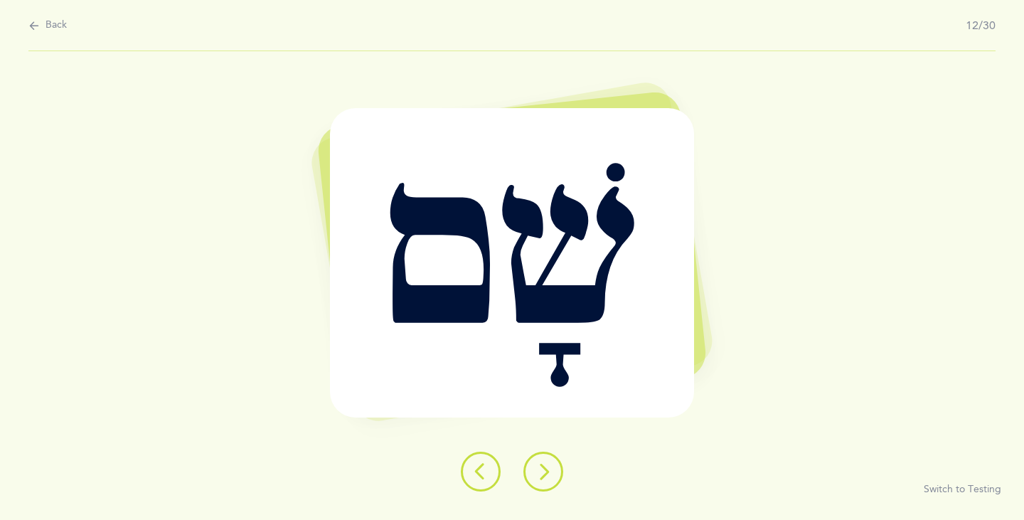
click at [547, 471] on icon at bounding box center [543, 471] width 17 height 17
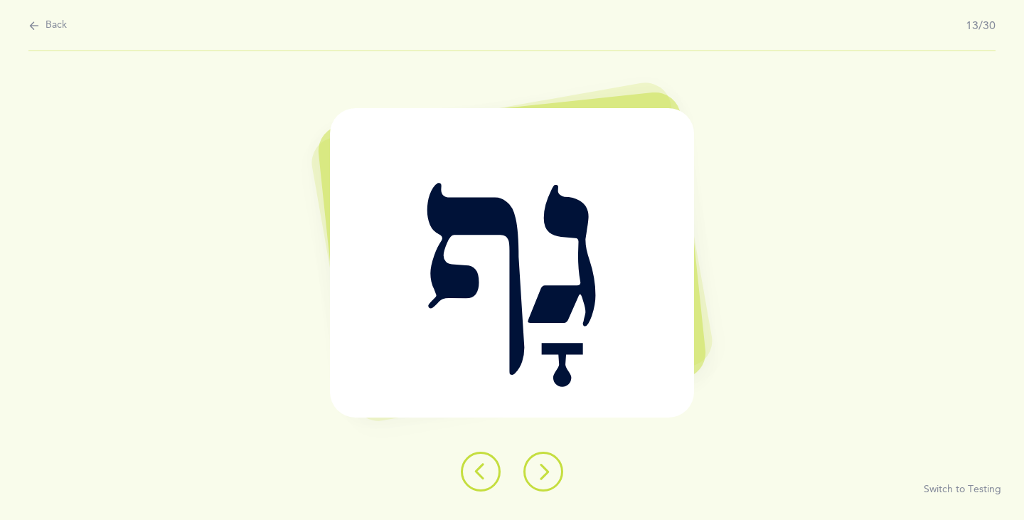
click at [547, 471] on icon at bounding box center [543, 471] width 17 height 17
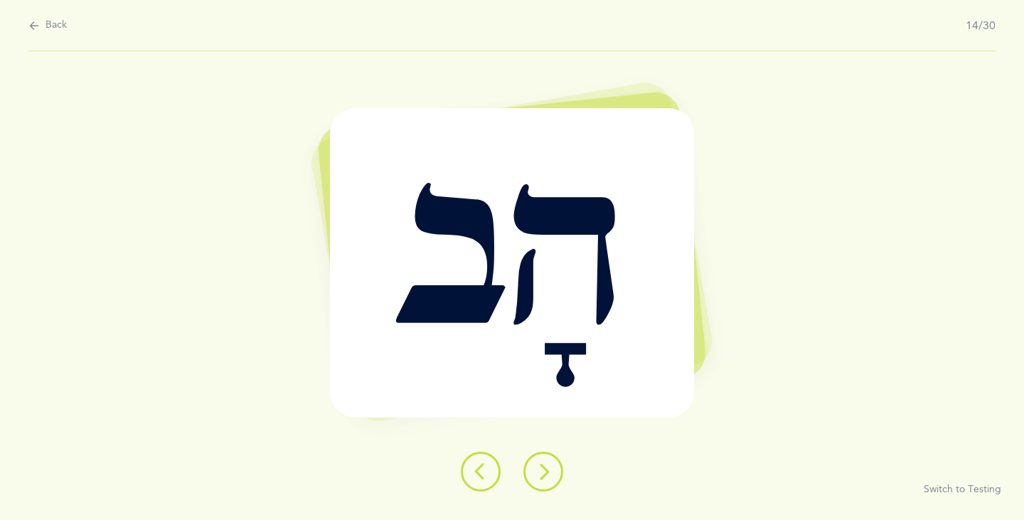
click at [542, 474] on icon at bounding box center [543, 471] width 17 height 17
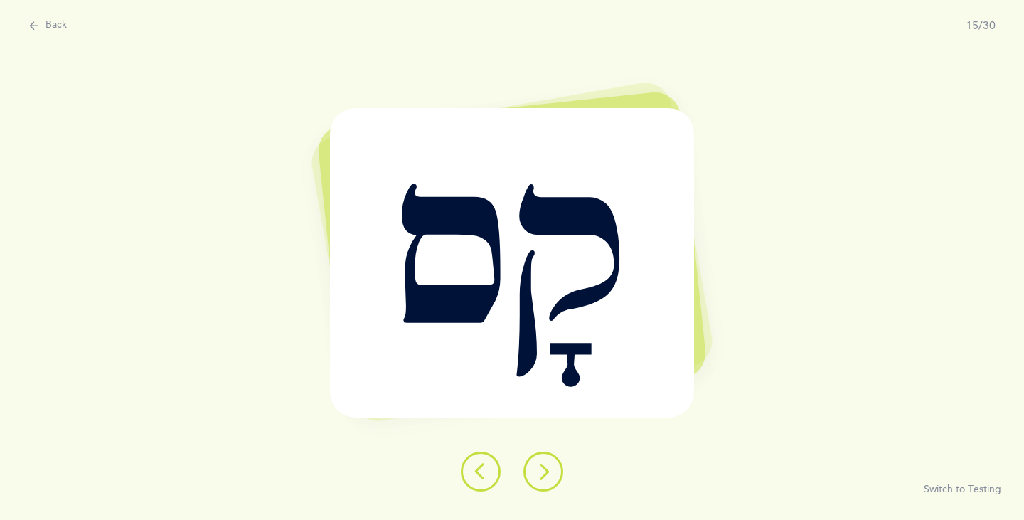
click at [541, 475] on icon at bounding box center [543, 471] width 17 height 17
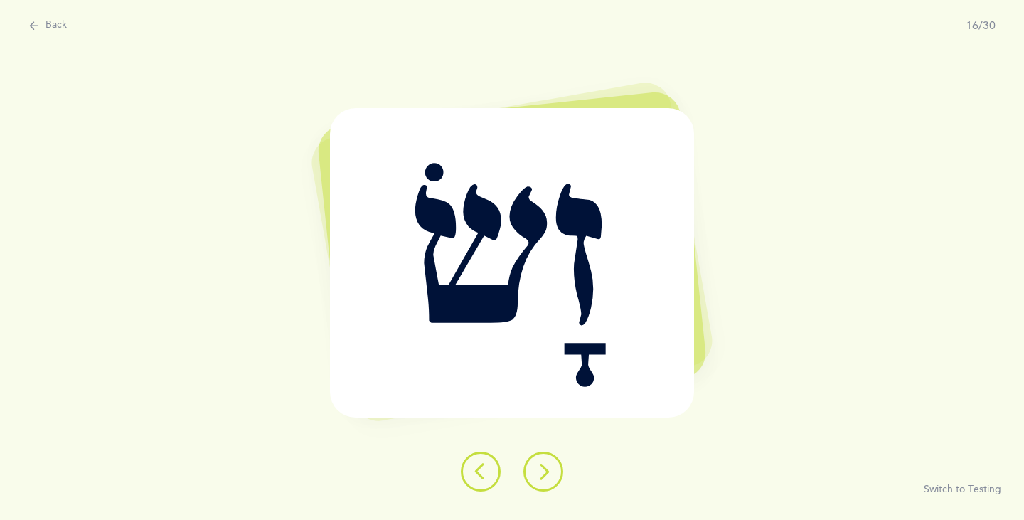
click at [540, 475] on icon at bounding box center [543, 471] width 17 height 17
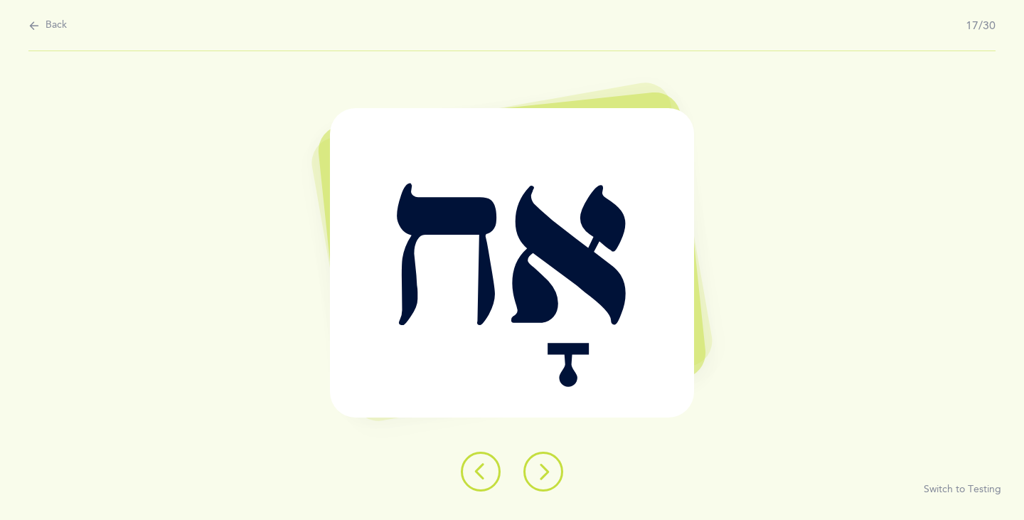
click at [536, 474] on icon at bounding box center [543, 471] width 17 height 17
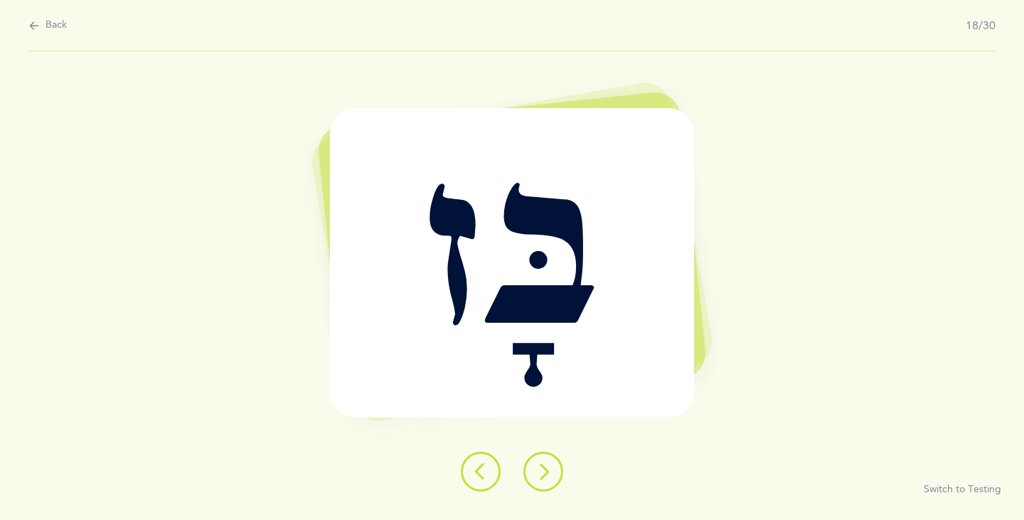
click at [537, 474] on icon at bounding box center [543, 471] width 17 height 17
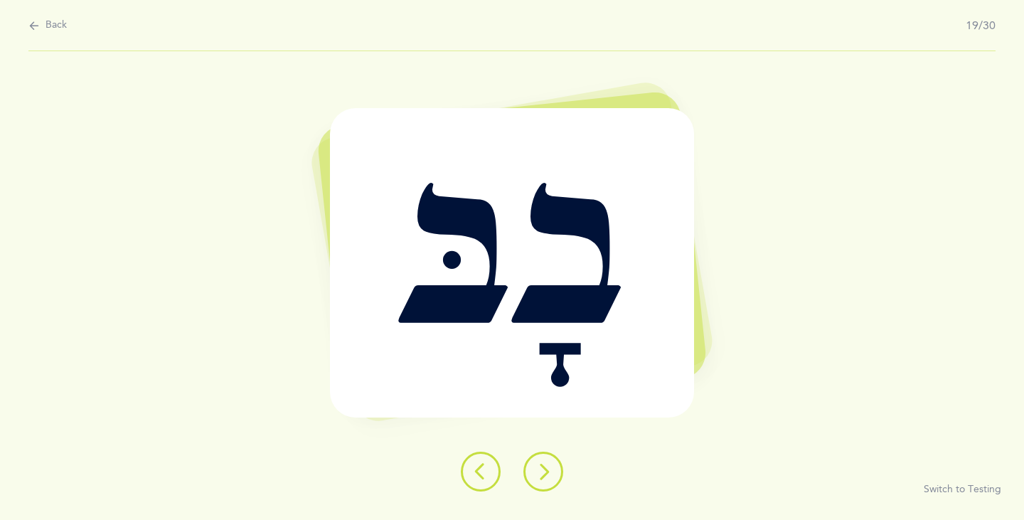
click at [538, 474] on icon at bounding box center [543, 471] width 17 height 17
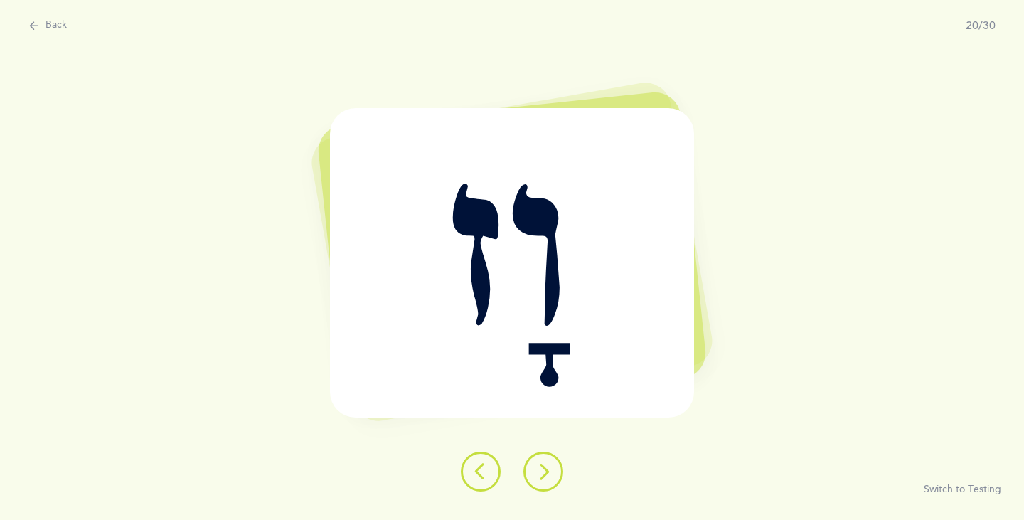
click at [538, 474] on icon at bounding box center [543, 471] width 17 height 17
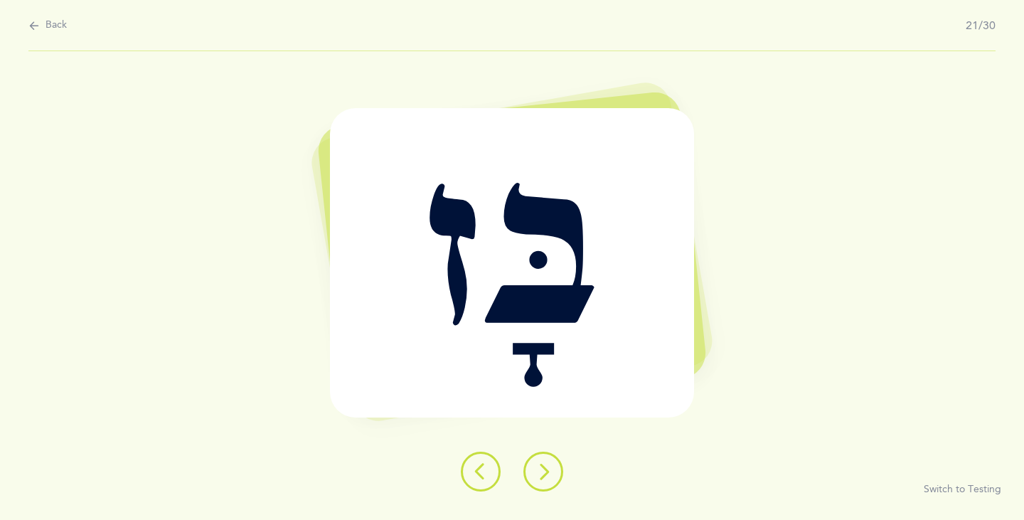
click at [537, 471] on button at bounding box center [543, 471] width 40 height 40
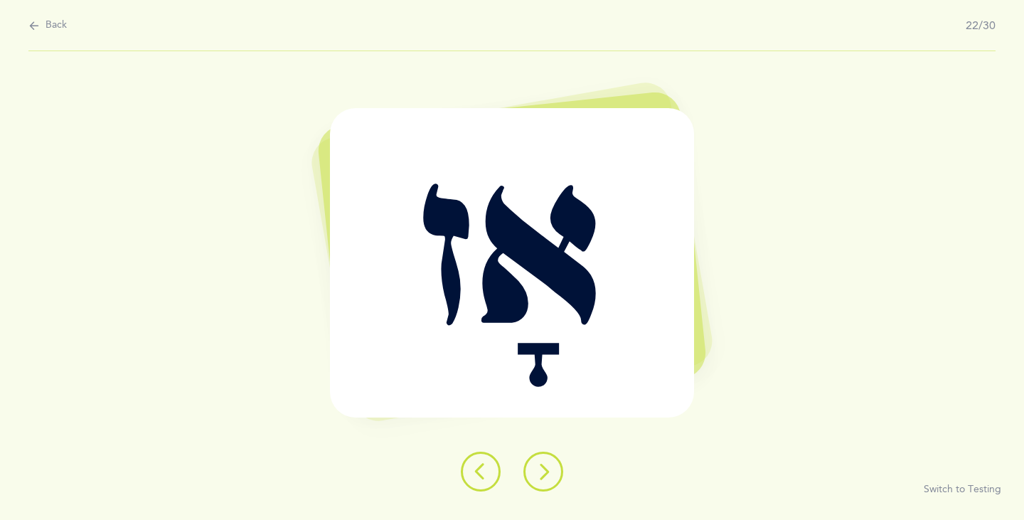
click at [537, 471] on icon at bounding box center [543, 471] width 17 height 17
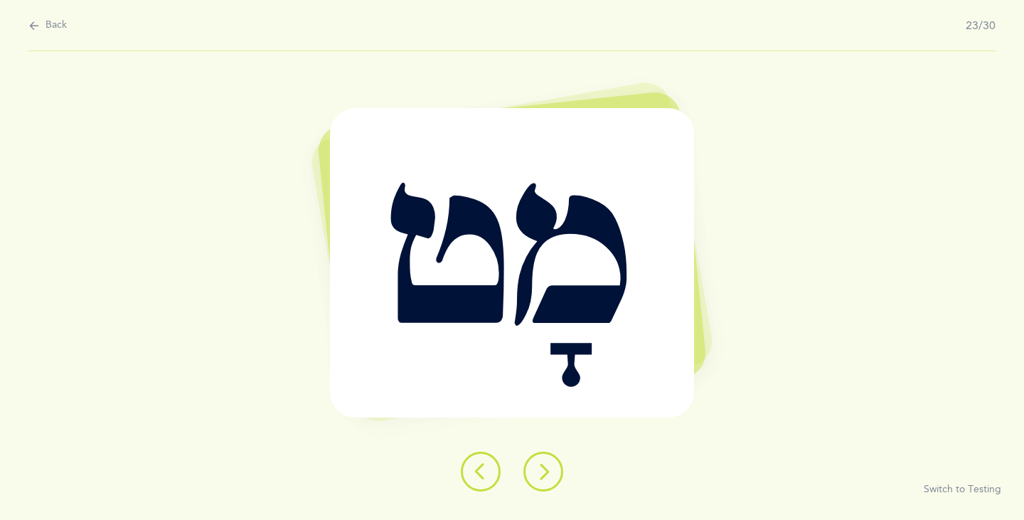
click at [539, 473] on icon at bounding box center [543, 471] width 17 height 17
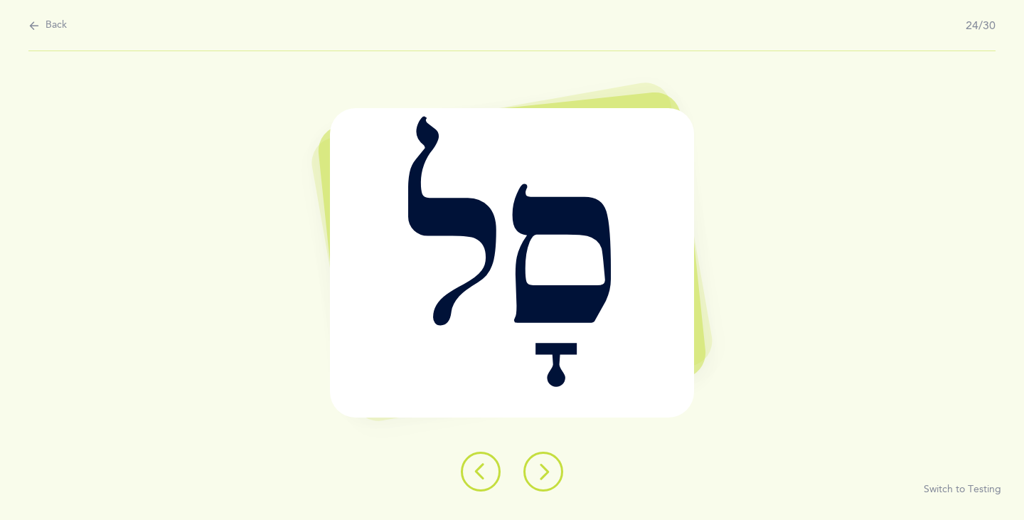
click at [539, 473] on icon at bounding box center [543, 471] width 17 height 17
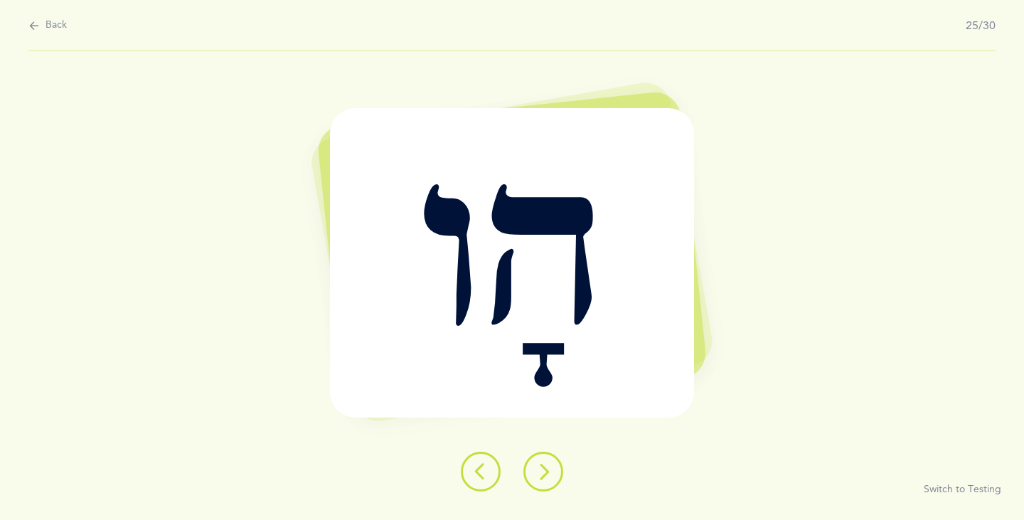
click at [539, 473] on icon at bounding box center [543, 471] width 17 height 17
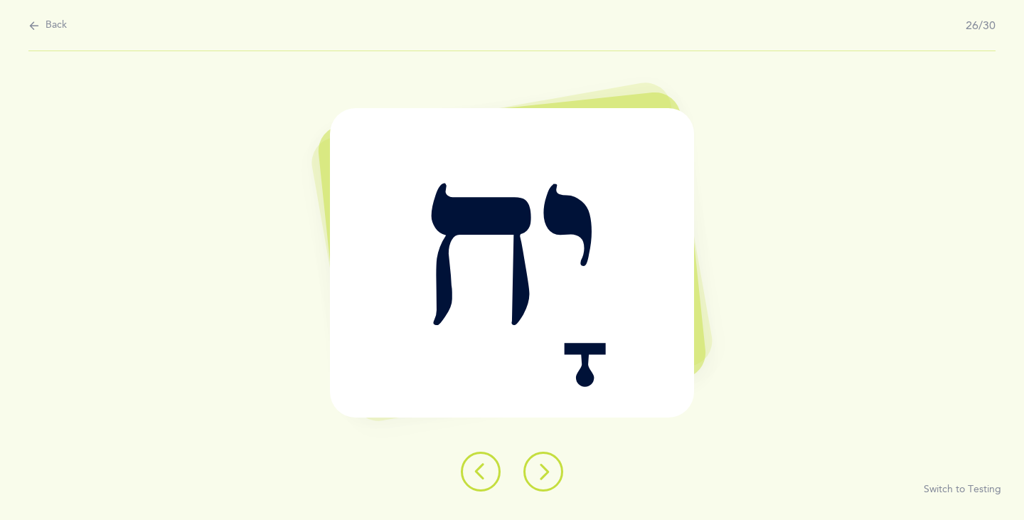
click at [539, 473] on icon at bounding box center [543, 471] width 17 height 17
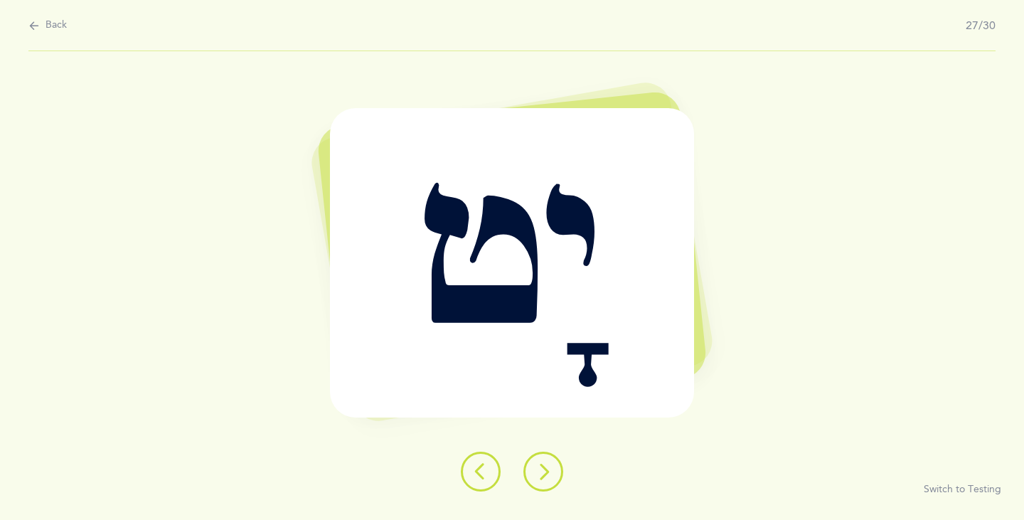
click at [539, 473] on icon at bounding box center [543, 471] width 17 height 17
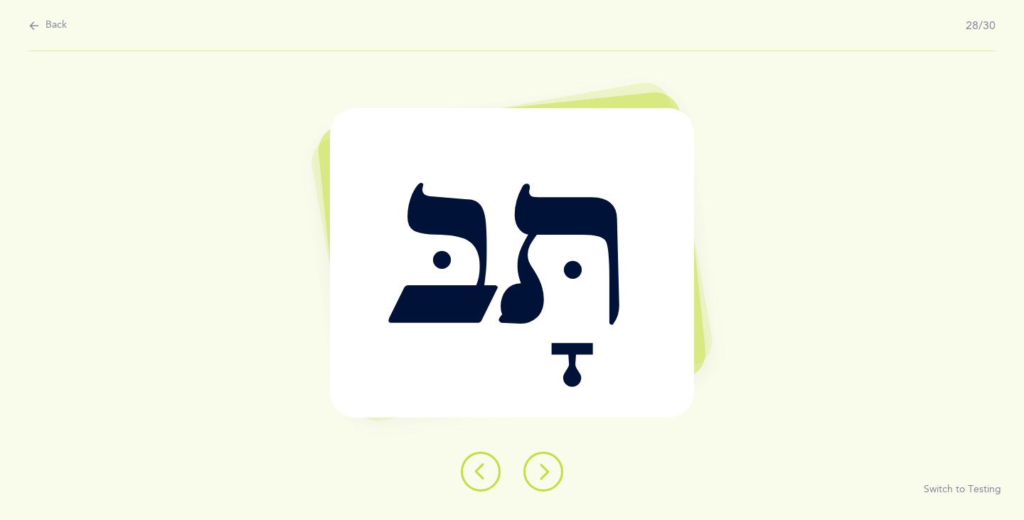
click at [540, 477] on icon at bounding box center [543, 471] width 17 height 17
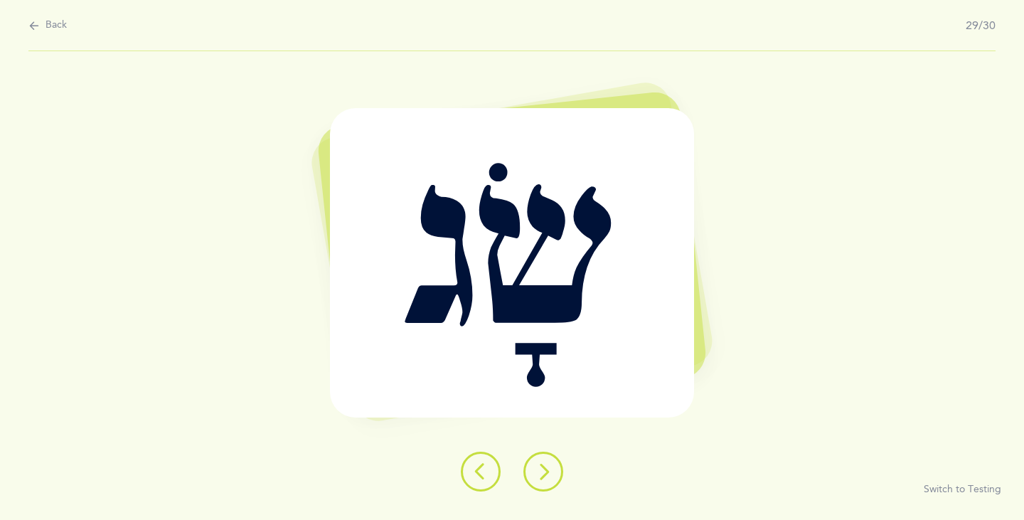
click at [547, 481] on button at bounding box center [543, 471] width 40 height 40
